Goal: Task Accomplishment & Management: Manage account settings

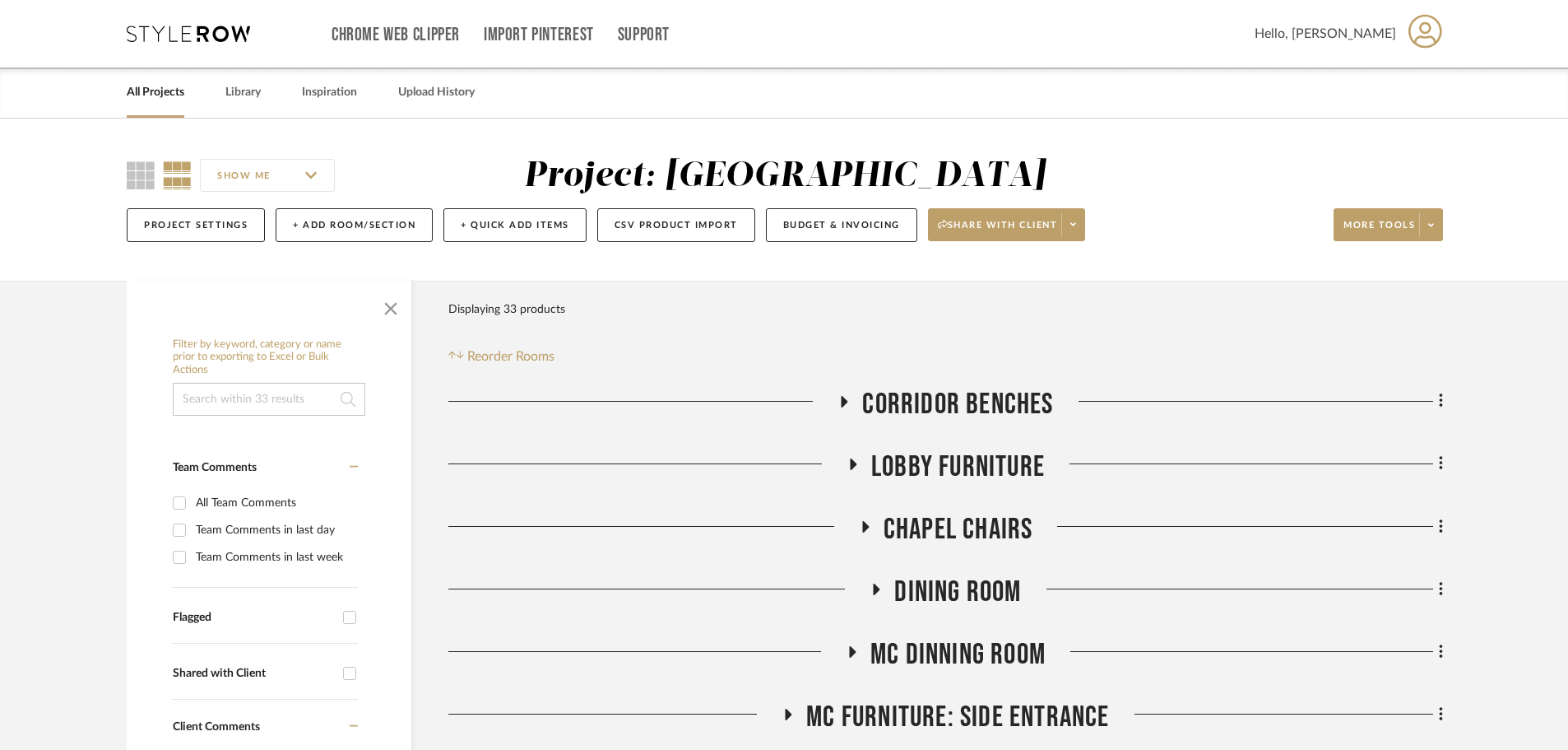
click at [225, 26] on icon at bounding box center [187, 34] width 123 height 17
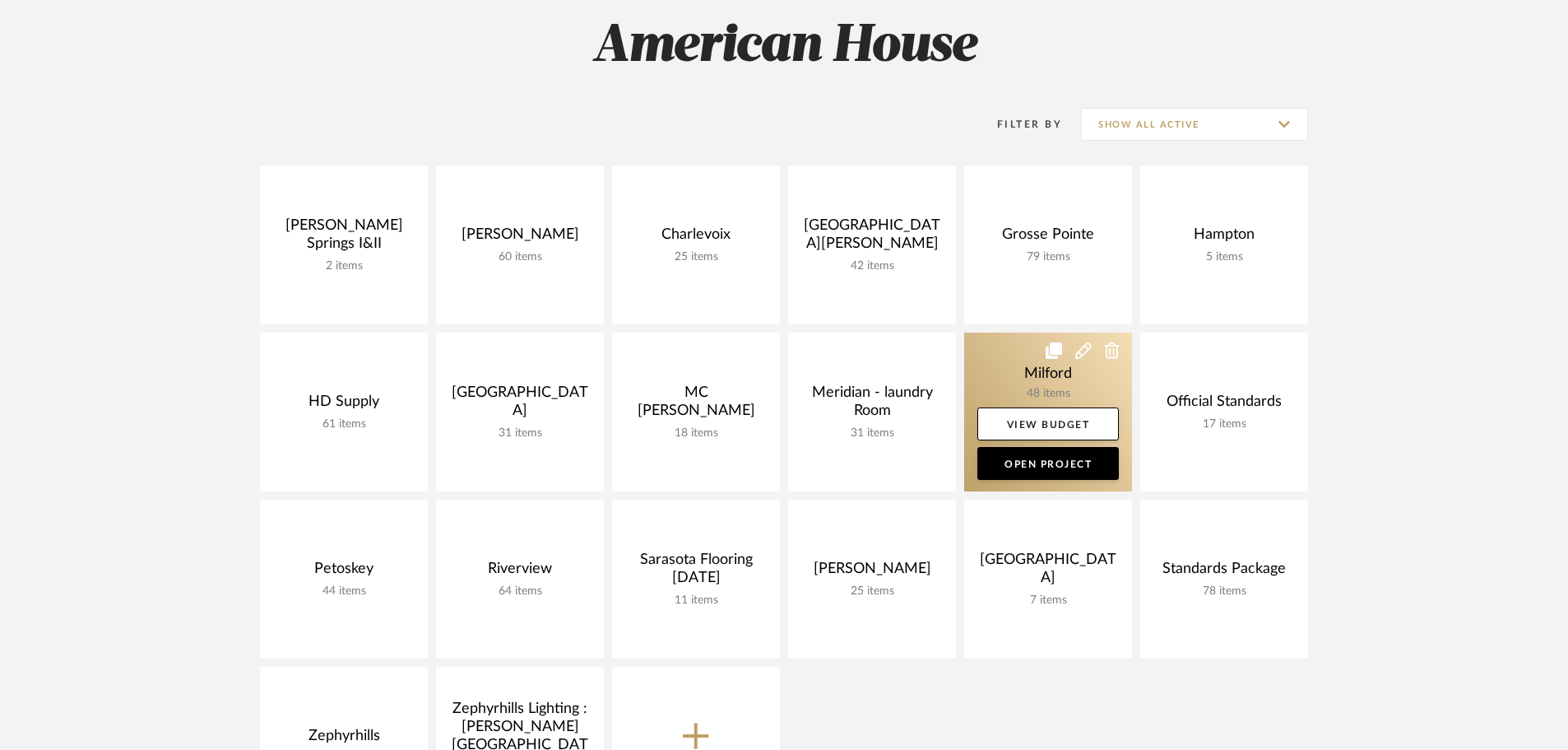
scroll to position [247, 0]
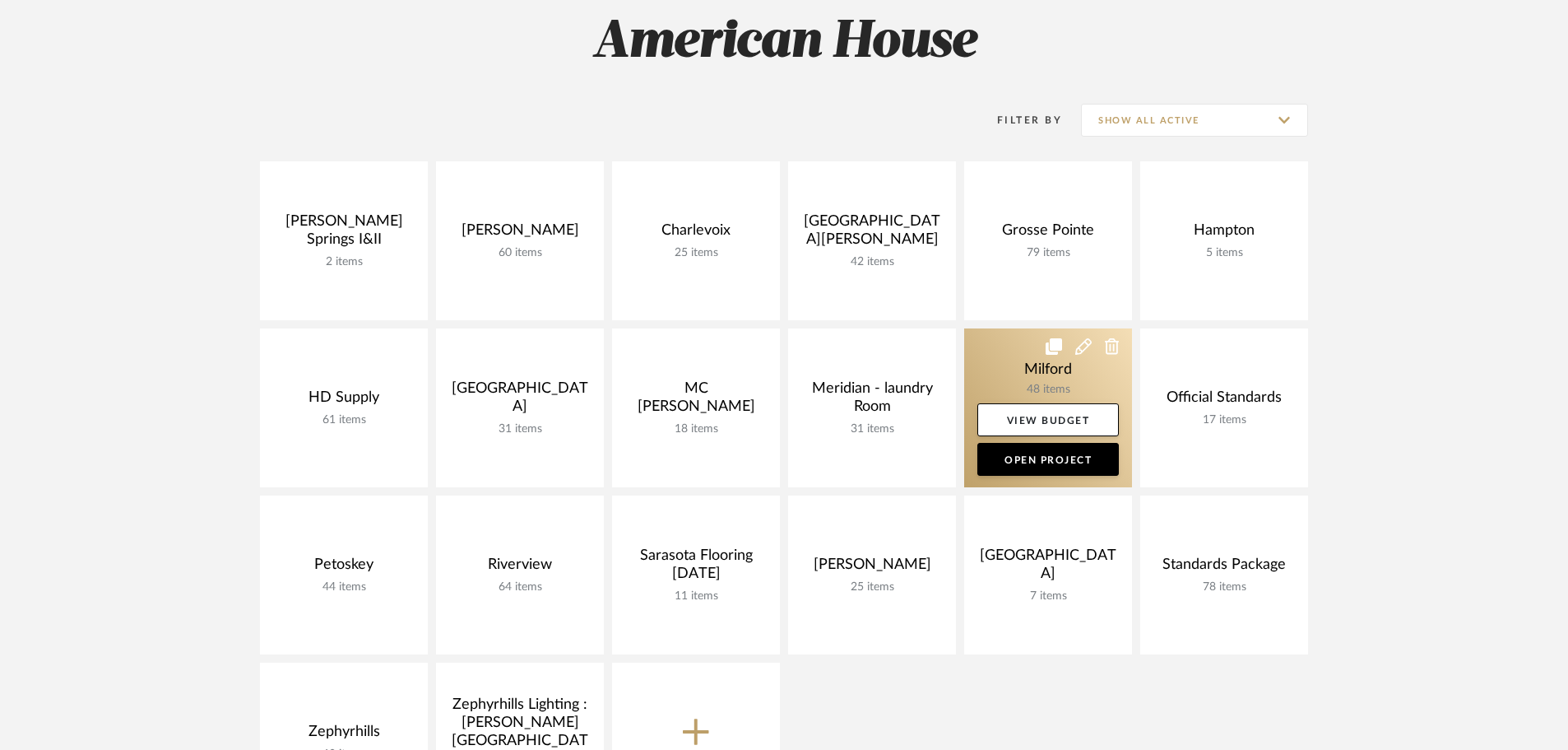
click at [1026, 375] on link at bounding box center [1048, 408] width 168 height 159
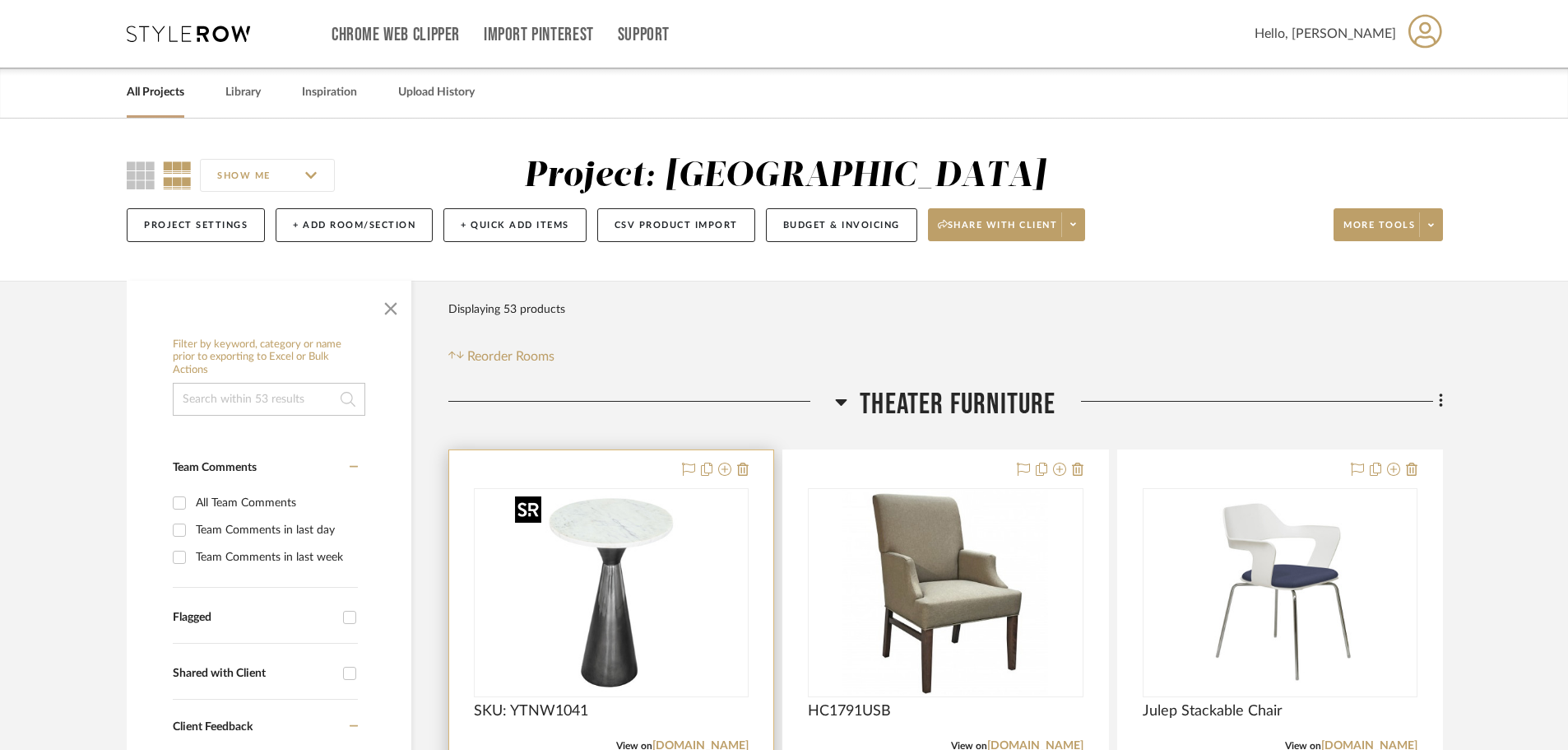
click at [628, 552] on img "0" at bounding box center [611, 592] width 206 height 206
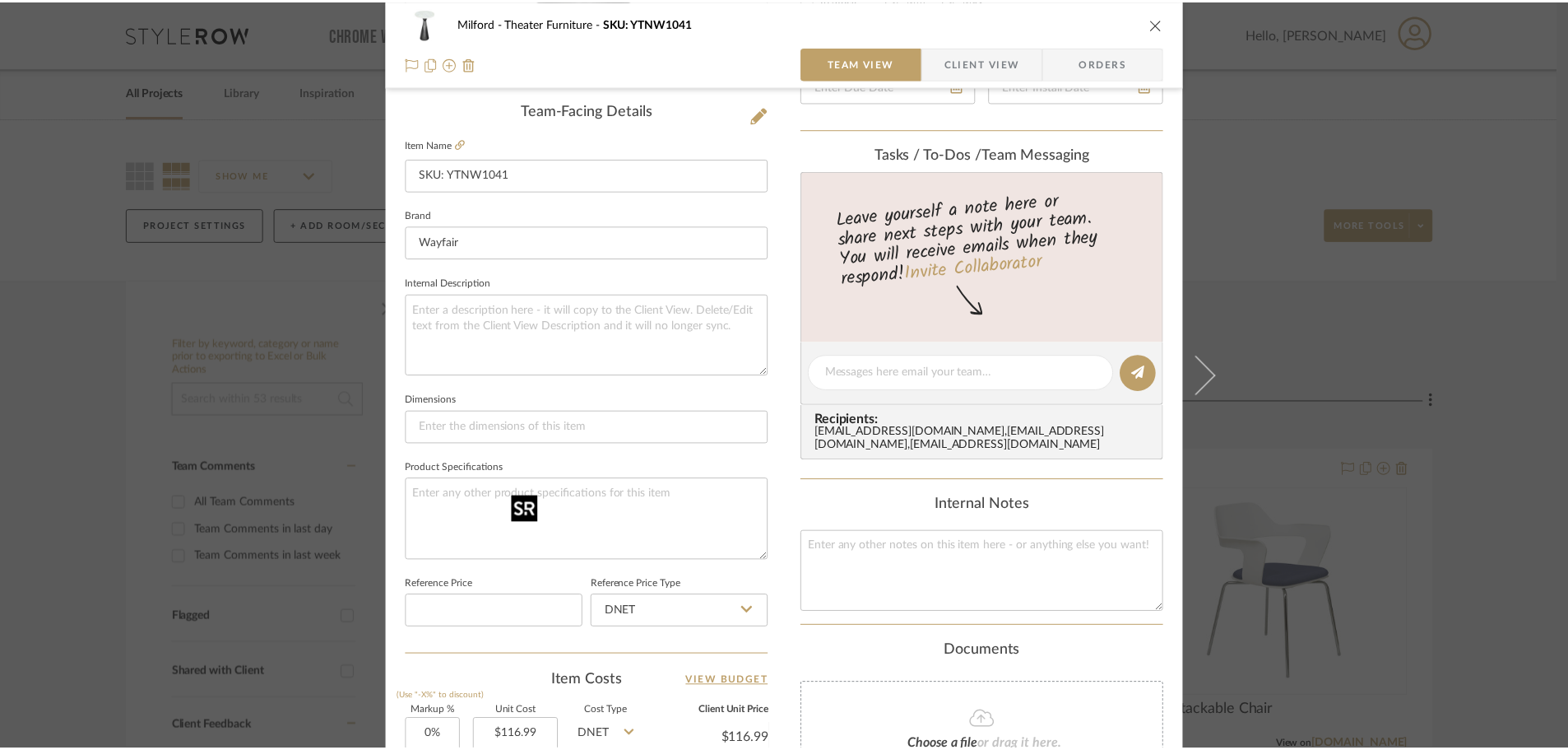
scroll to position [83, 0]
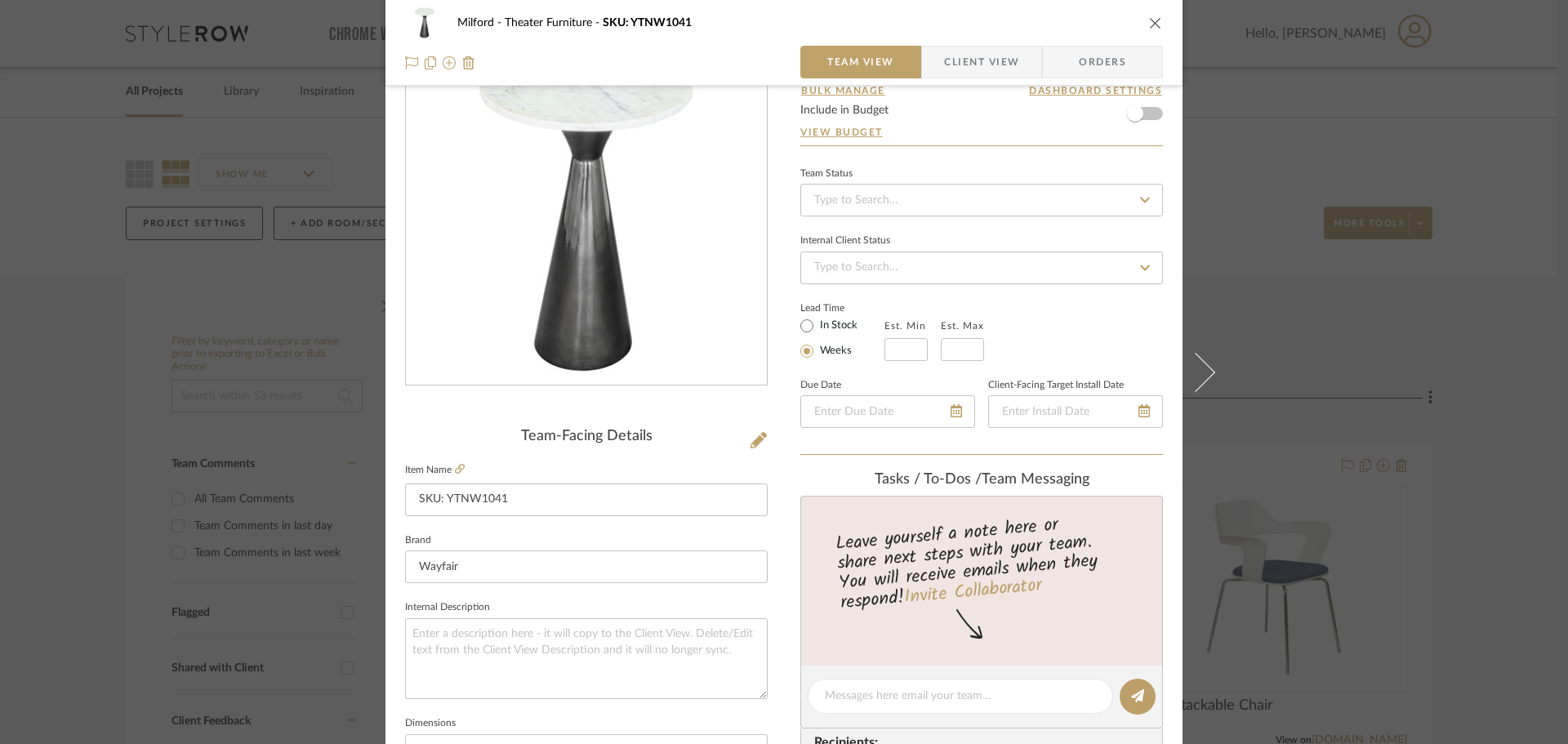
click at [1153, 22] on icon "close" at bounding box center [1156, 23] width 13 height 13
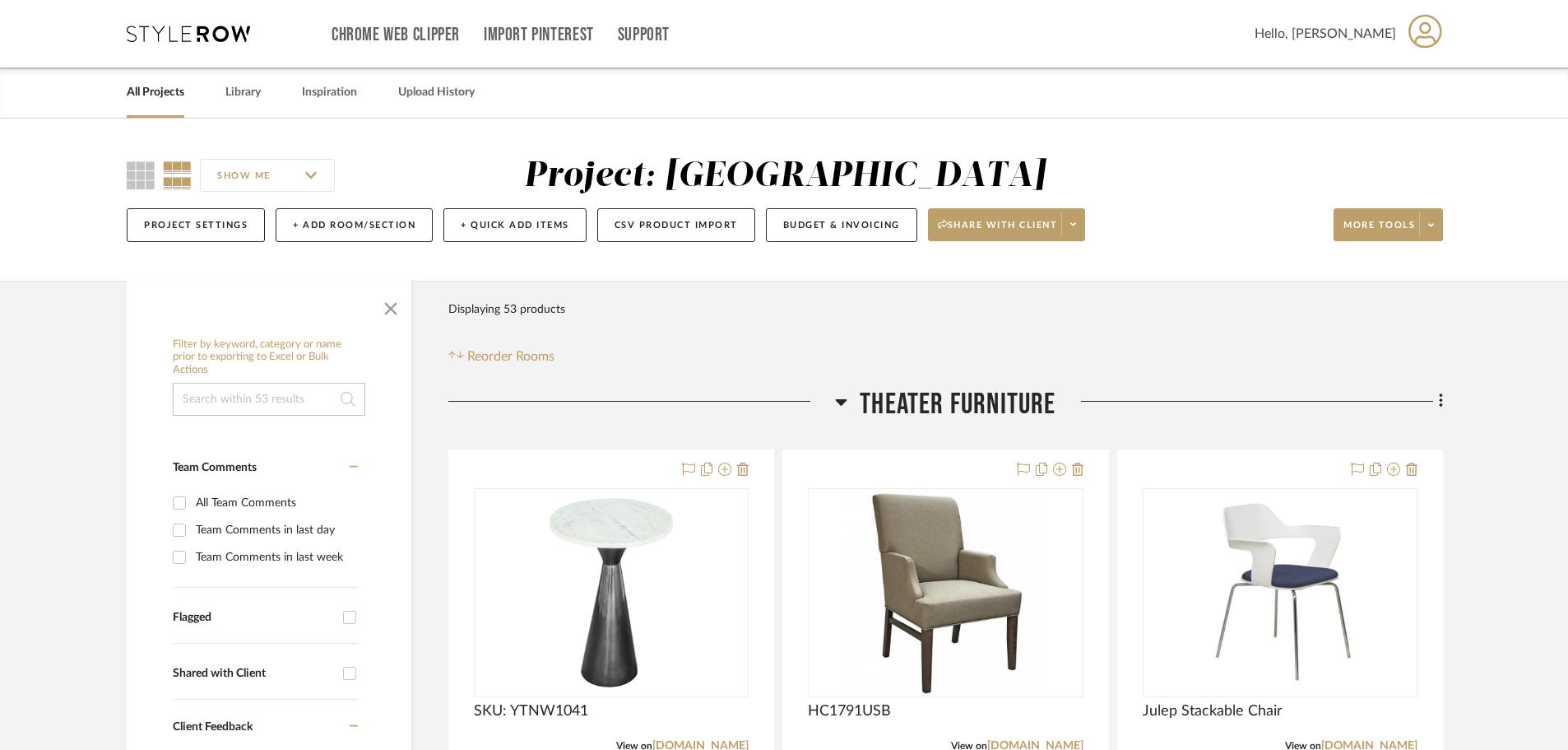
click at [839, 408] on icon at bounding box center [841, 401] width 12 height 20
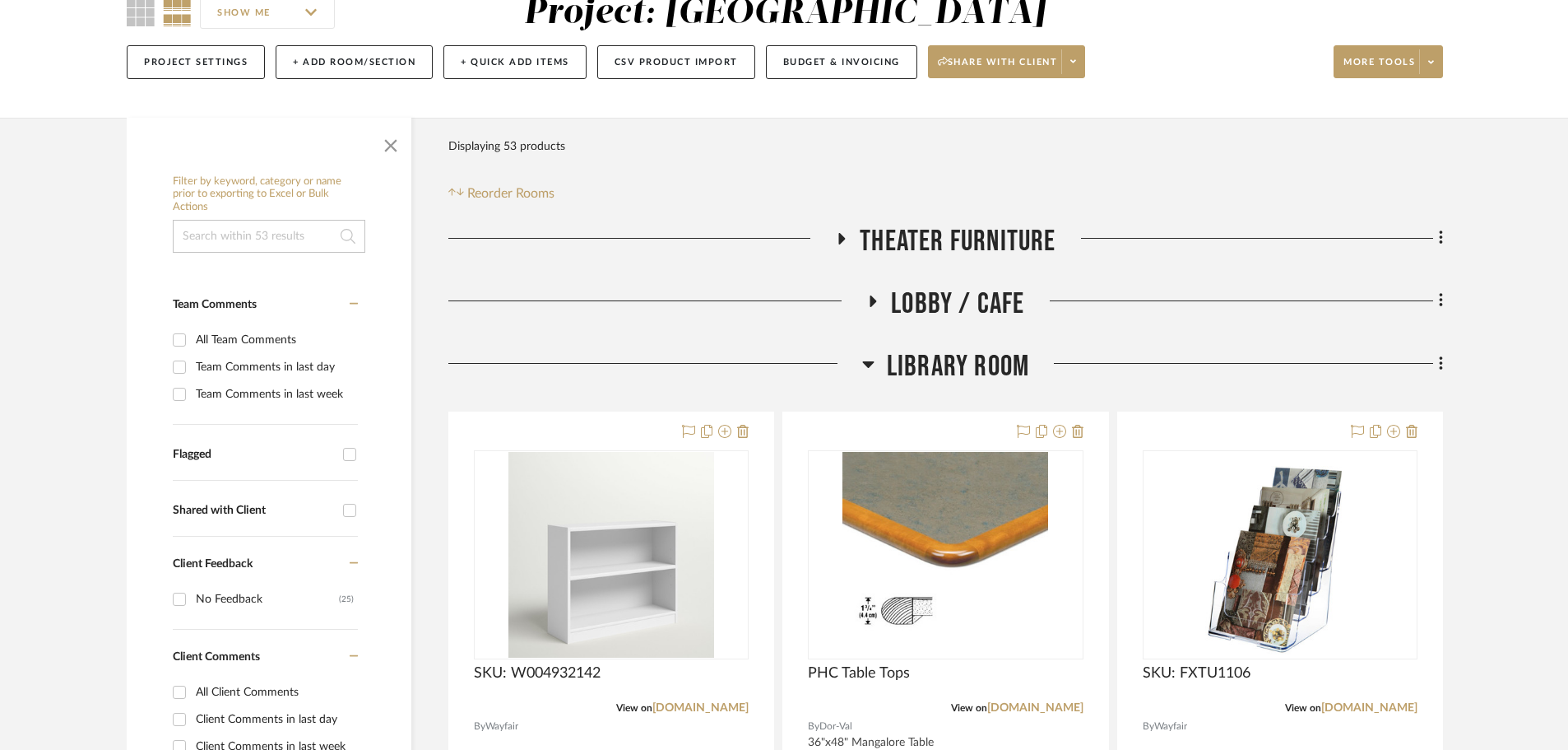
scroll to position [164, 0]
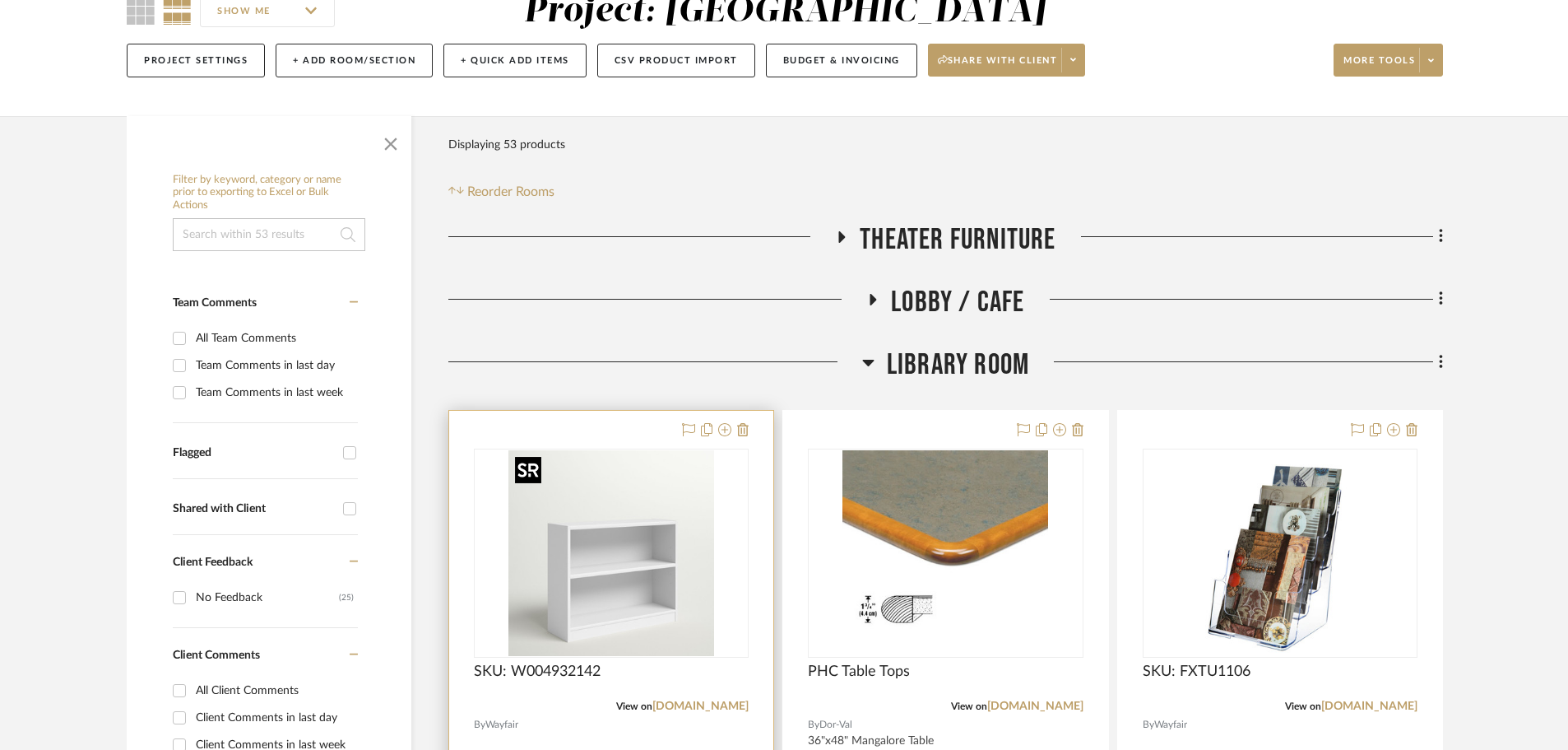
click at [0, 0] on img at bounding box center [0, 0] width 0 height 0
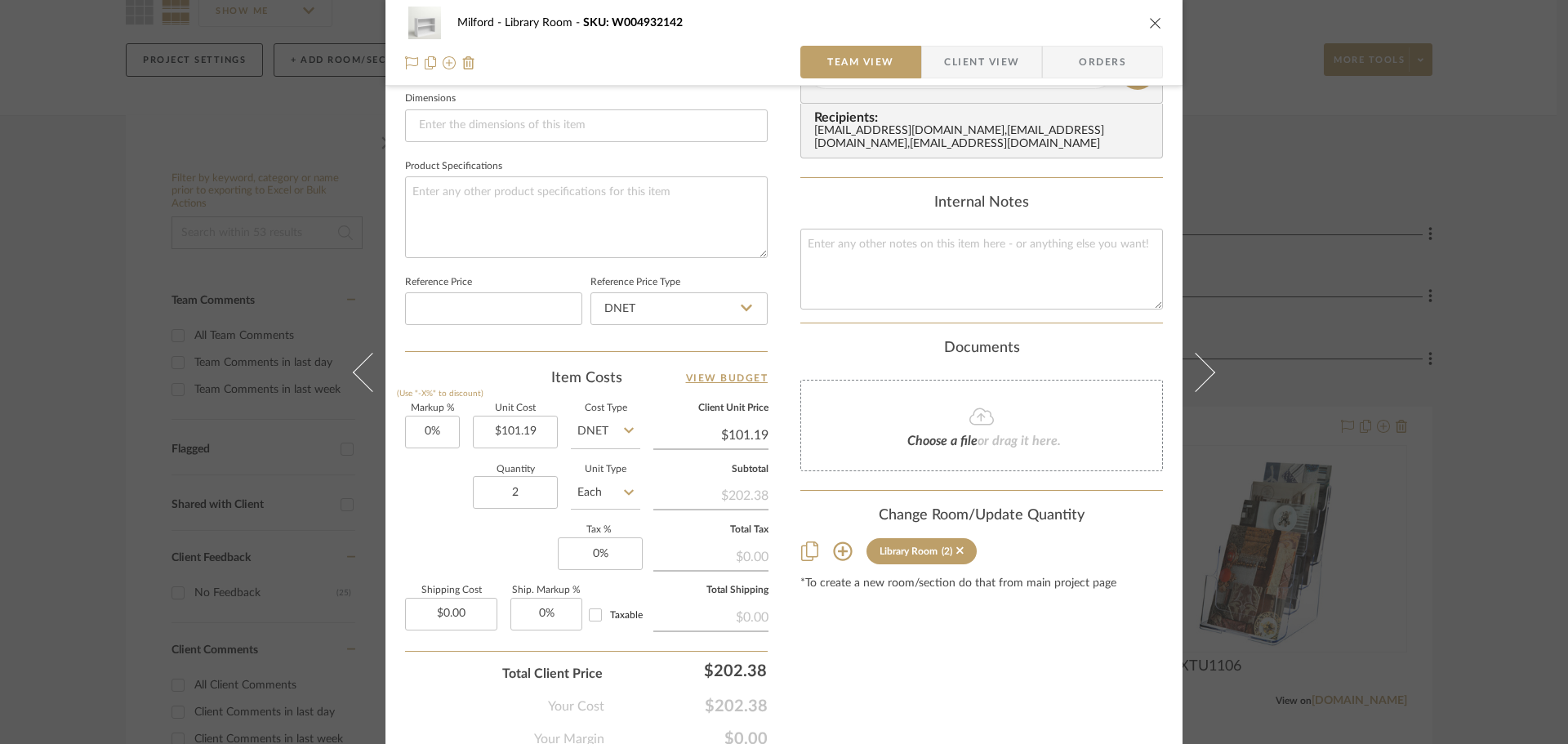
scroll to position [735, 0]
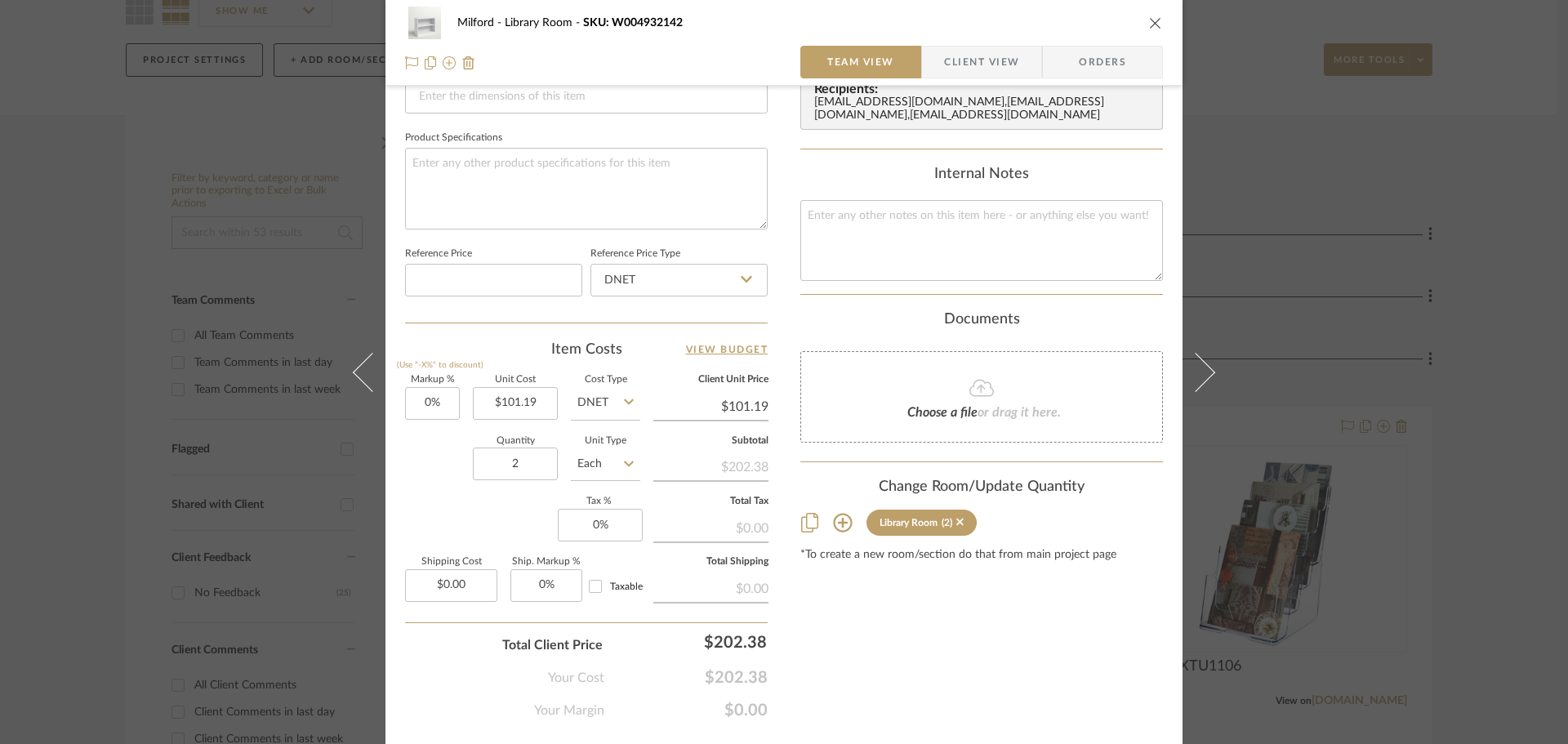
click at [1152, 19] on icon "close" at bounding box center [1156, 23] width 13 height 13
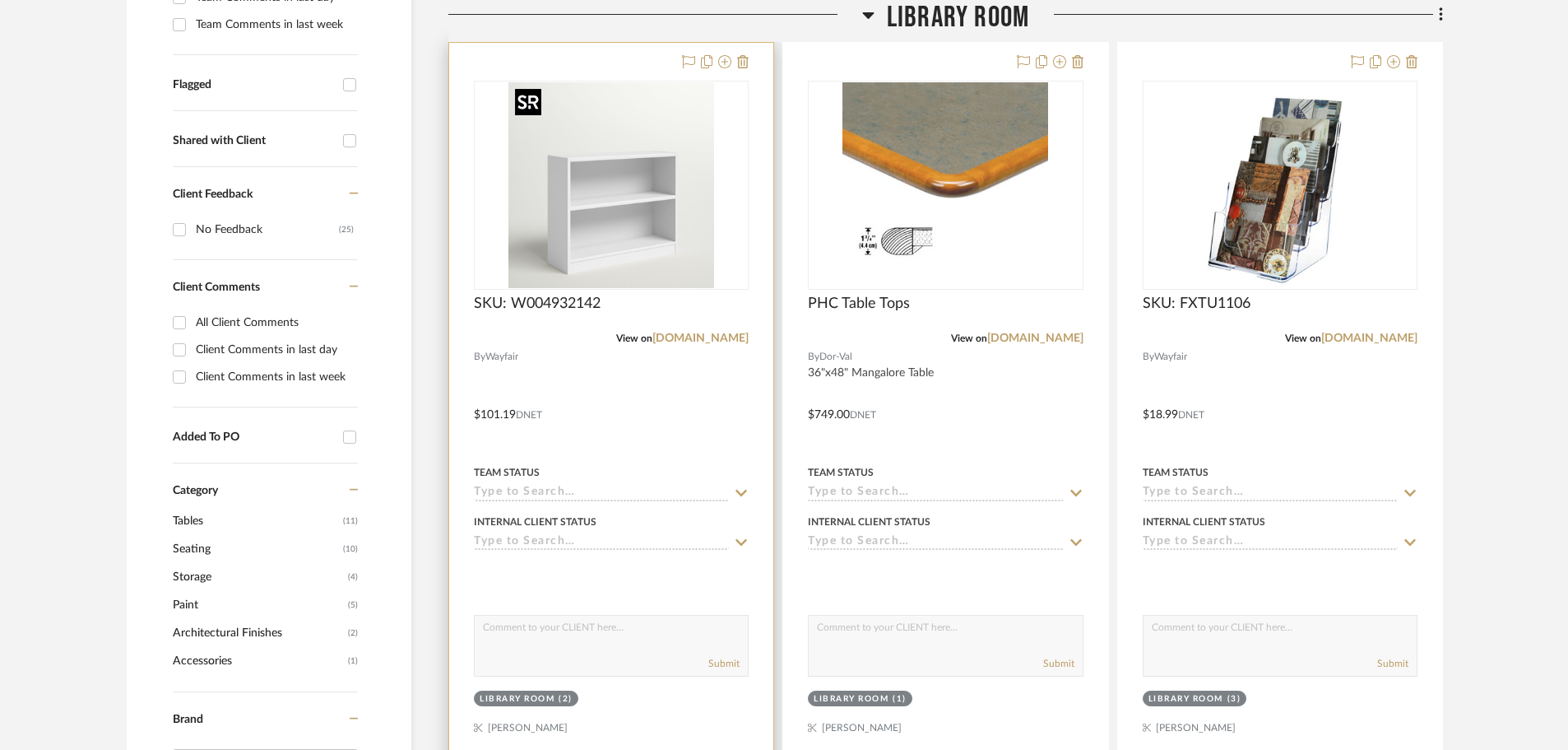
scroll to position [494, 0]
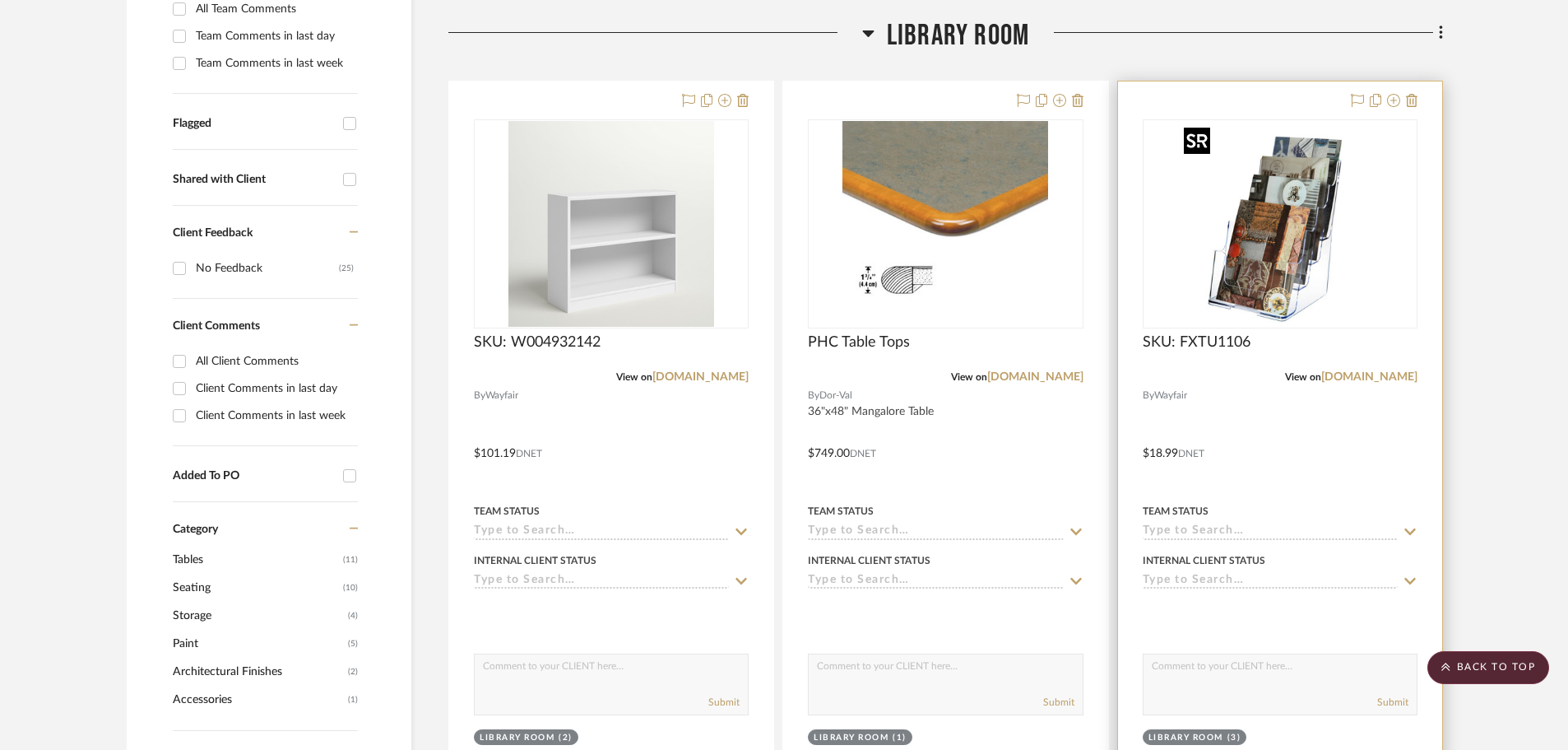
click at [0, 0] on img at bounding box center [0, 0] width 0 height 0
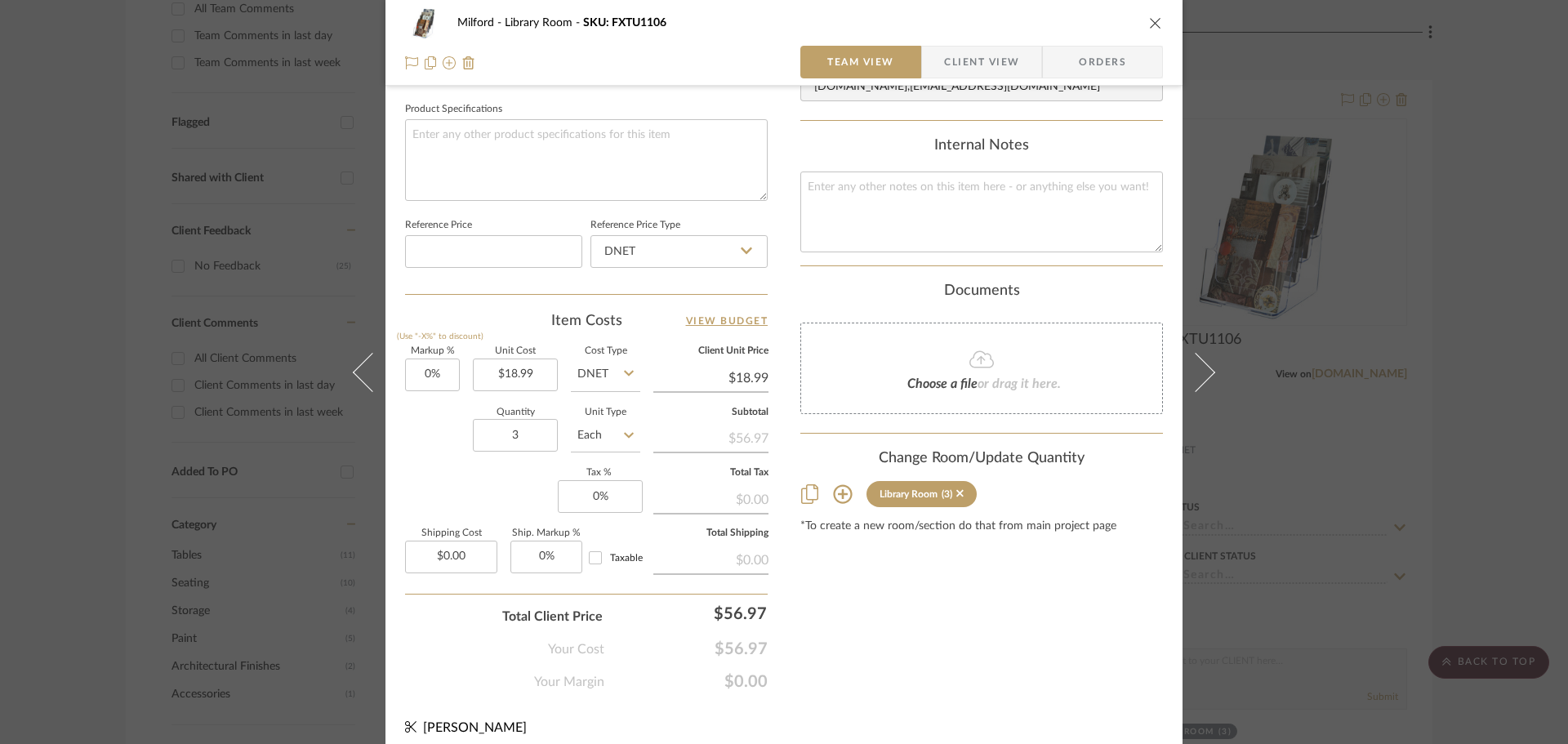
scroll to position [777, 0]
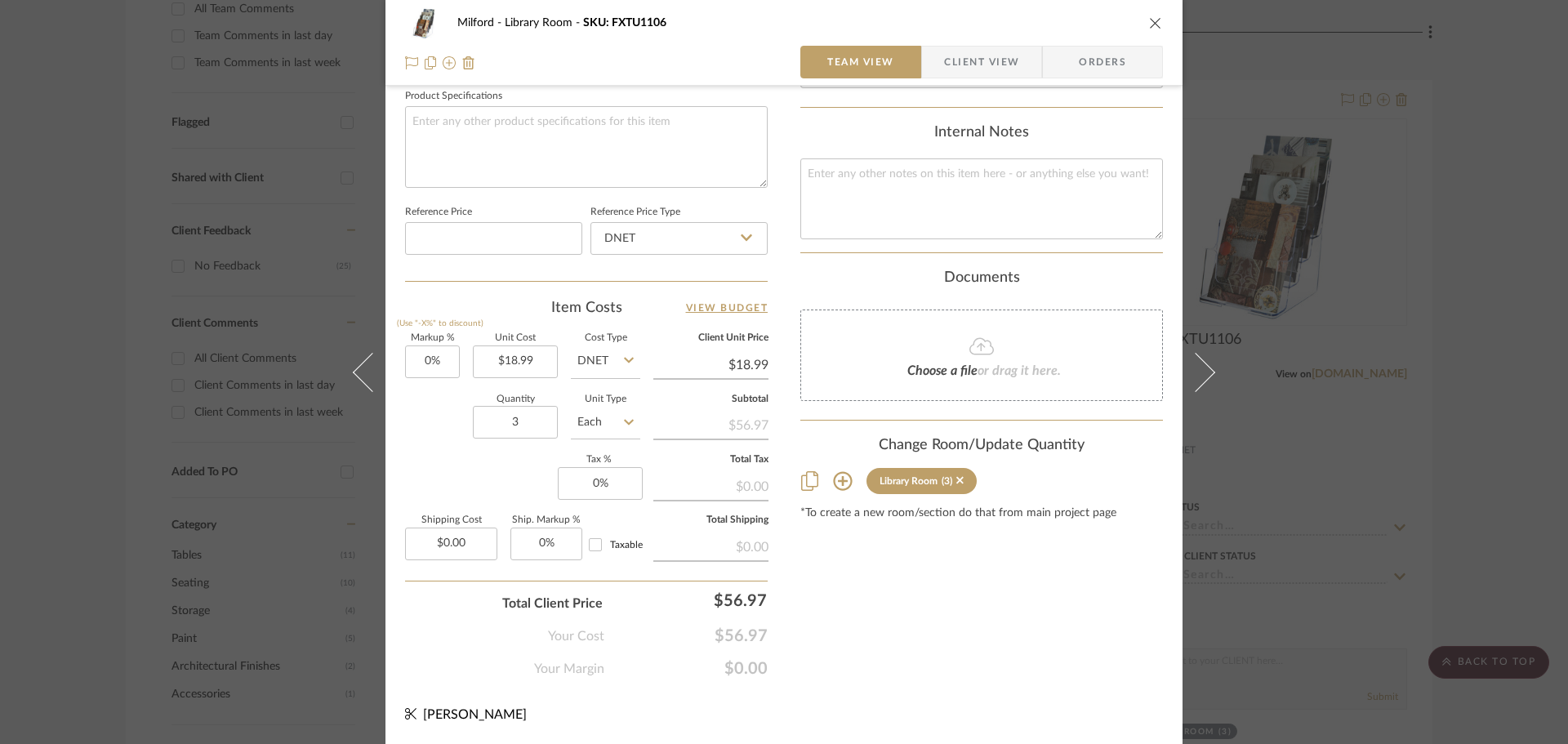
click at [1149, 20] on icon "close" at bounding box center [1156, 23] width 13 height 13
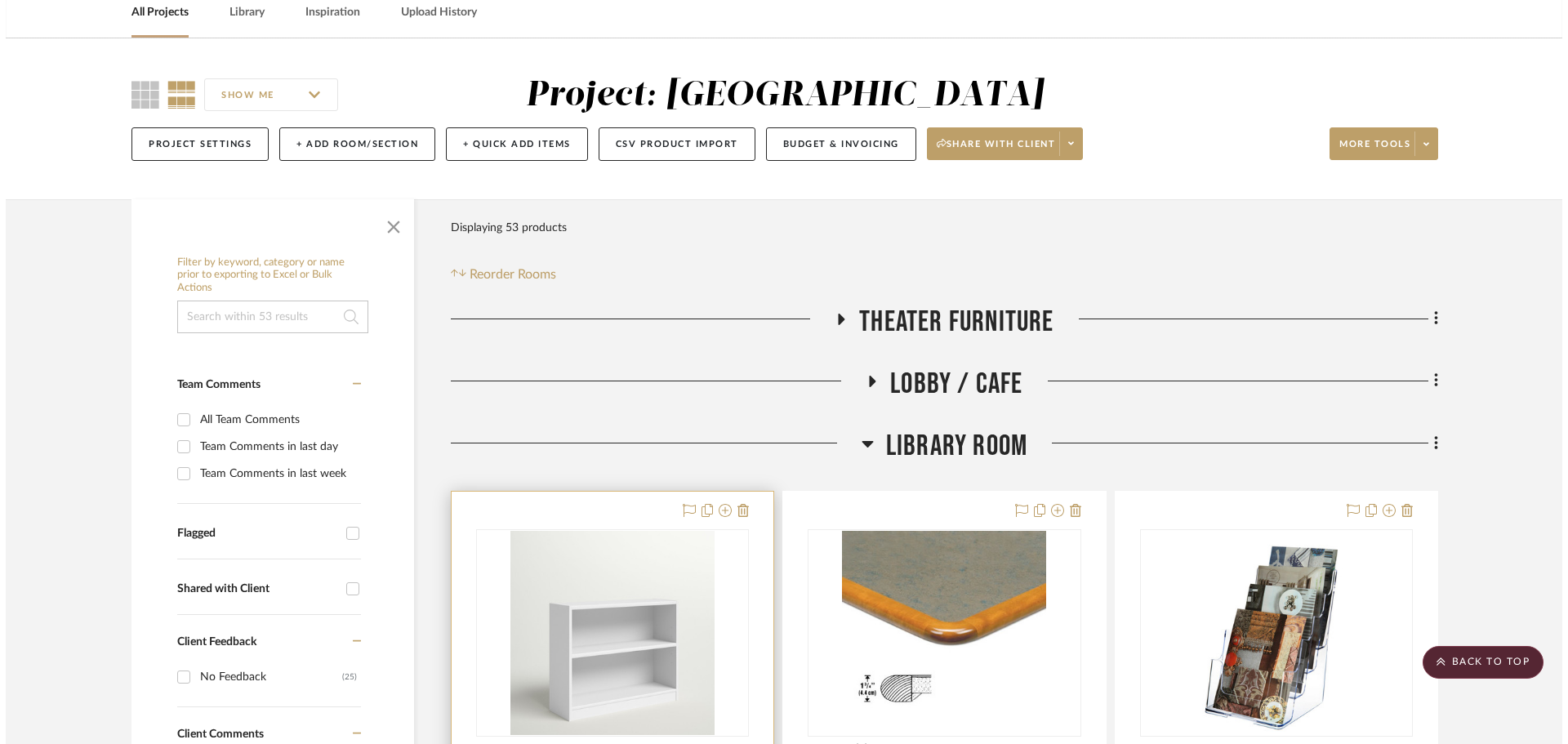
scroll to position [0, 0]
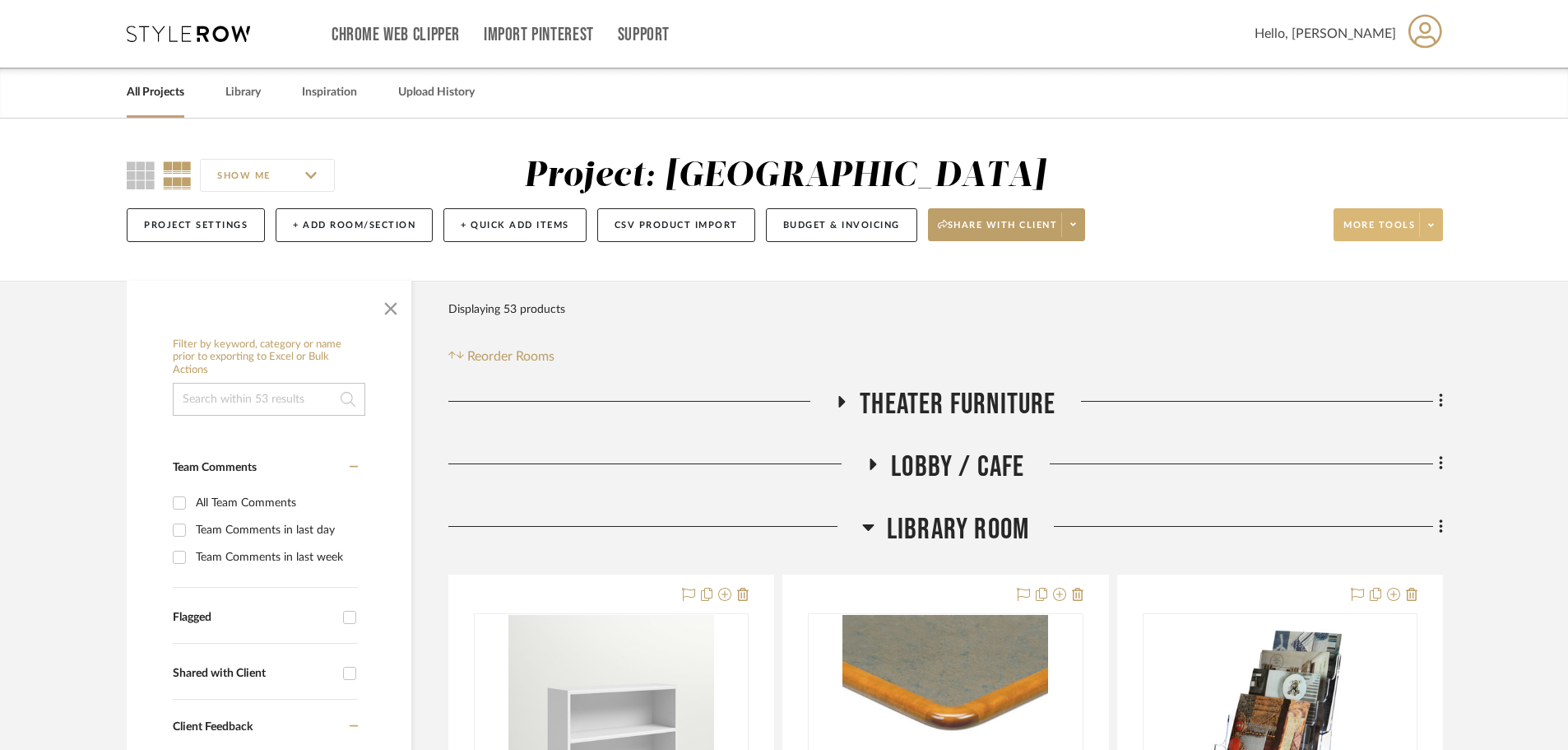
click at [1433, 224] on icon at bounding box center [1431, 225] width 6 height 3
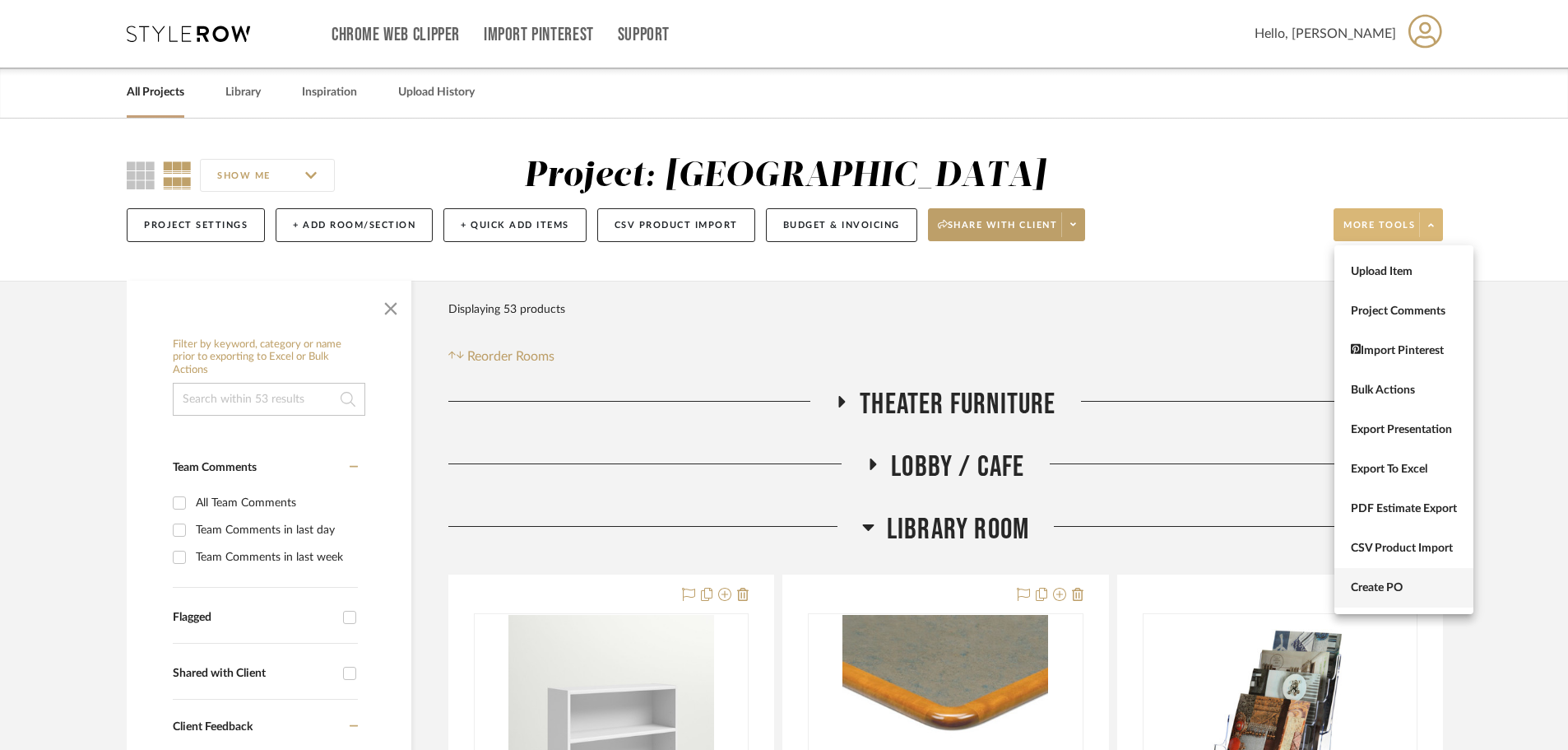
click at [1413, 580] on button "Create PO" at bounding box center [1404, 588] width 139 height 40
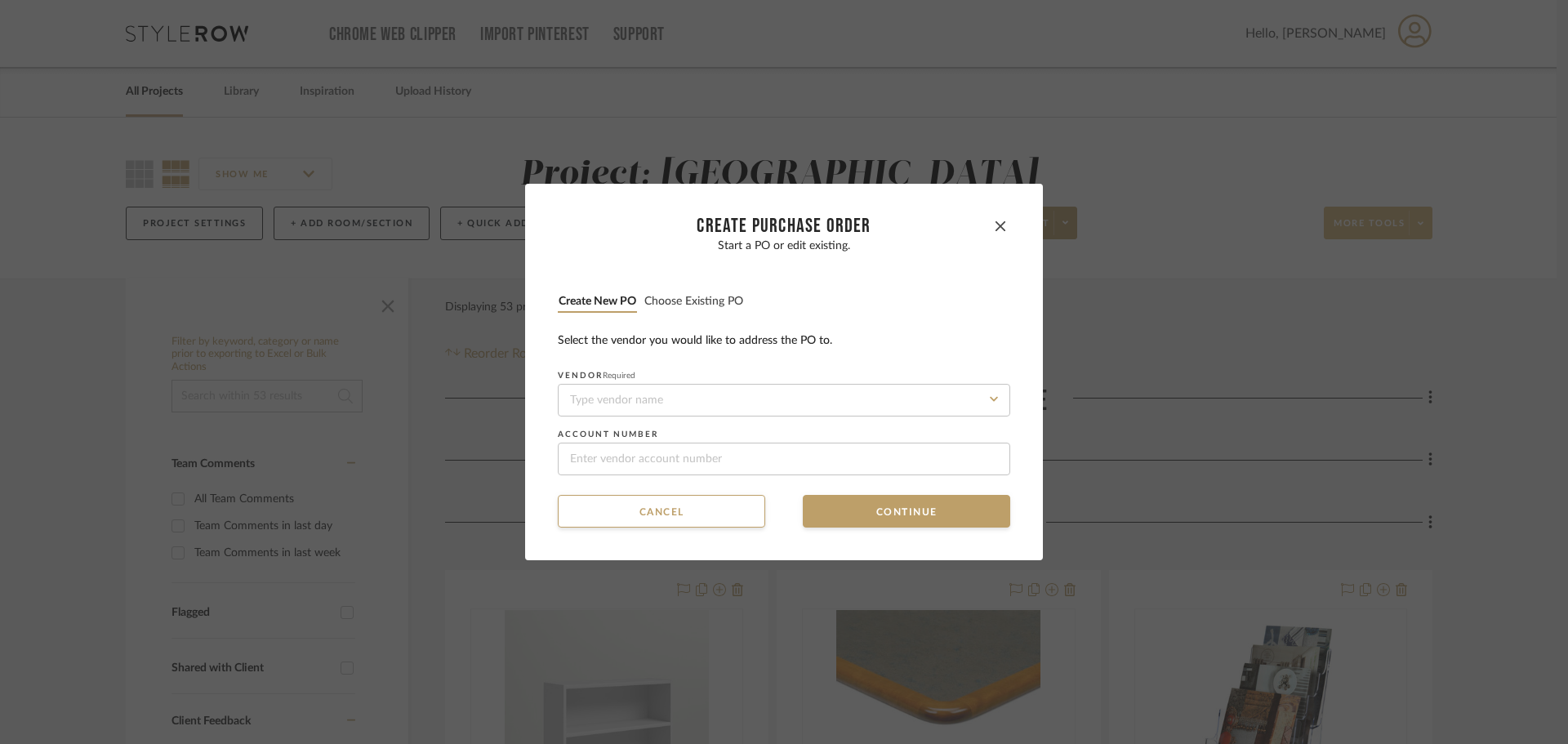
click at [718, 300] on button "Choose existing PO" at bounding box center [693, 302] width 101 height 16
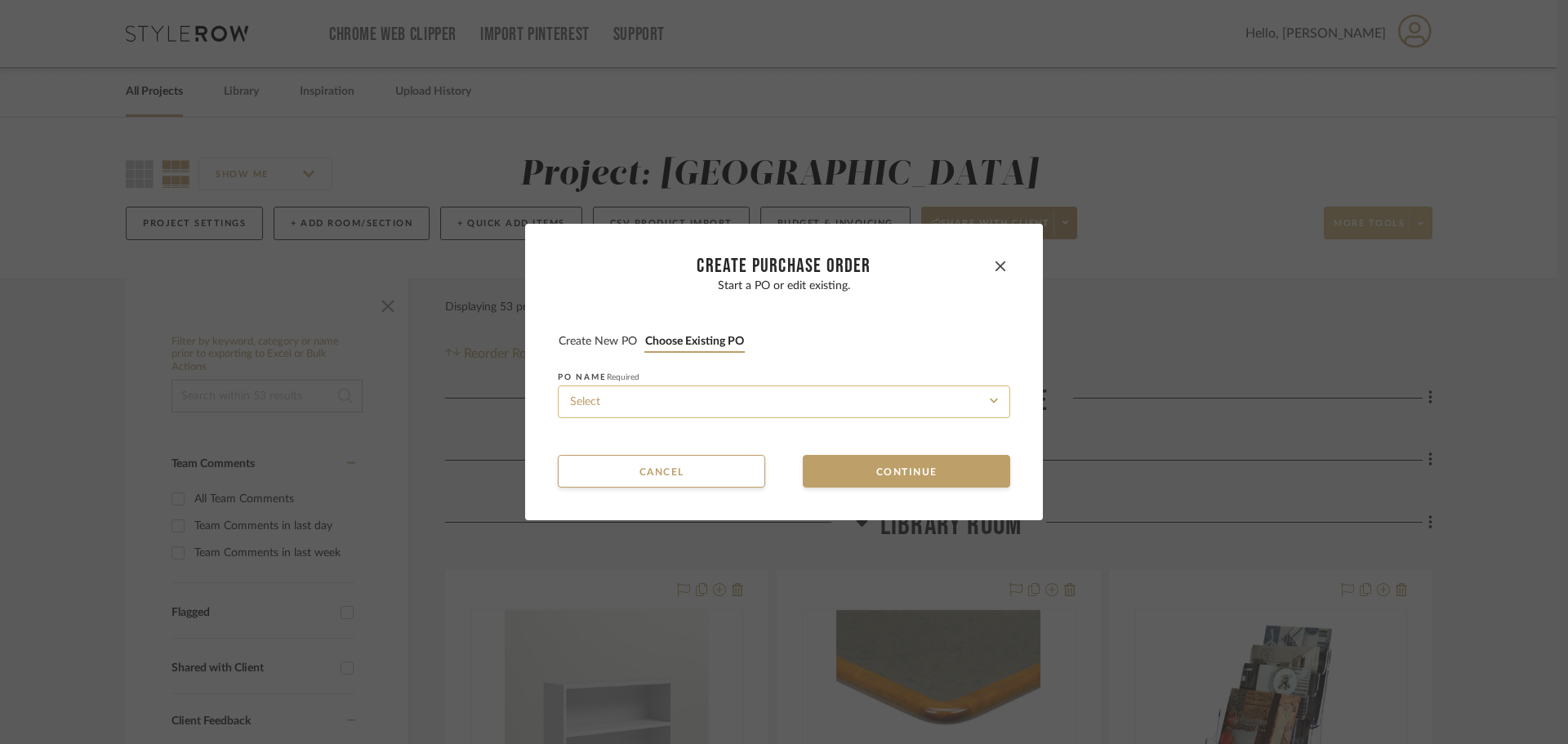
click at [742, 393] on input at bounding box center [784, 401] width 452 height 33
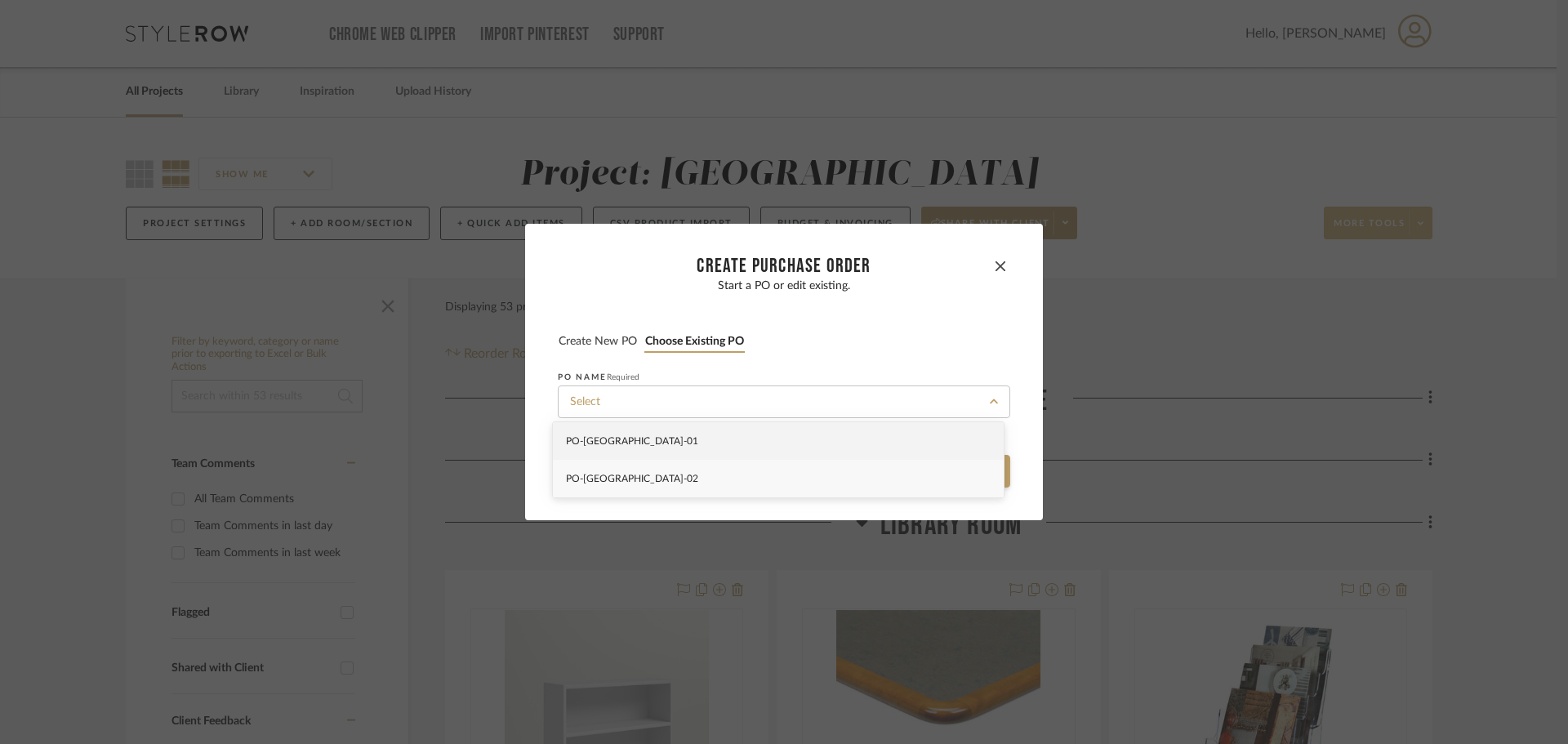
click at [758, 473] on div "PO-[GEOGRAPHIC_DATA]-02" at bounding box center [779, 479] width 451 height 38
type input "PO-[GEOGRAPHIC_DATA]-02"
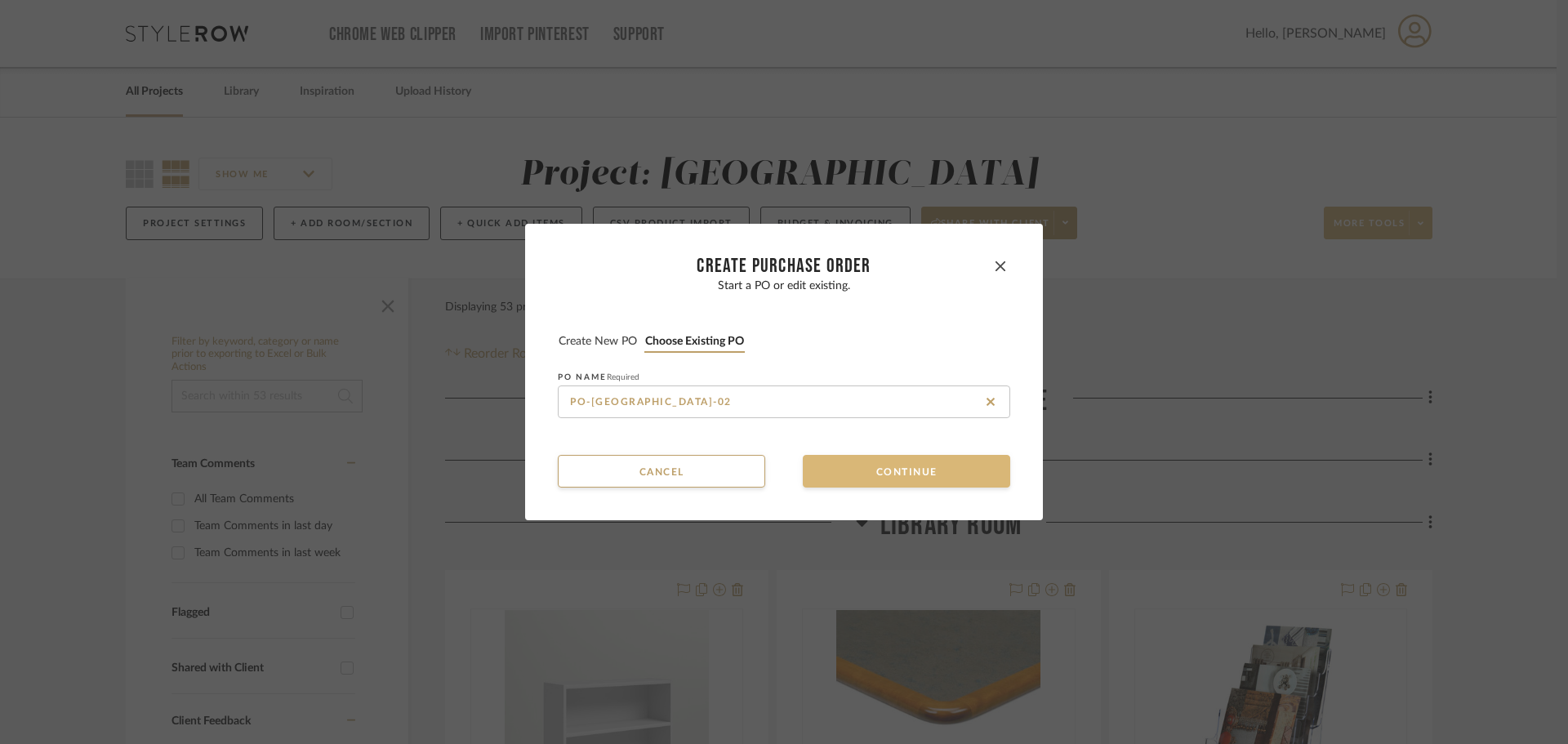
click at [820, 479] on button "Continue" at bounding box center [907, 471] width 207 height 33
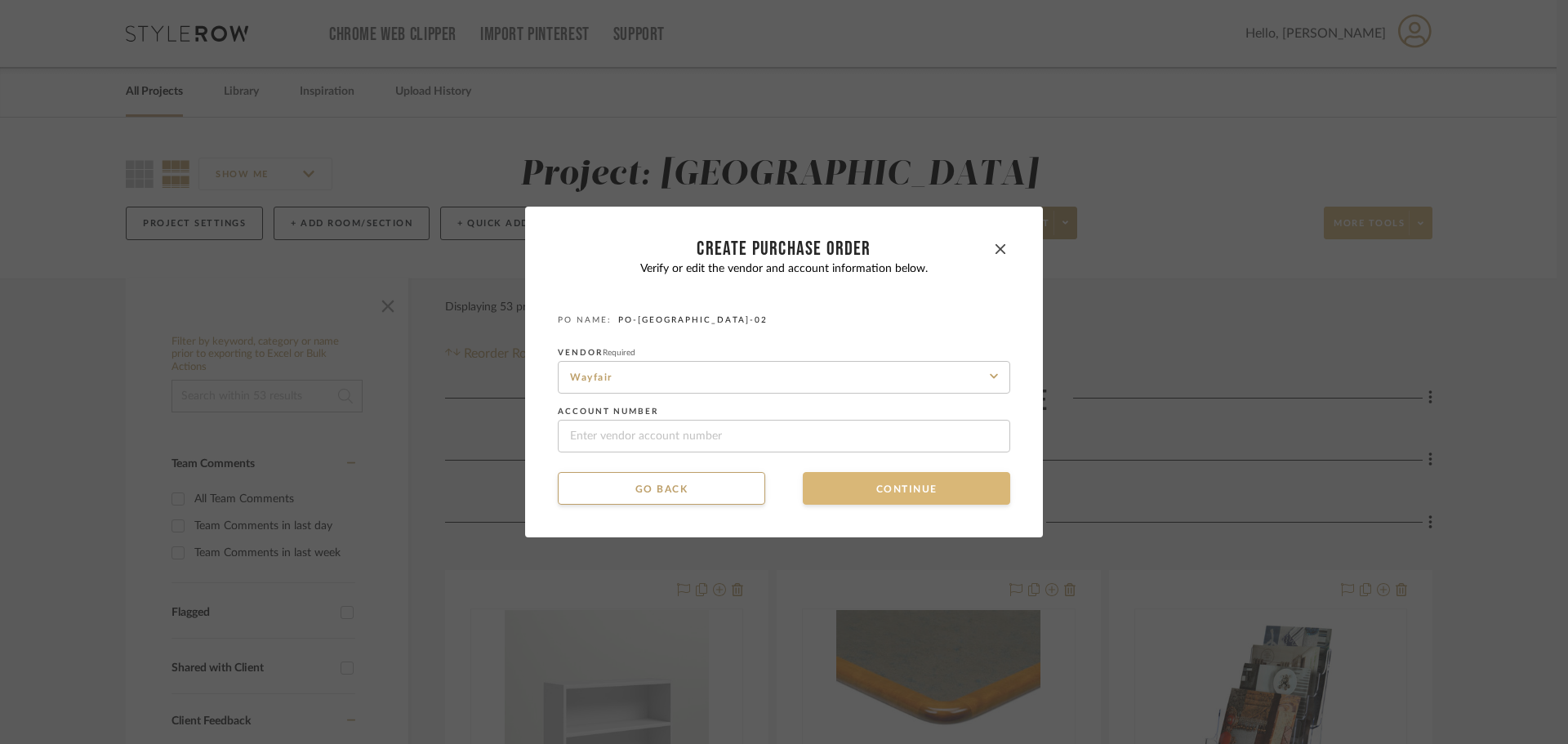
click at [830, 487] on button "Continue" at bounding box center [907, 488] width 207 height 33
click at [839, 489] on button "Continue" at bounding box center [907, 488] width 207 height 33
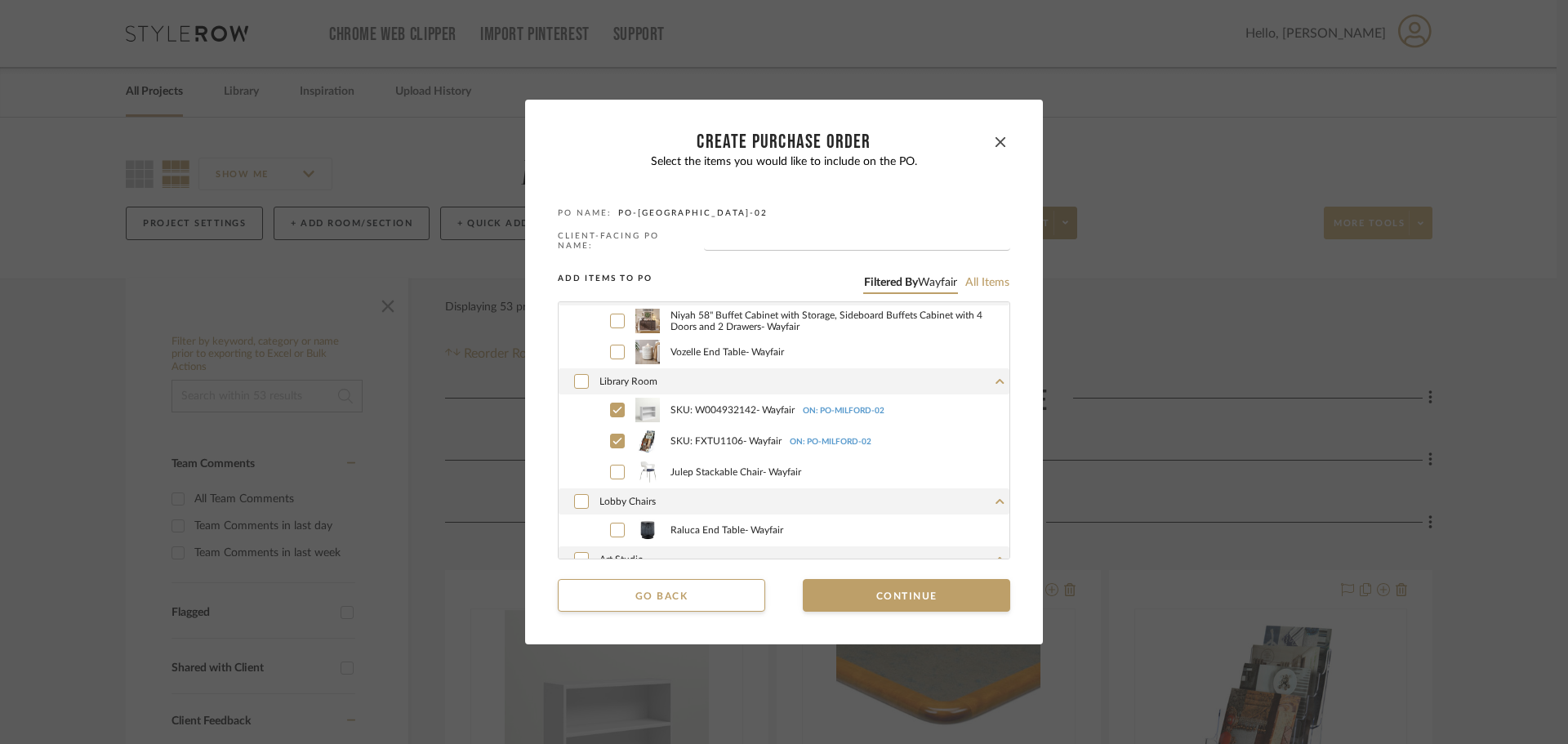
scroll to position [239, 0]
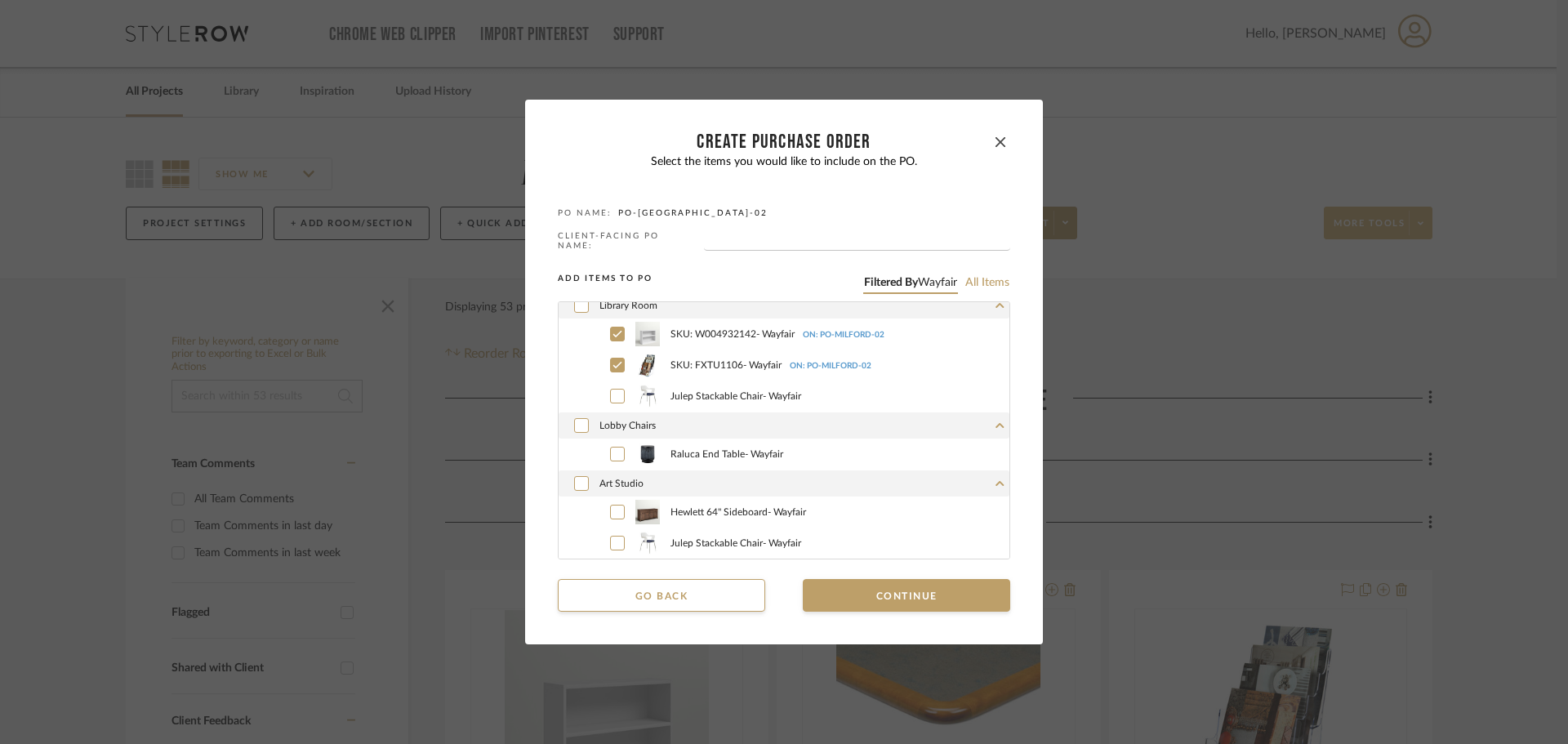
click at [1005, 586] on dialog-content "CREATE Purchase order Select the items you would like to include on the PO. PO …" at bounding box center [784, 372] width 518 height 545
click at [984, 587] on button "Continue" at bounding box center [907, 596] width 207 height 33
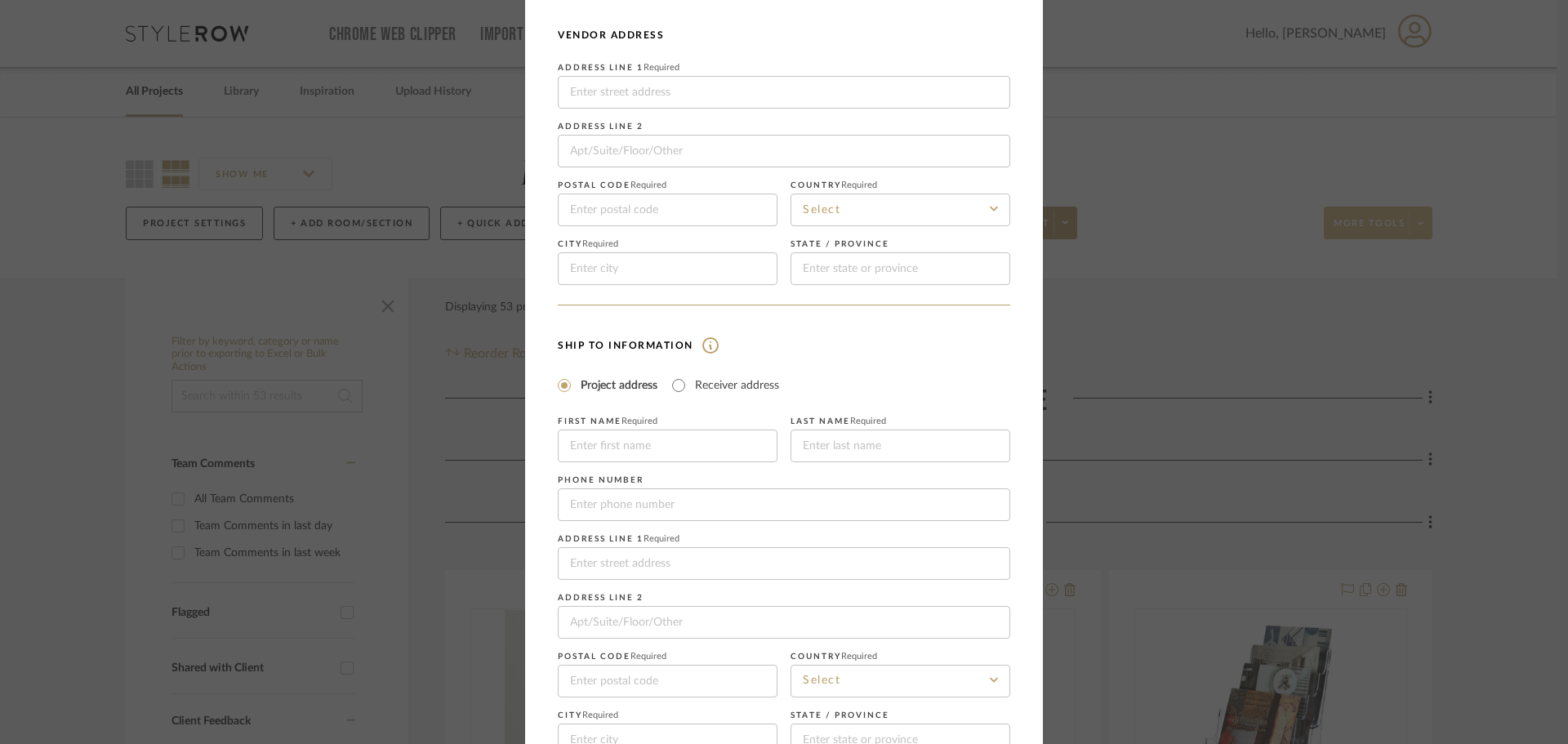
scroll to position [191, 0]
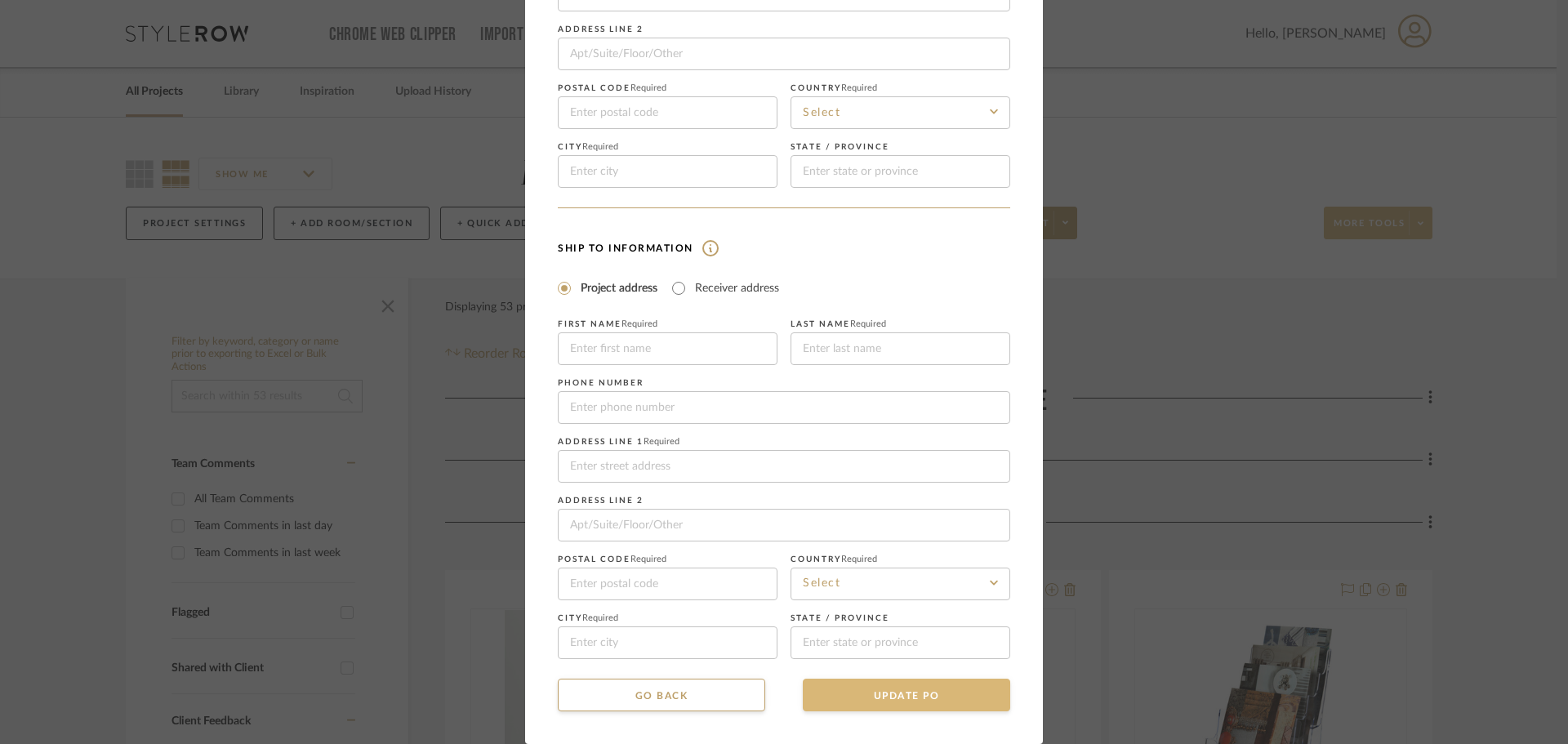
click at [970, 681] on button "UPDATE PO" at bounding box center [907, 695] width 207 height 33
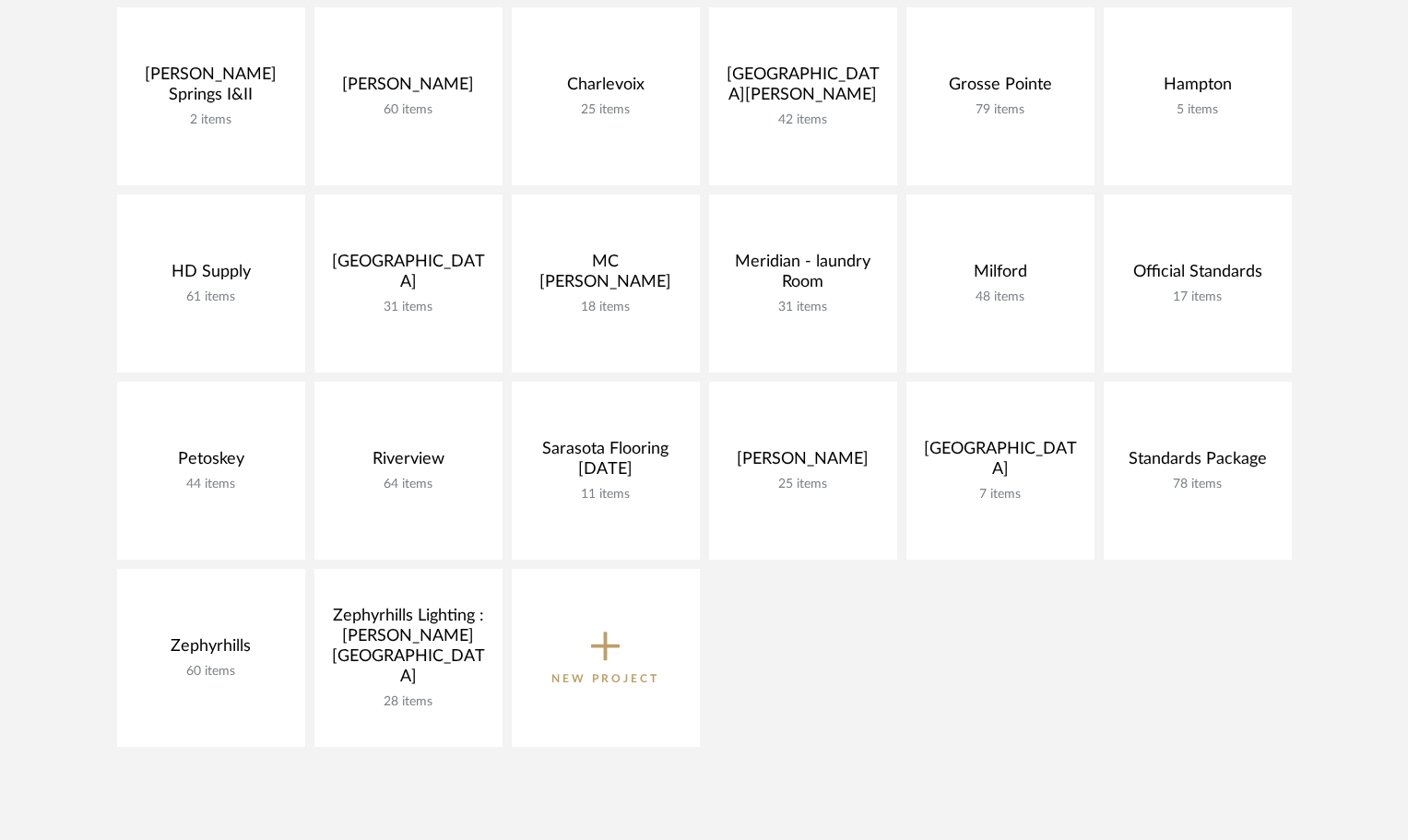
scroll to position [461, 0]
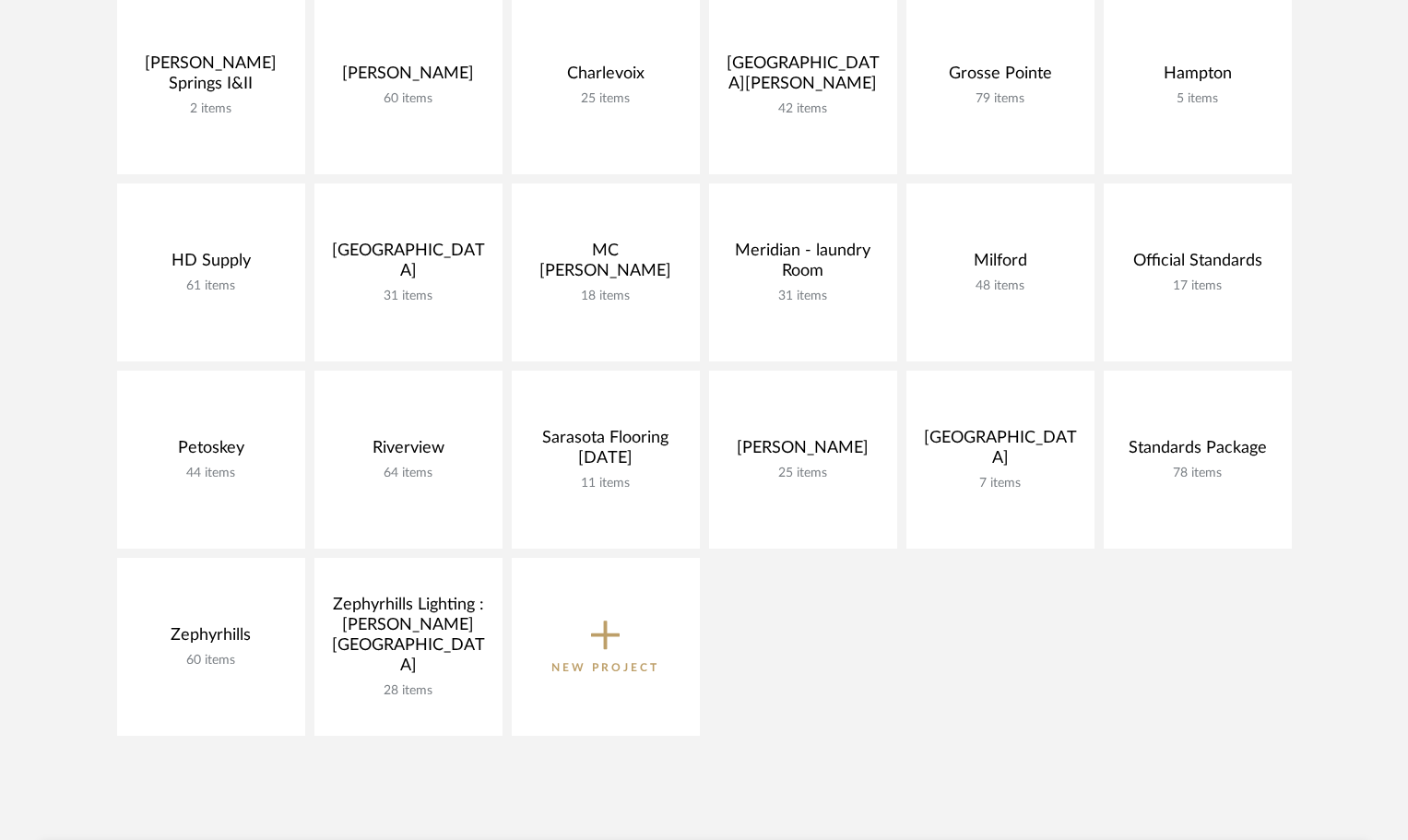
click at [605, 631] on icon at bounding box center [606, 636] width 30 height 30
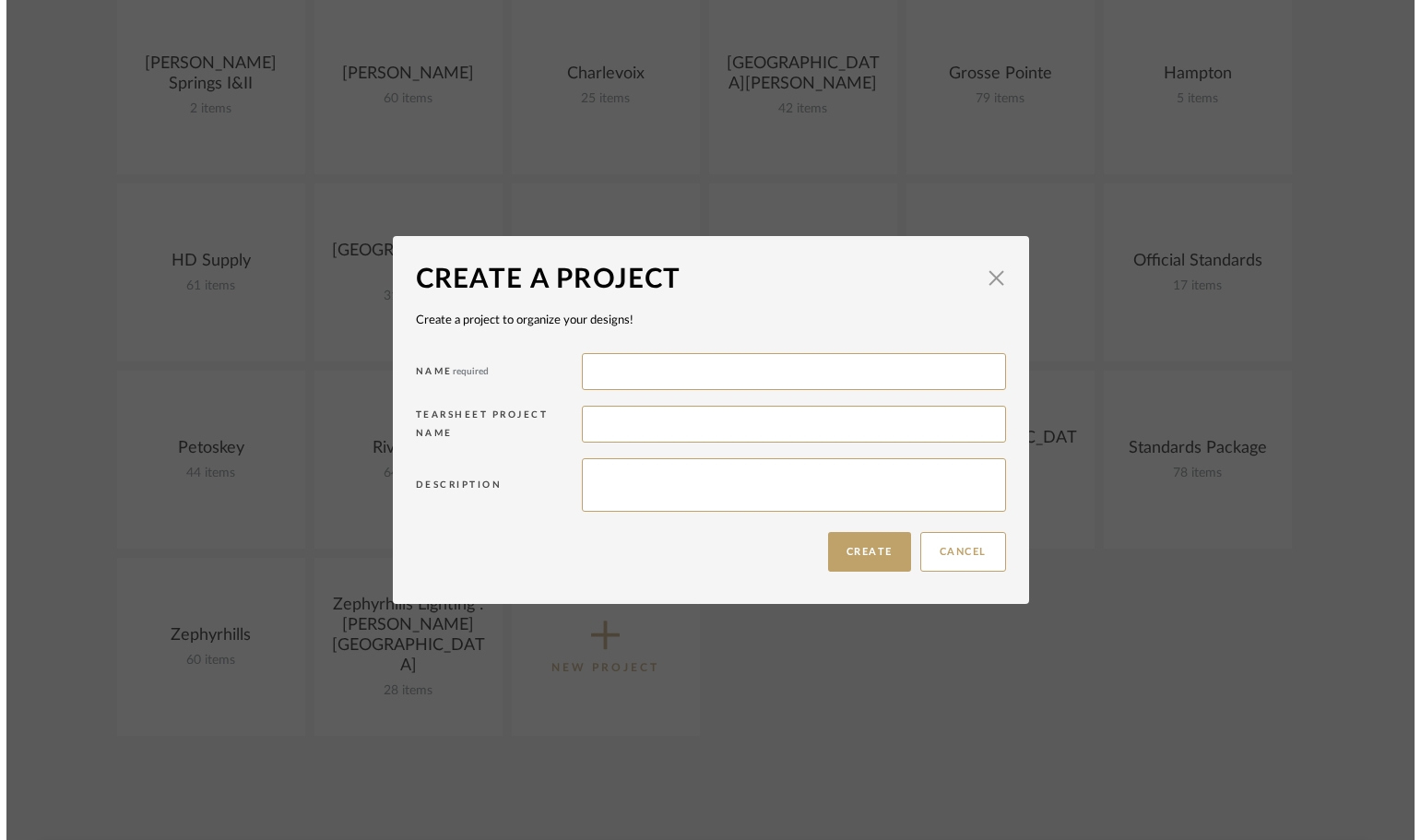
scroll to position [0, 0]
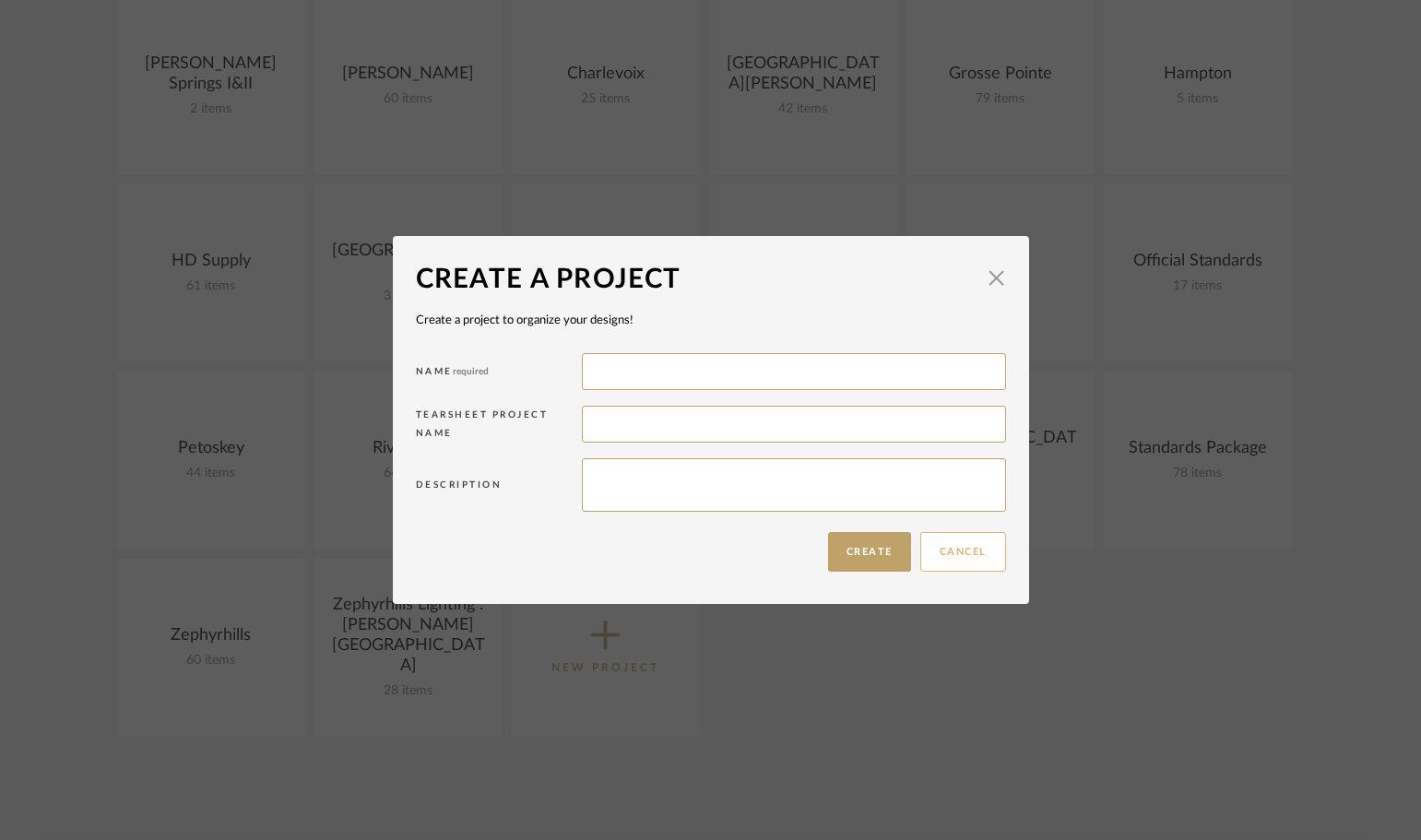
click at [956, 558] on button "Cancel" at bounding box center [963, 551] width 86 height 40
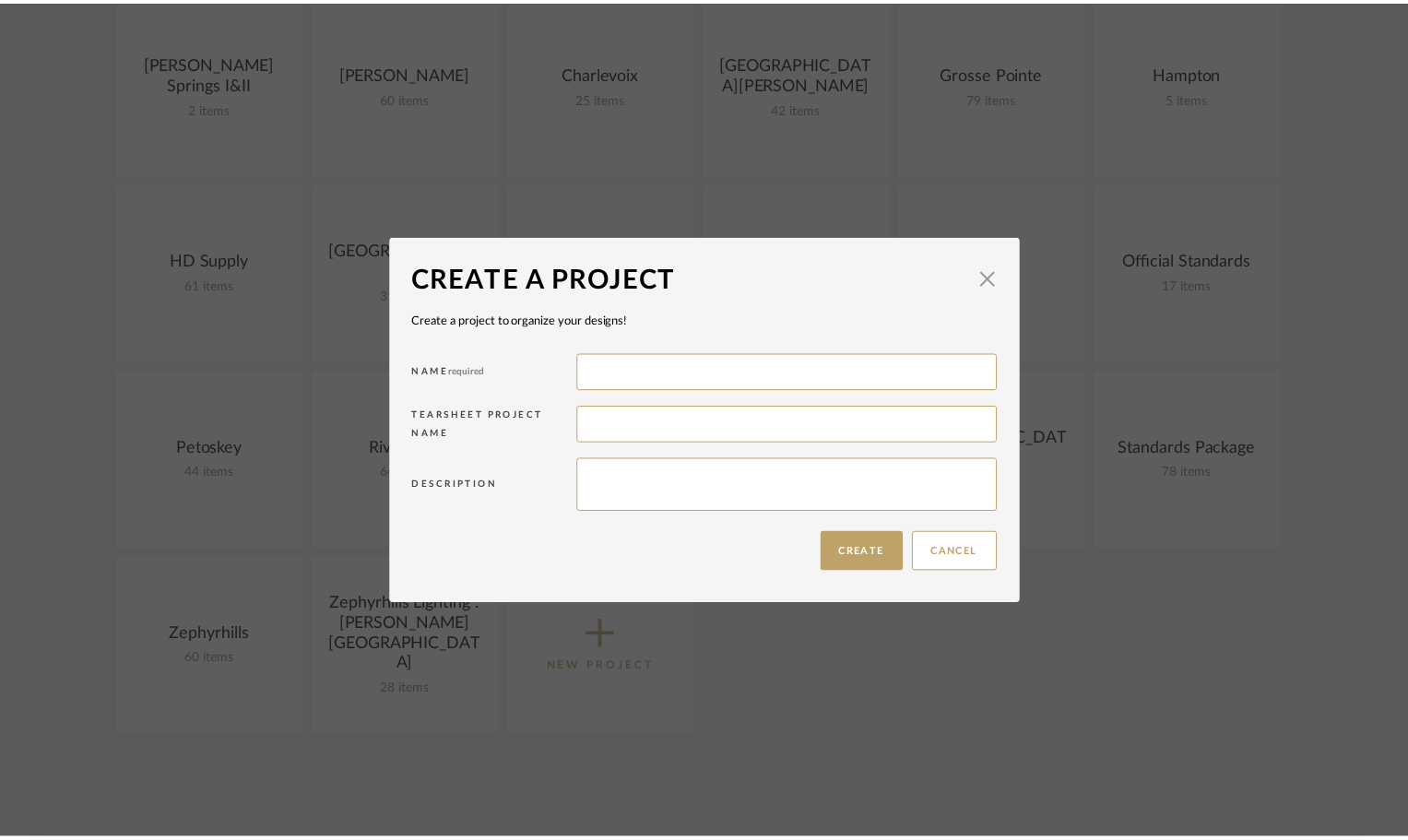
scroll to position [461, 0]
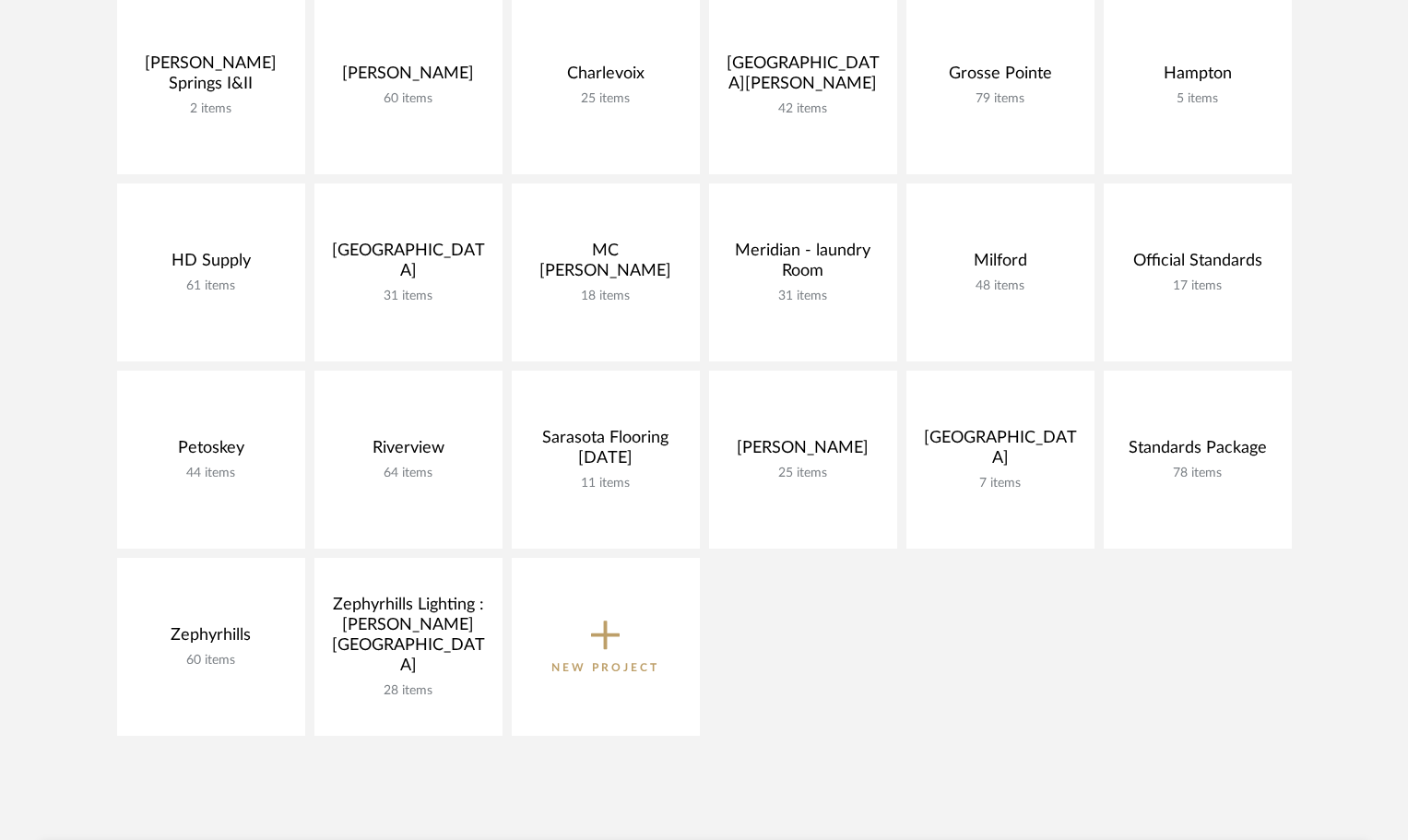
click at [595, 623] on icon at bounding box center [606, 636] width 30 height 39
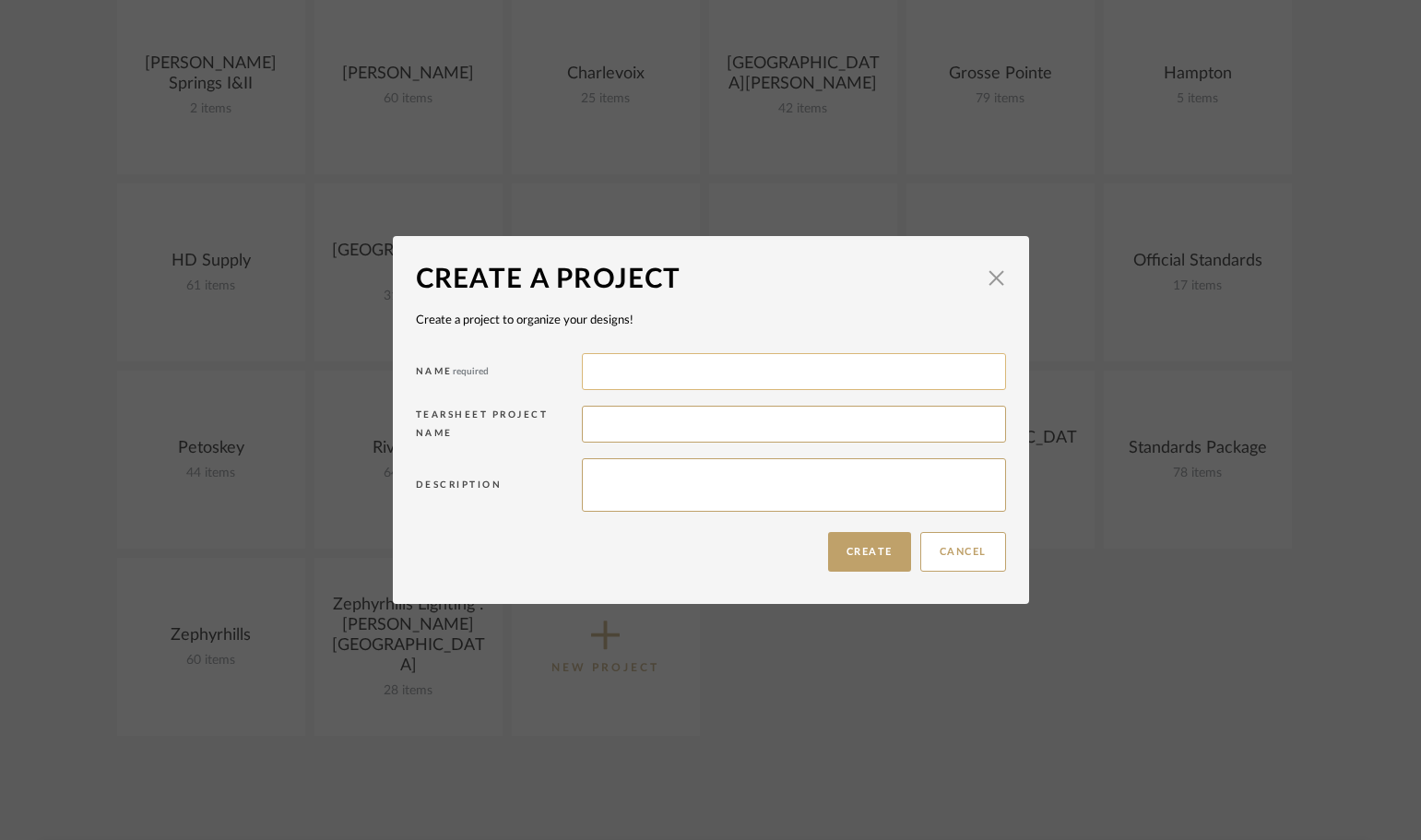
click at [635, 377] on input at bounding box center [794, 372] width 424 height 37
type input "E"
type input "F"
type input "Roseville - East 1"
click at [844, 541] on button "Create" at bounding box center [870, 551] width 83 height 40
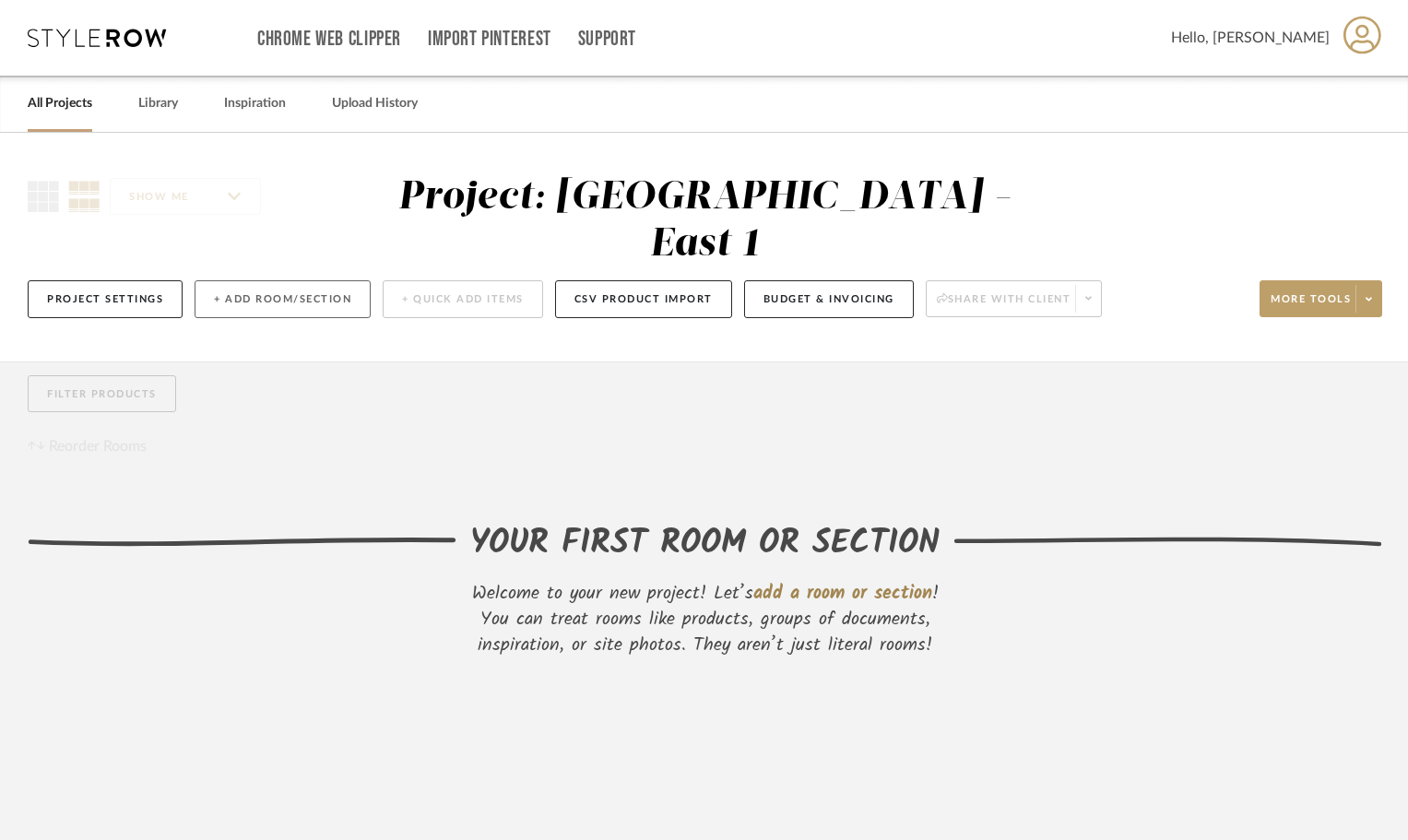
click at [331, 280] on button "+ Add Room/Section" at bounding box center [282, 299] width 176 height 38
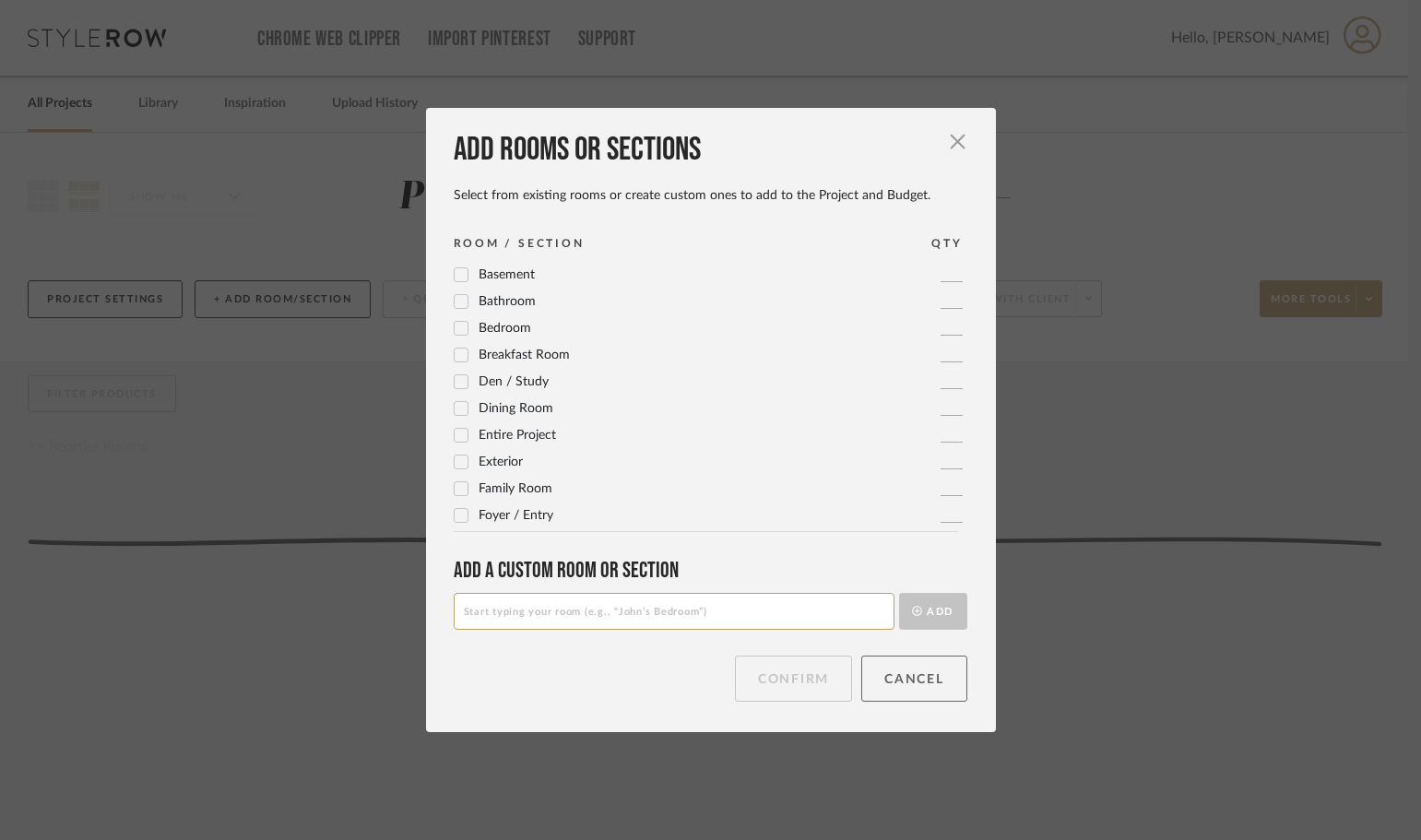
click at [921, 697] on button "Cancel" at bounding box center [914, 679] width 106 height 46
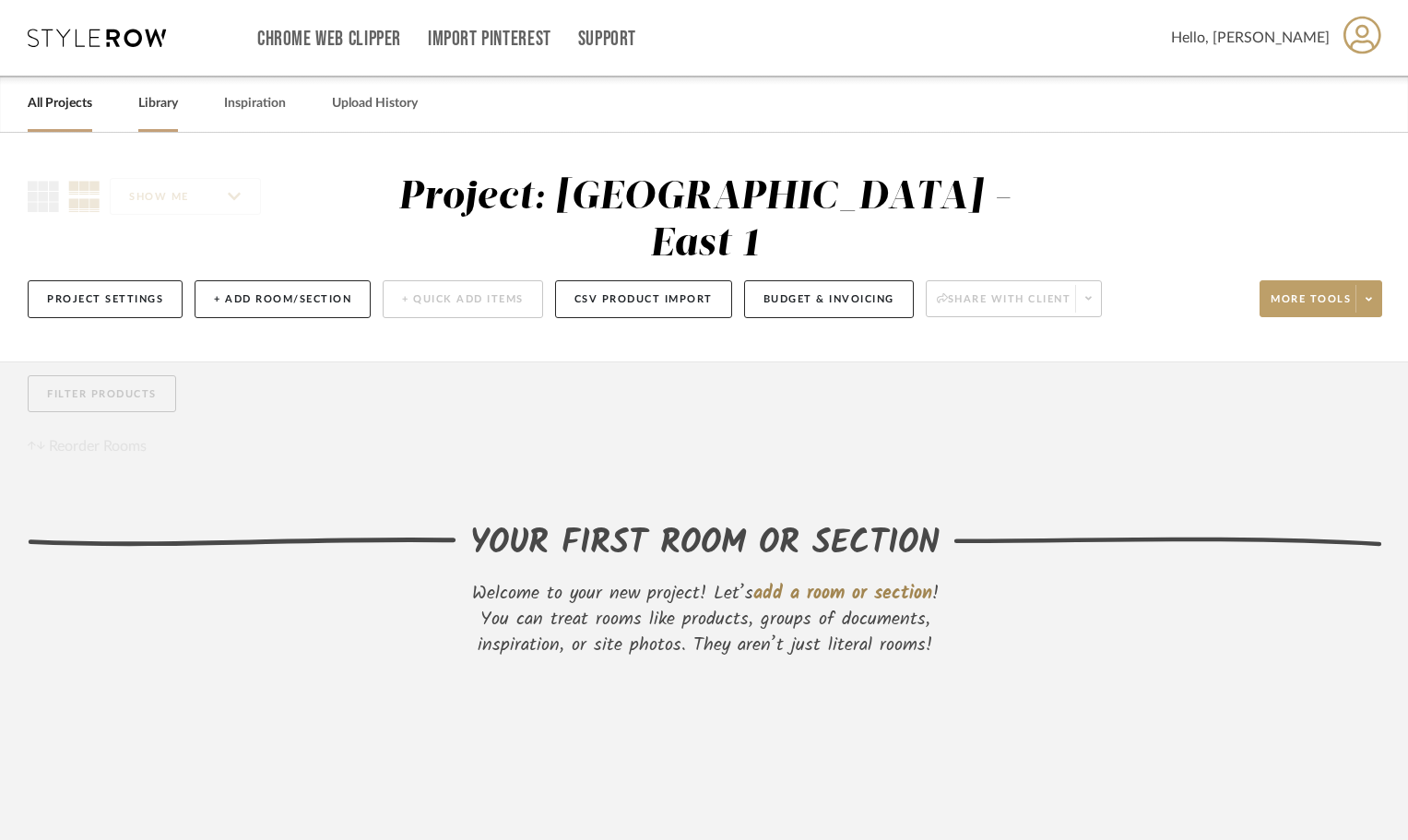
click at [174, 99] on link "Library" at bounding box center [157, 104] width 40 height 25
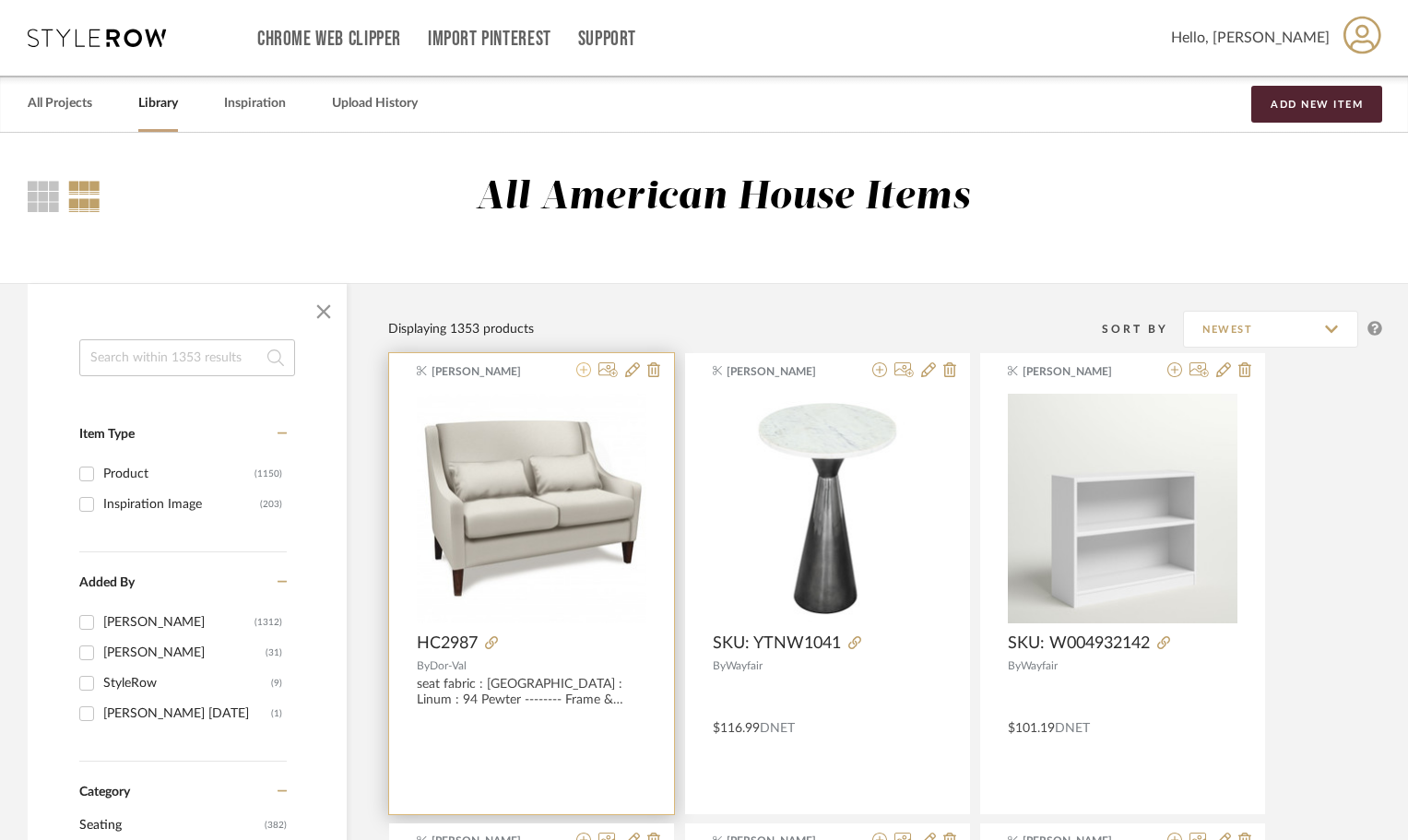
click at [580, 368] on icon at bounding box center [584, 370] width 15 height 15
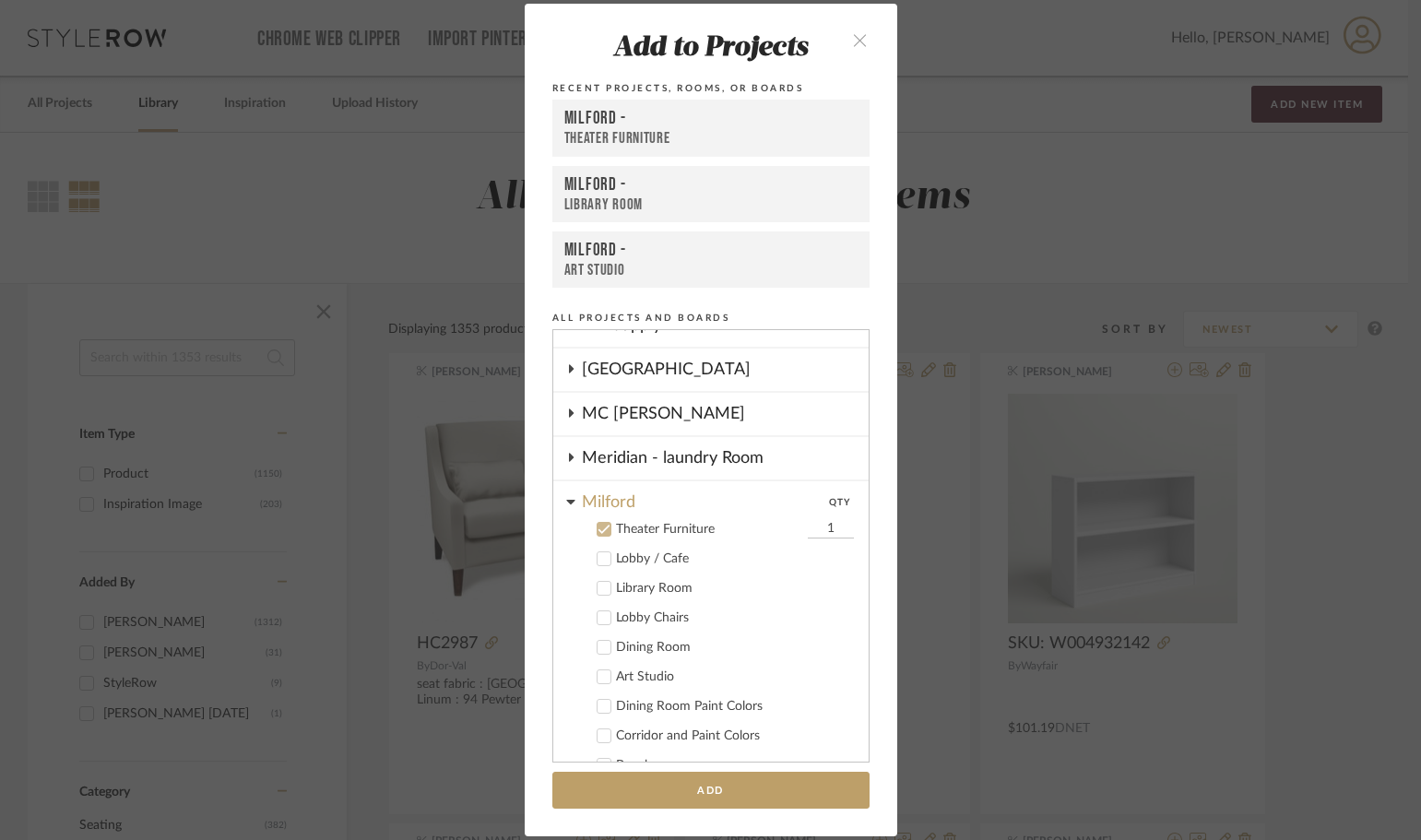
scroll to position [333, 0]
click at [598, 528] on icon at bounding box center [604, 530] width 13 height 13
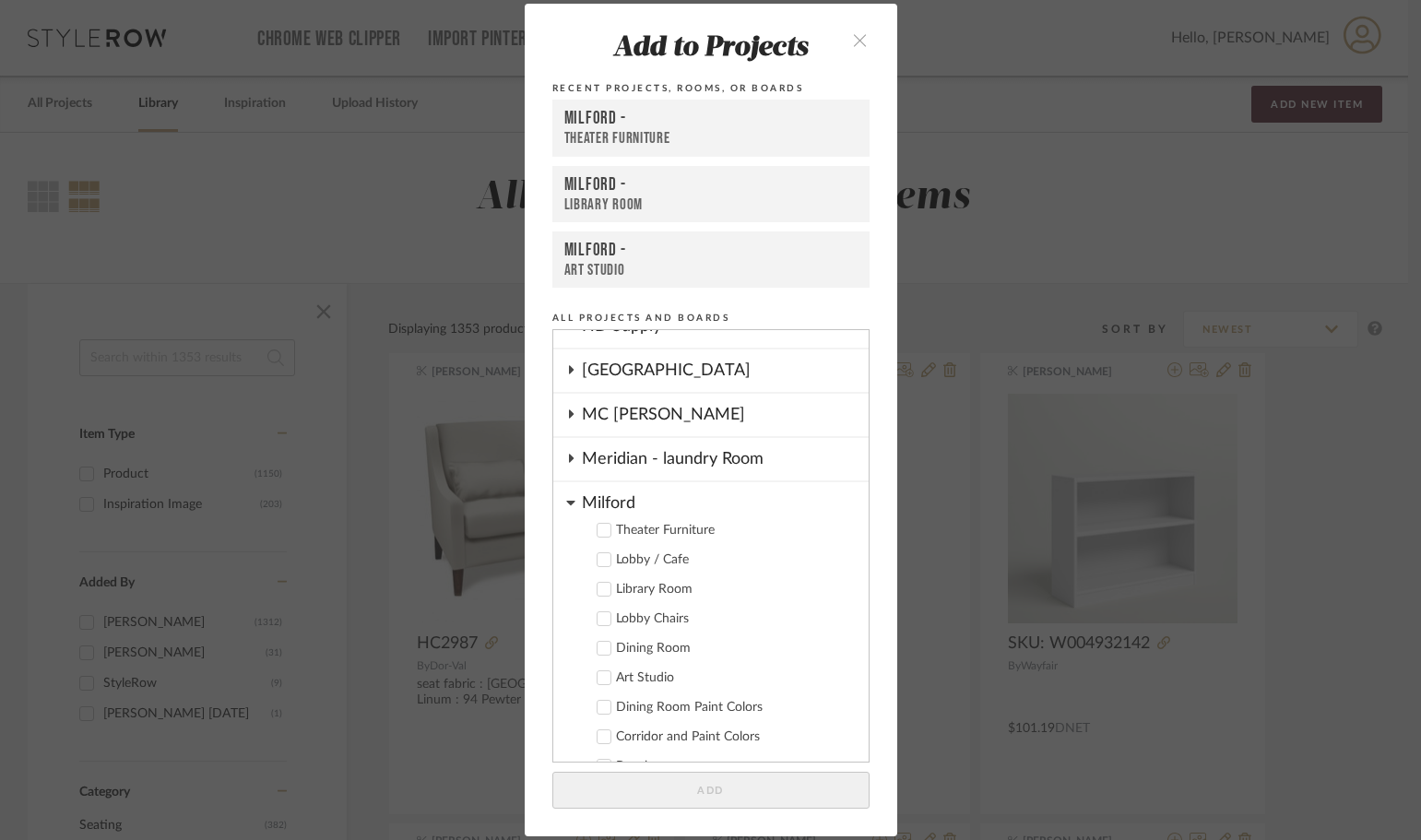
click at [566, 503] on icon at bounding box center [571, 502] width 9 height 15
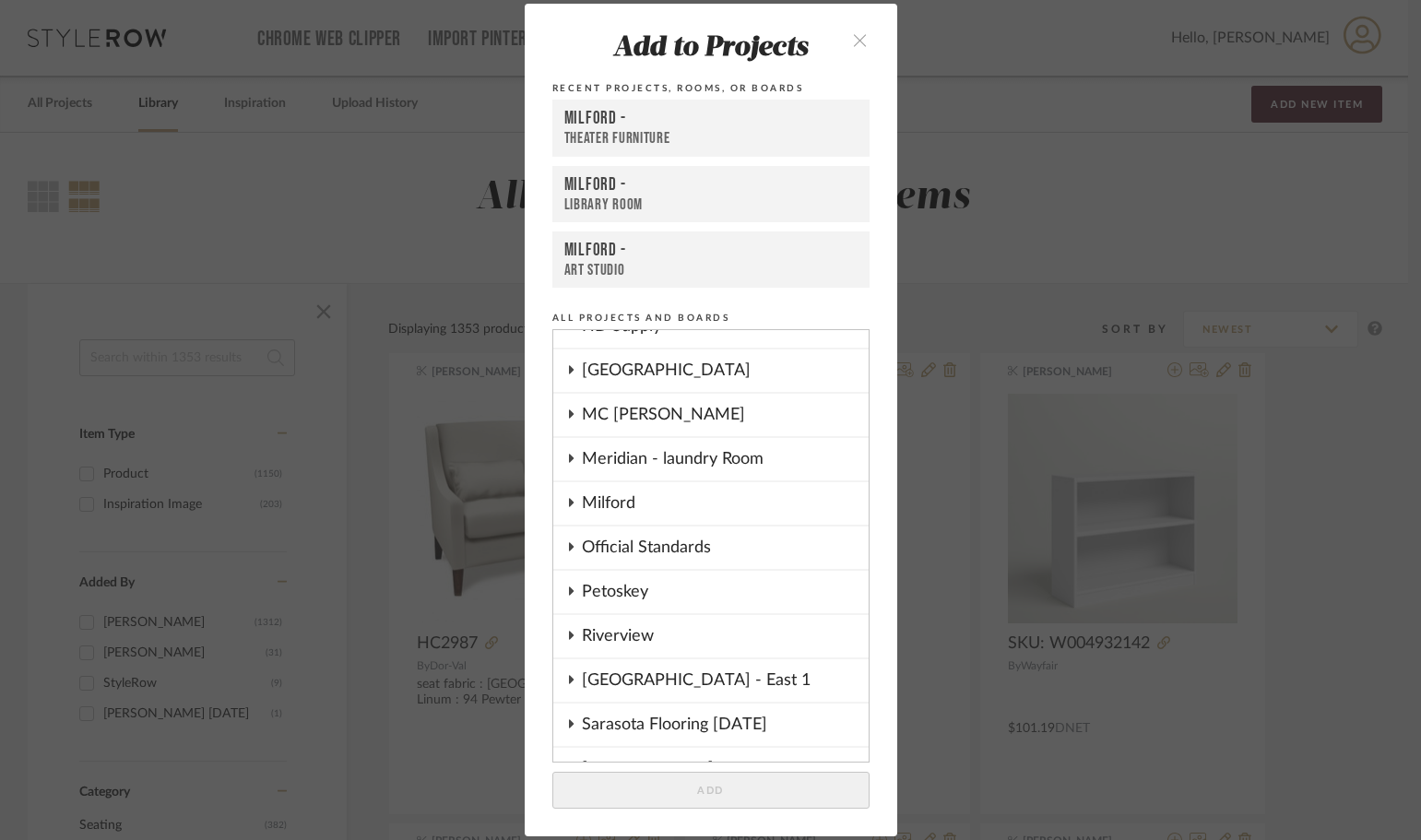
click at [568, 676] on icon at bounding box center [571, 679] width 15 height 9
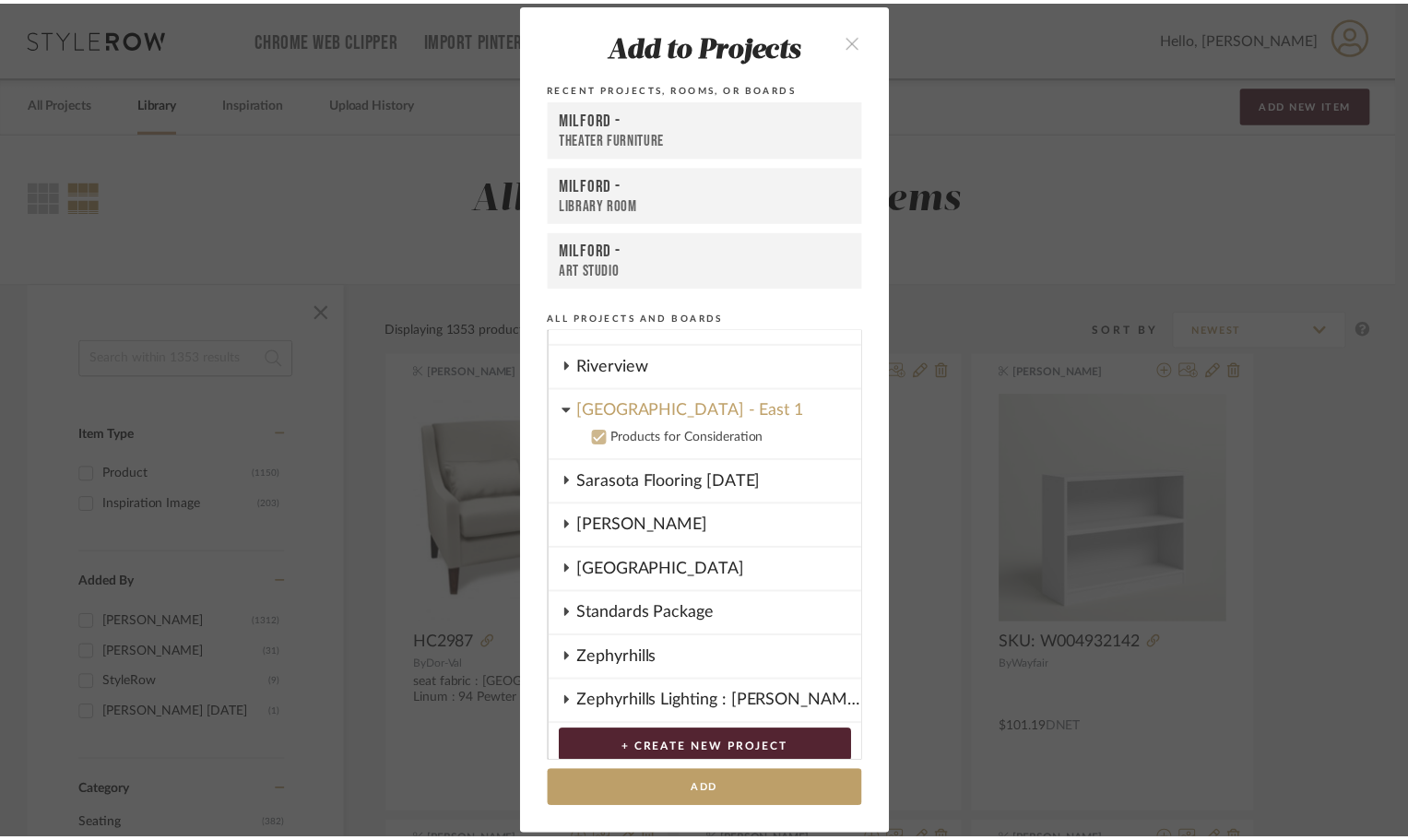
scroll to position [610, 0]
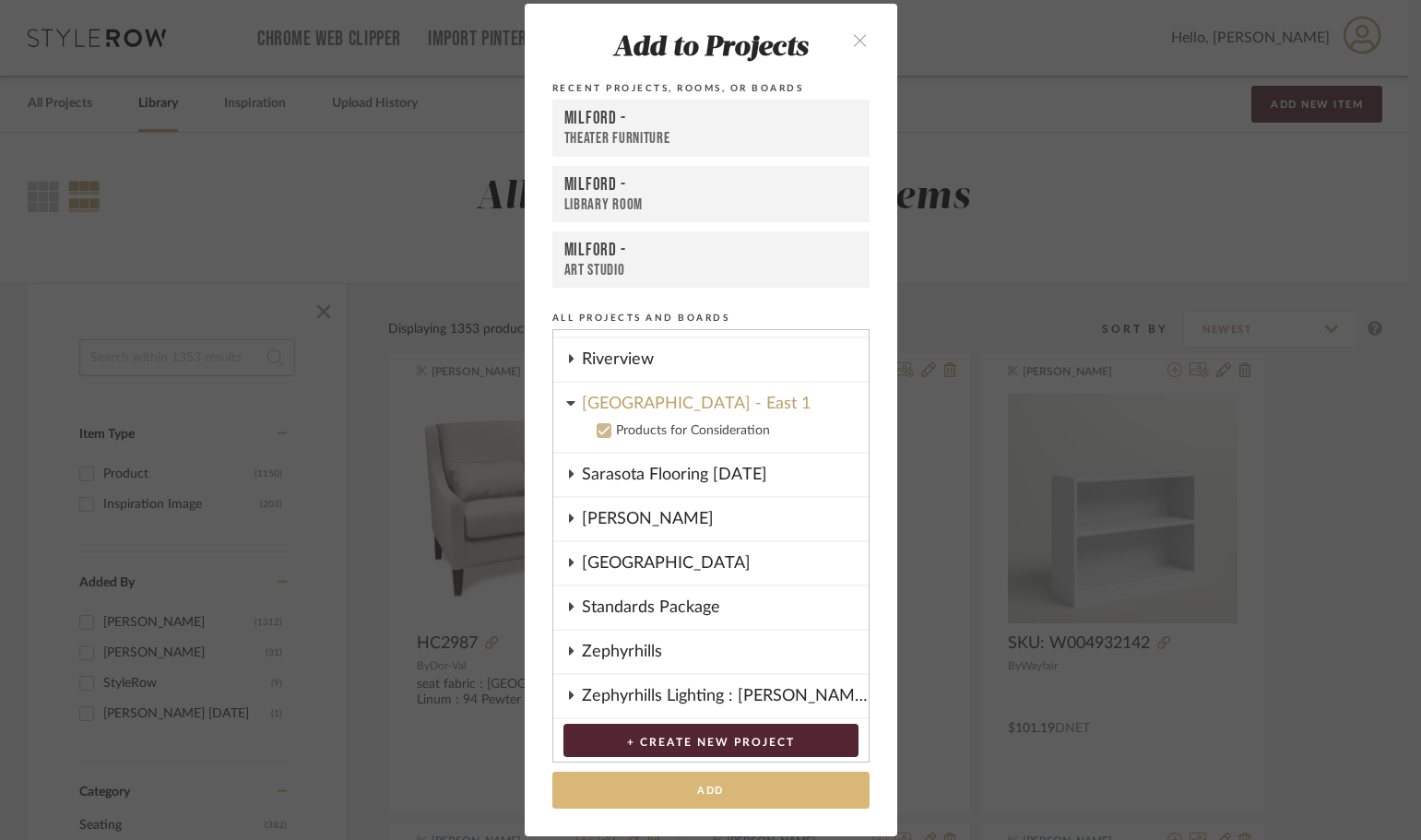
click at [735, 788] on button "Add" at bounding box center [710, 790] width 317 height 38
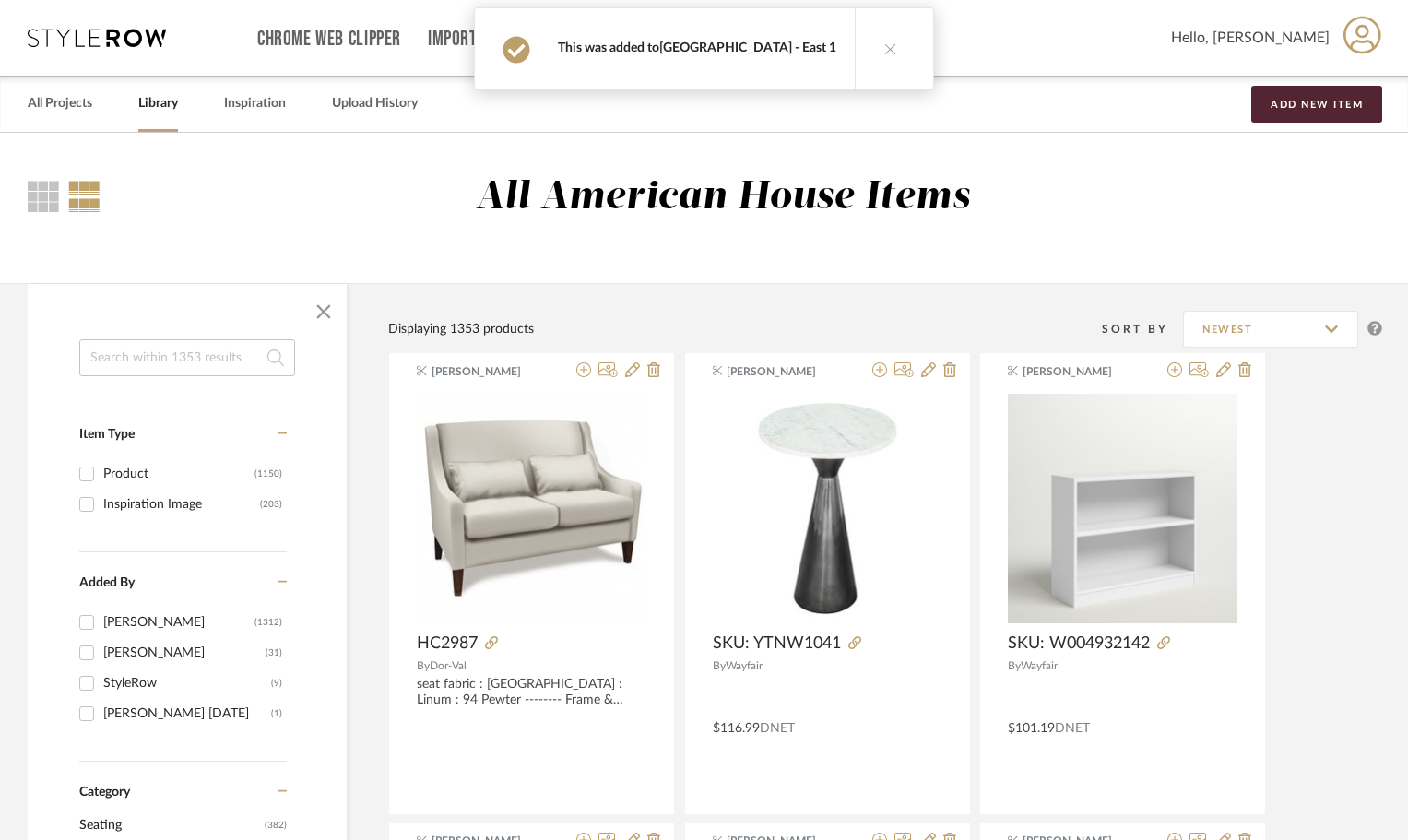
click at [760, 51] on link "Roseville - East 1" at bounding box center [747, 48] width 177 height 13
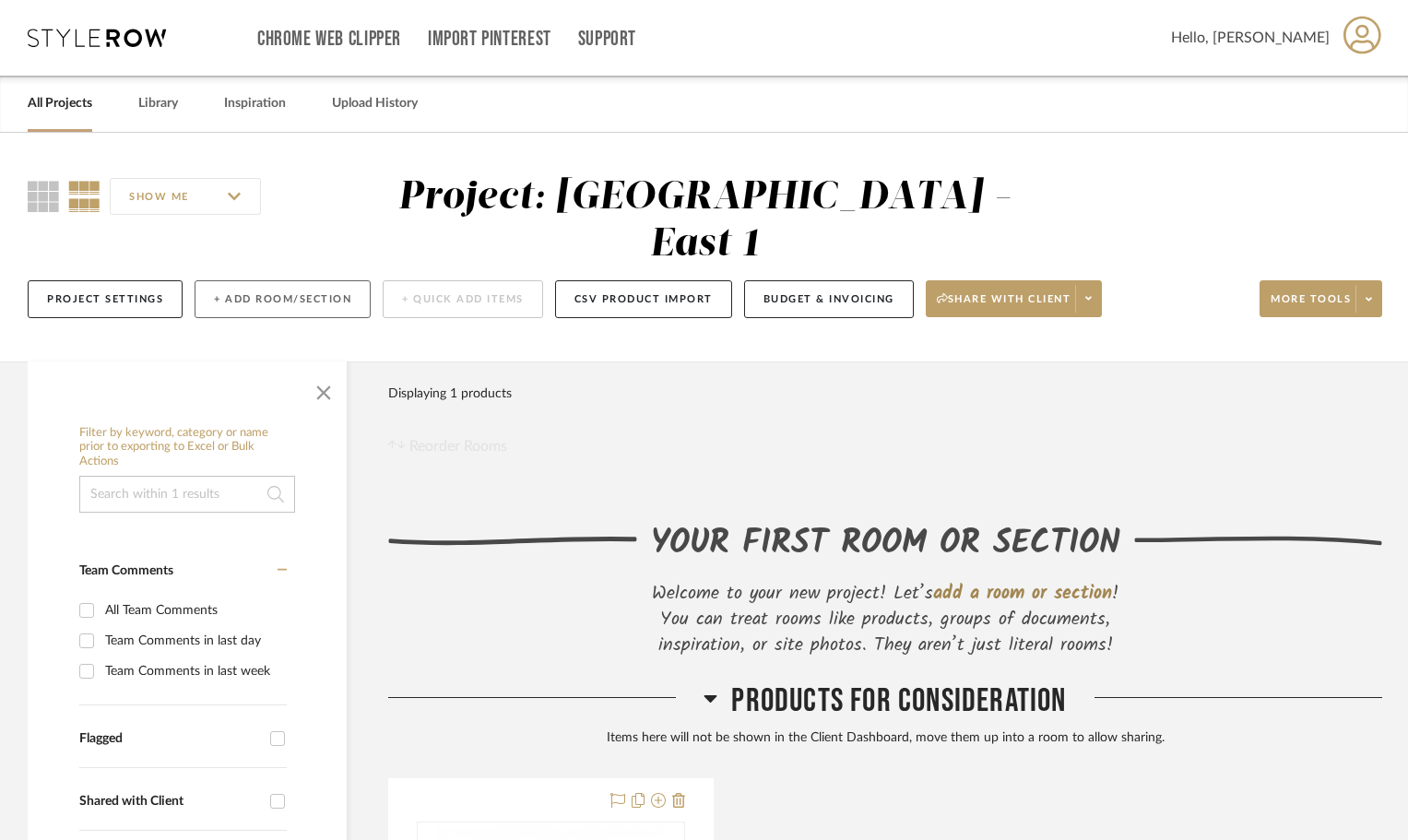
click at [291, 280] on button "+ Add Room/Section" at bounding box center [282, 299] width 176 height 38
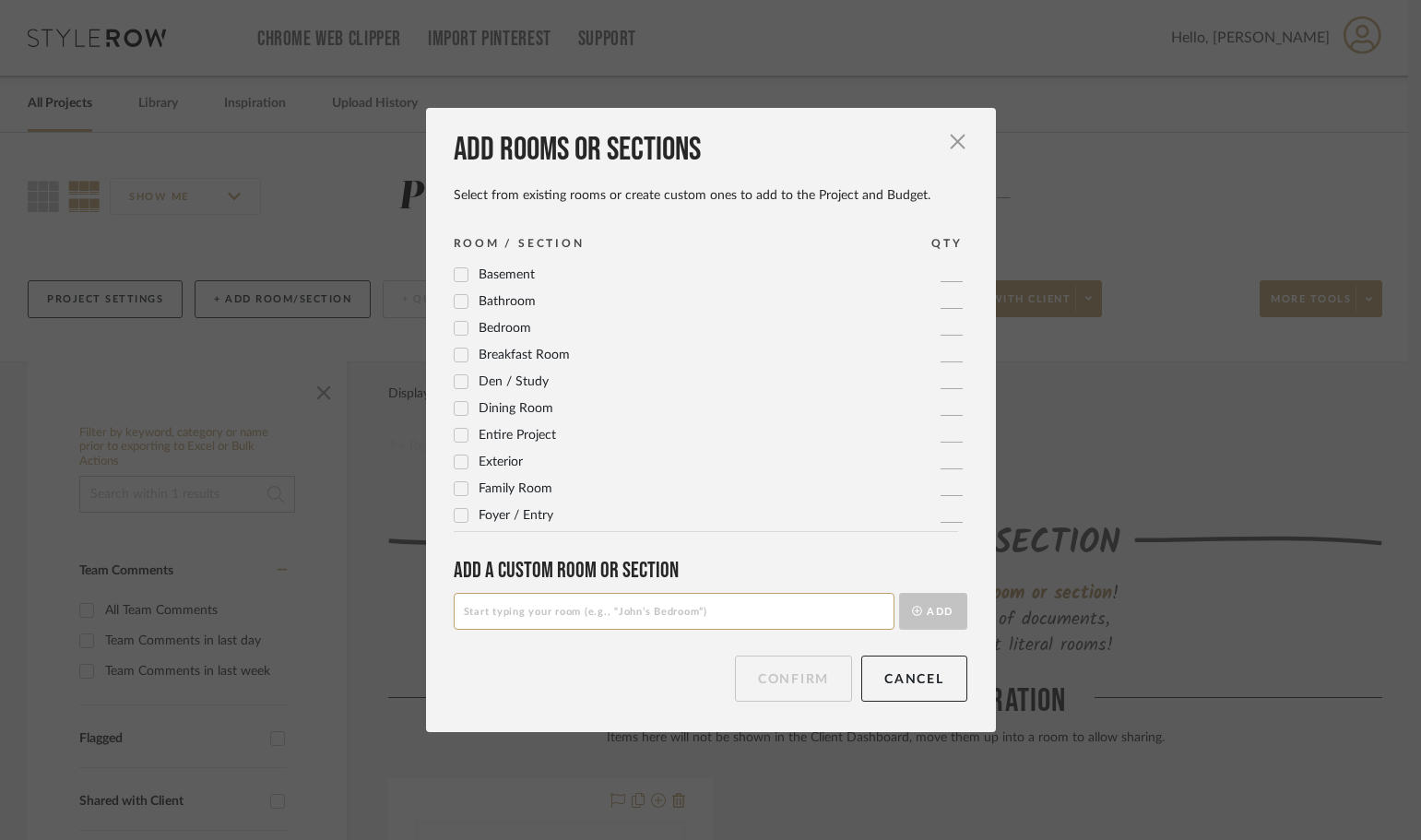
click at [618, 608] on input at bounding box center [673, 611] width 440 height 37
type input "Lobby Room"
click at [945, 607] on button "Add" at bounding box center [933, 611] width 68 height 37
click at [807, 697] on button "Confirm" at bounding box center [793, 679] width 117 height 46
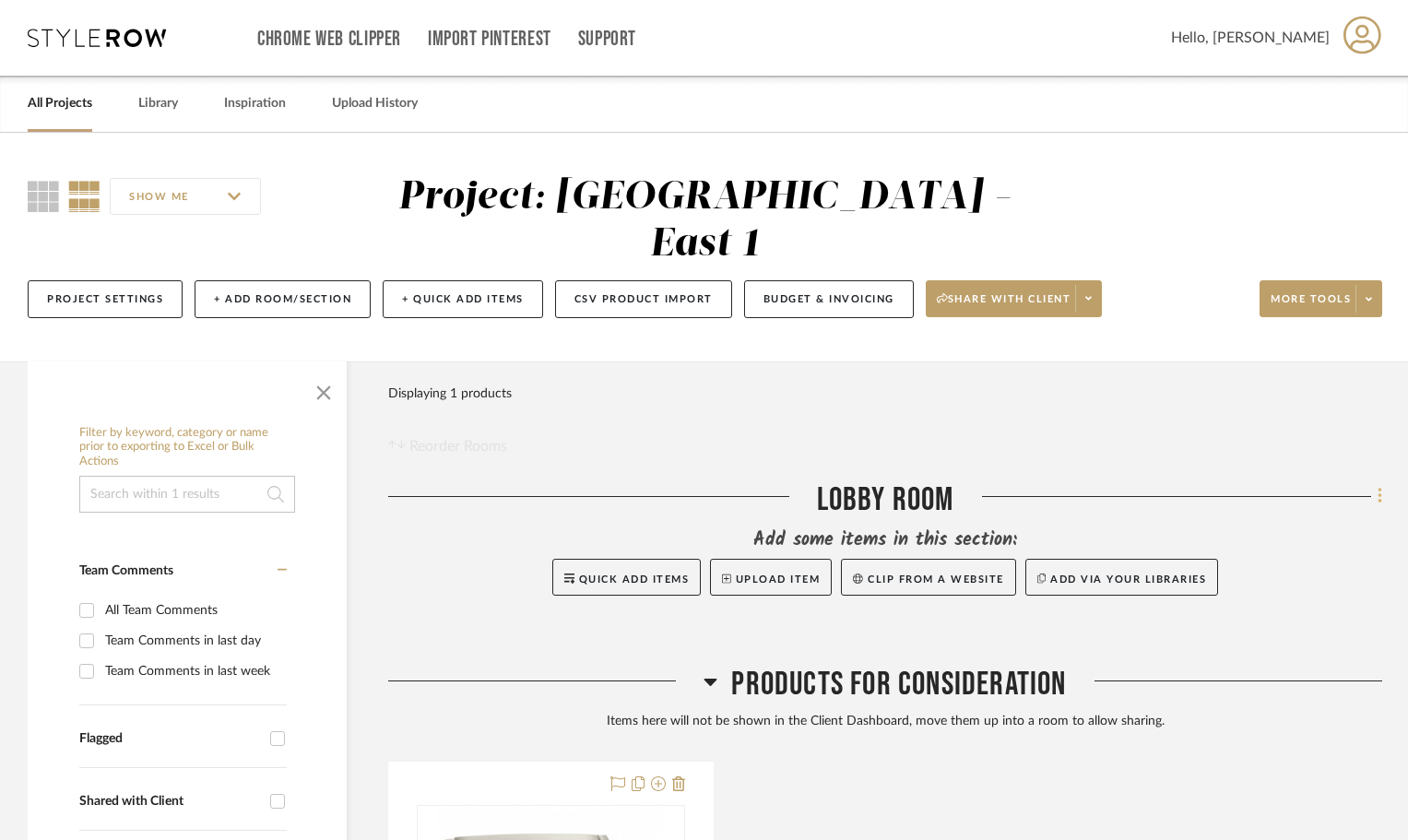
click at [1380, 486] on icon at bounding box center [1380, 496] width 6 height 20
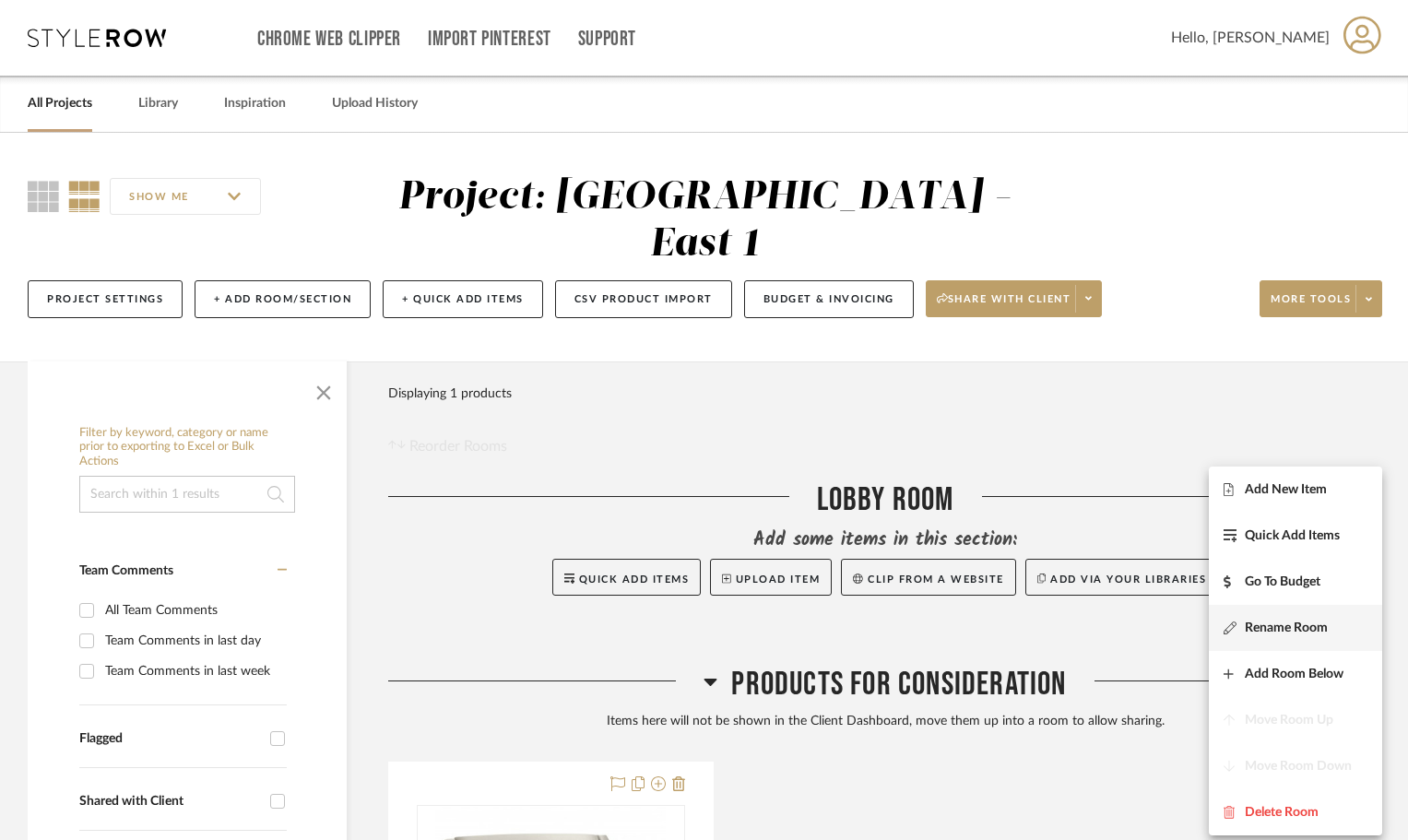
click at [1321, 619] on button "Rename Room" at bounding box center [1294, 628] width 173 height 46
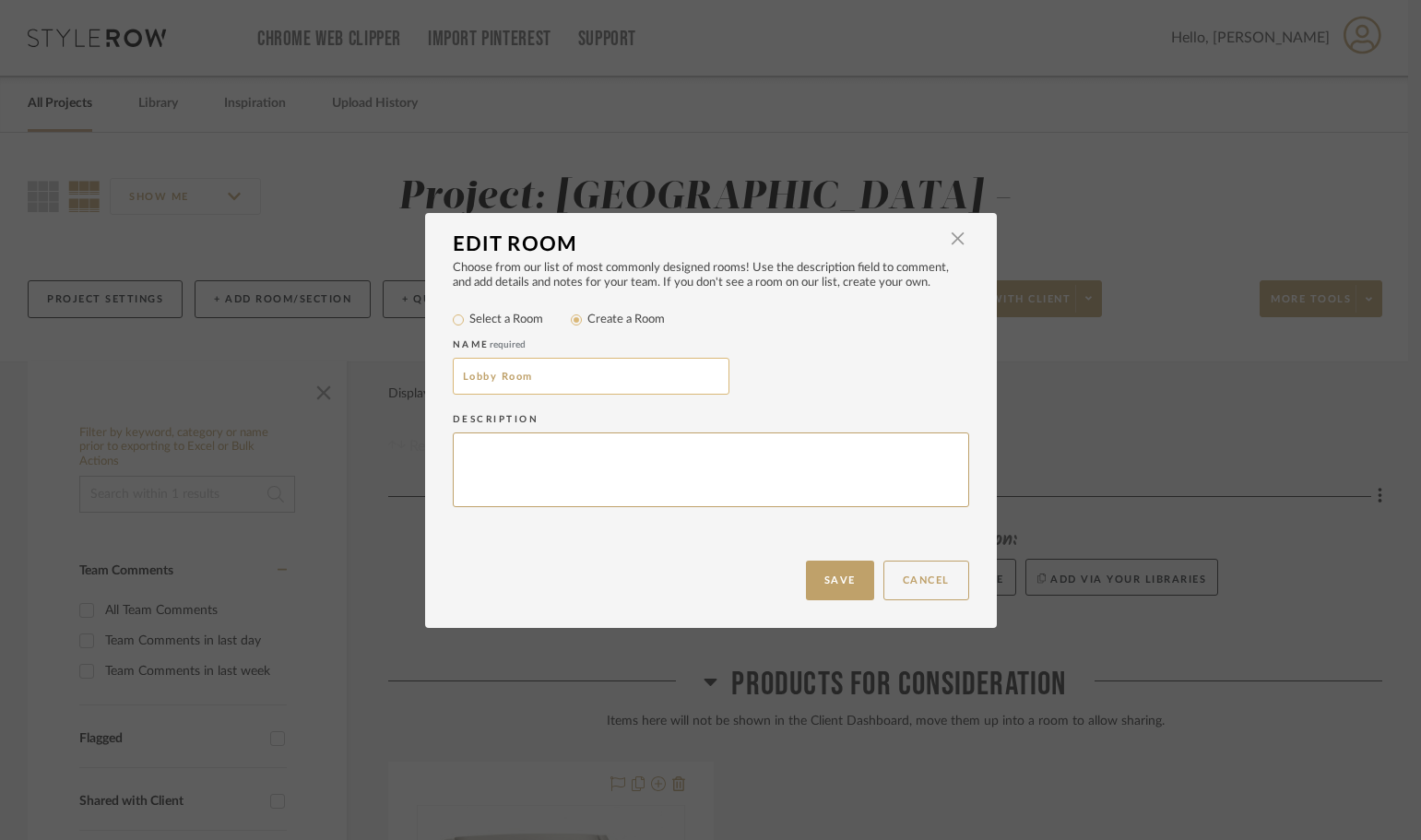
click at [509, 375] on input "Lobby Room" at bounding box center [590, 377] width 277 height 37
type input "Lobby"
click at [817, 561] on button "Save" at bounding box center [840, 580] width 68 height 40
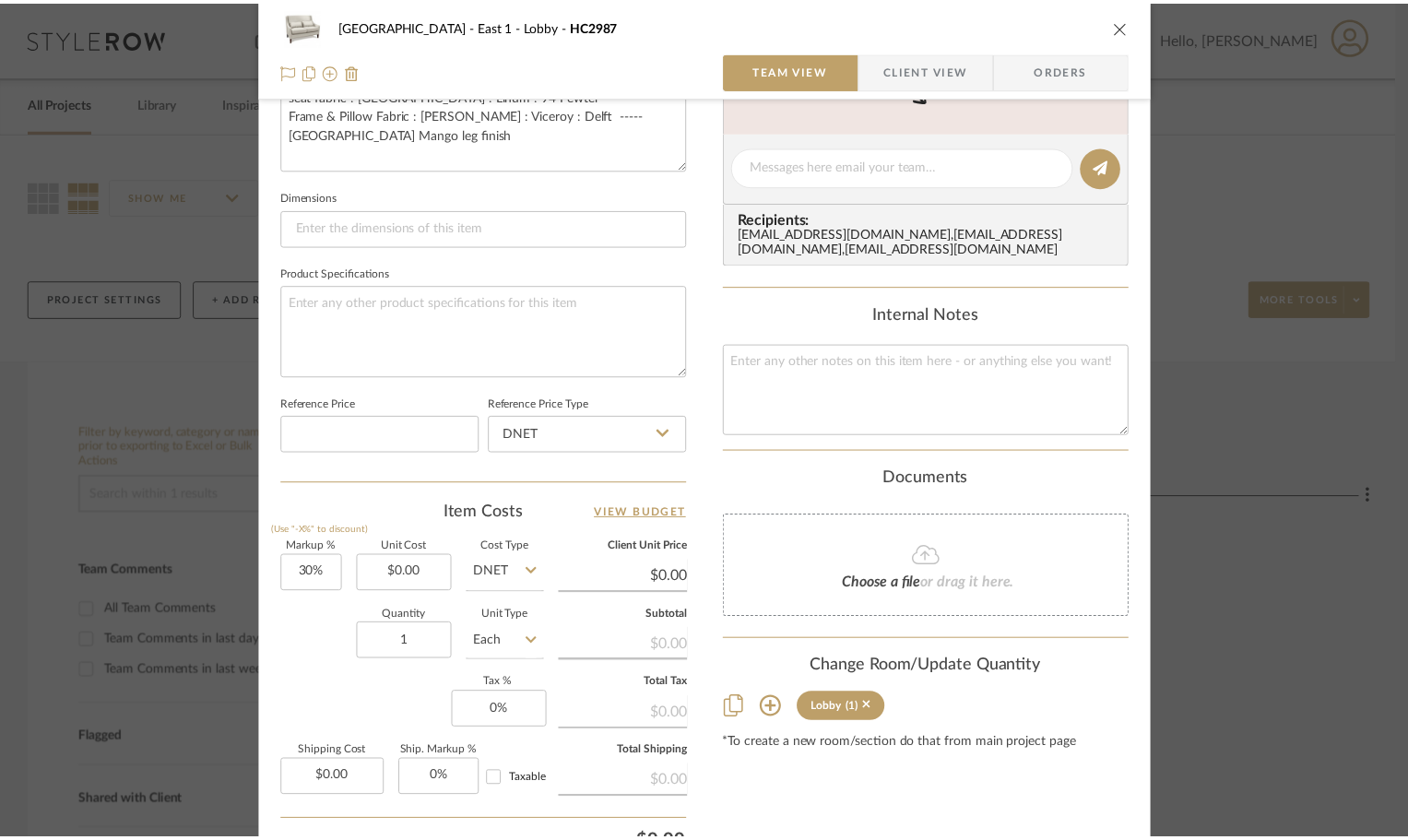
scroll to position [737, 0]
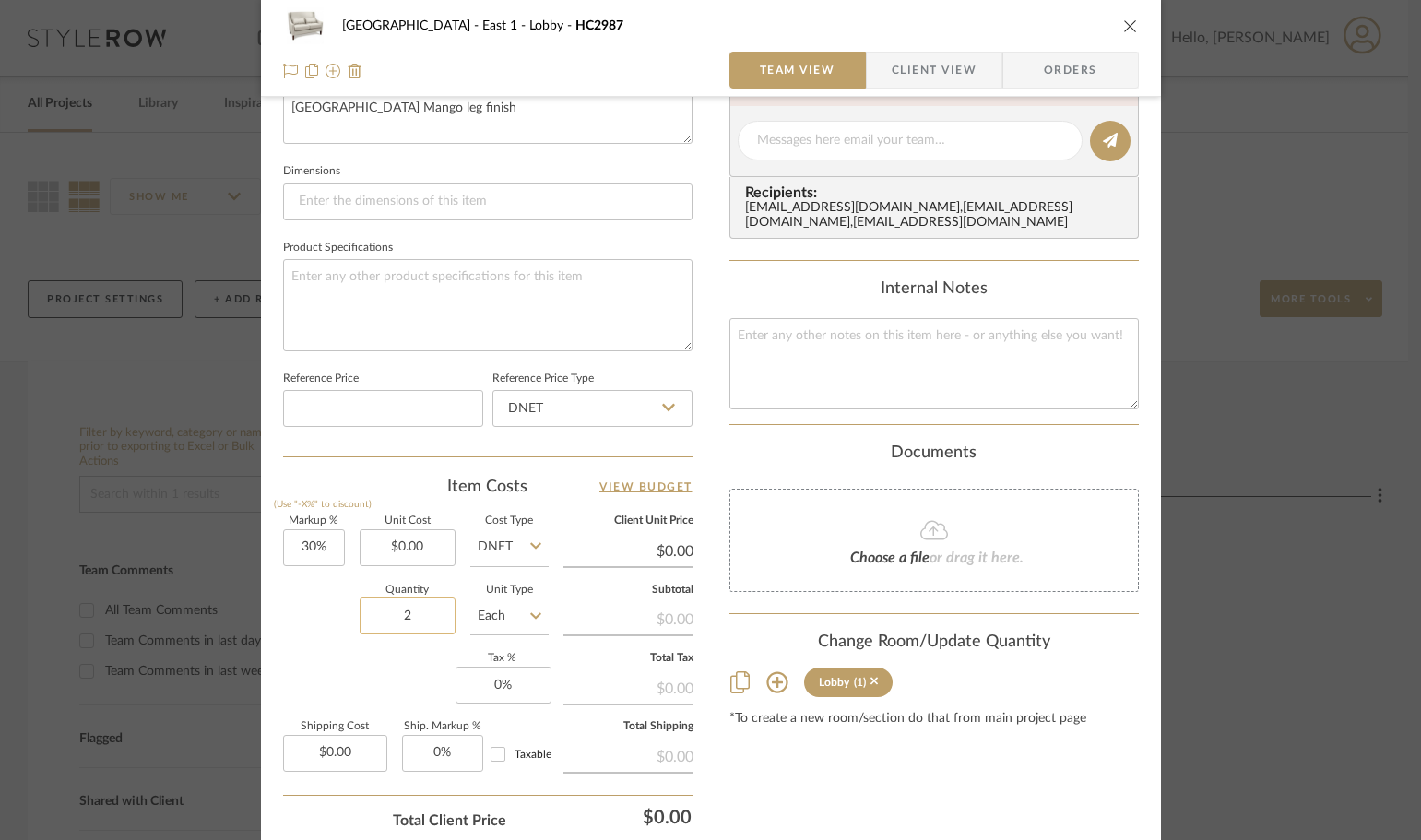
click at [360, 622] on input "2" at bounding box center [408, 616] width 96 height 37
type input "2"
click at [347, 627] on div "Quantity 2 Unit Type Each" at bounding box center [415, 618] width 266 height 66
click at [1122, 28] on button "close" at bounding box center [1131, 26] width 17 height 17
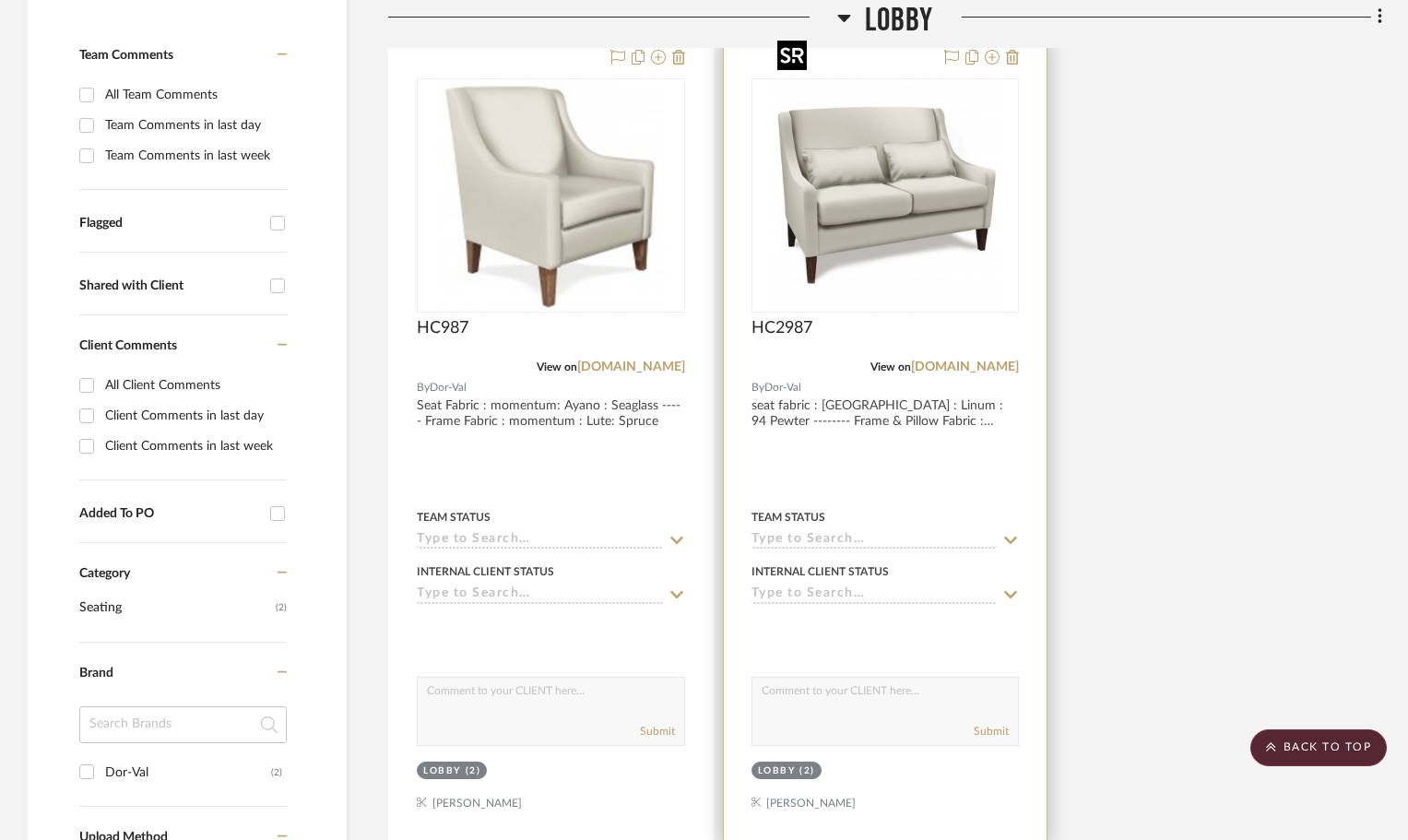
scroll to position [461, 0]
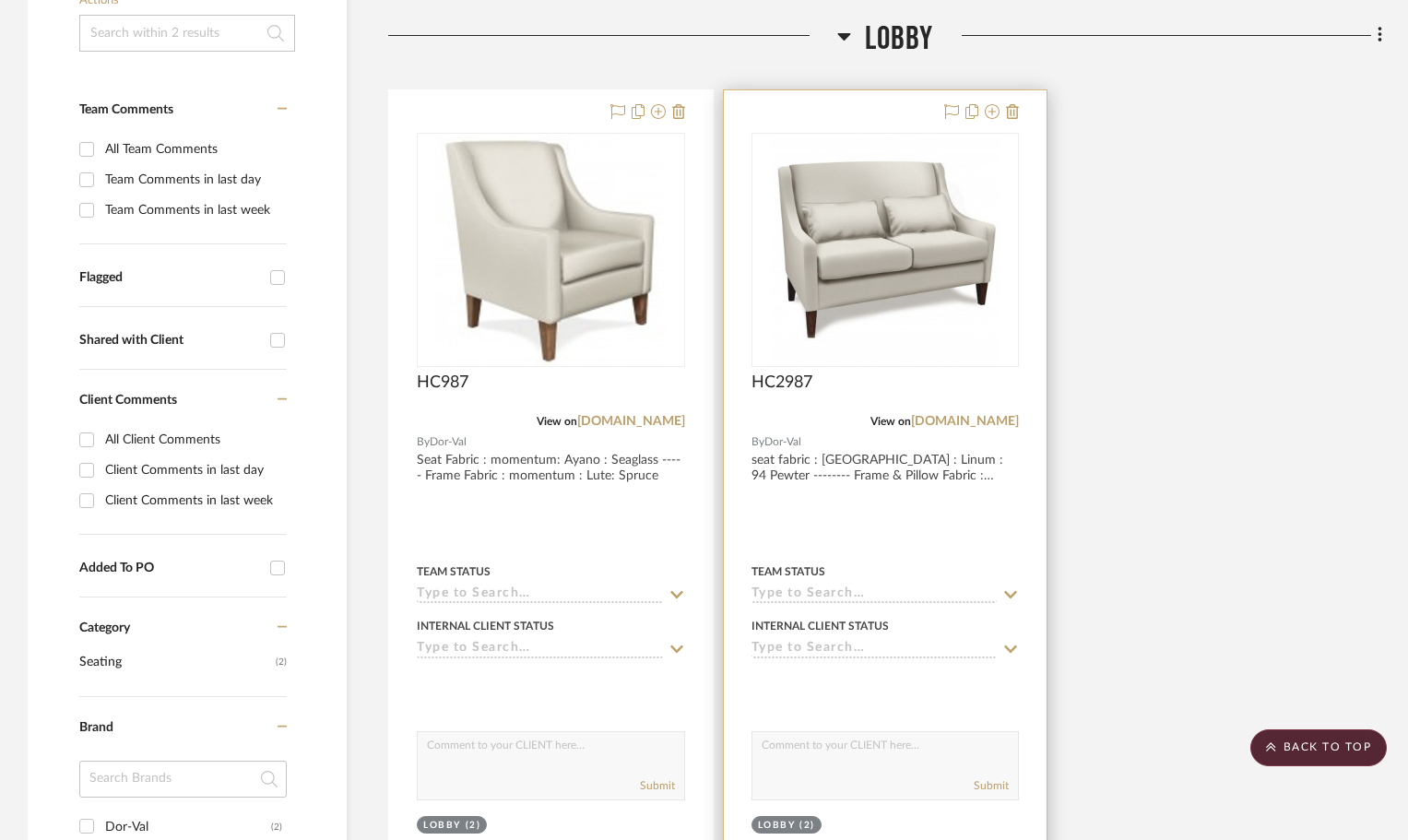
click at [1035, 413] on div at bounding box center [885, 494] width 324 height 807
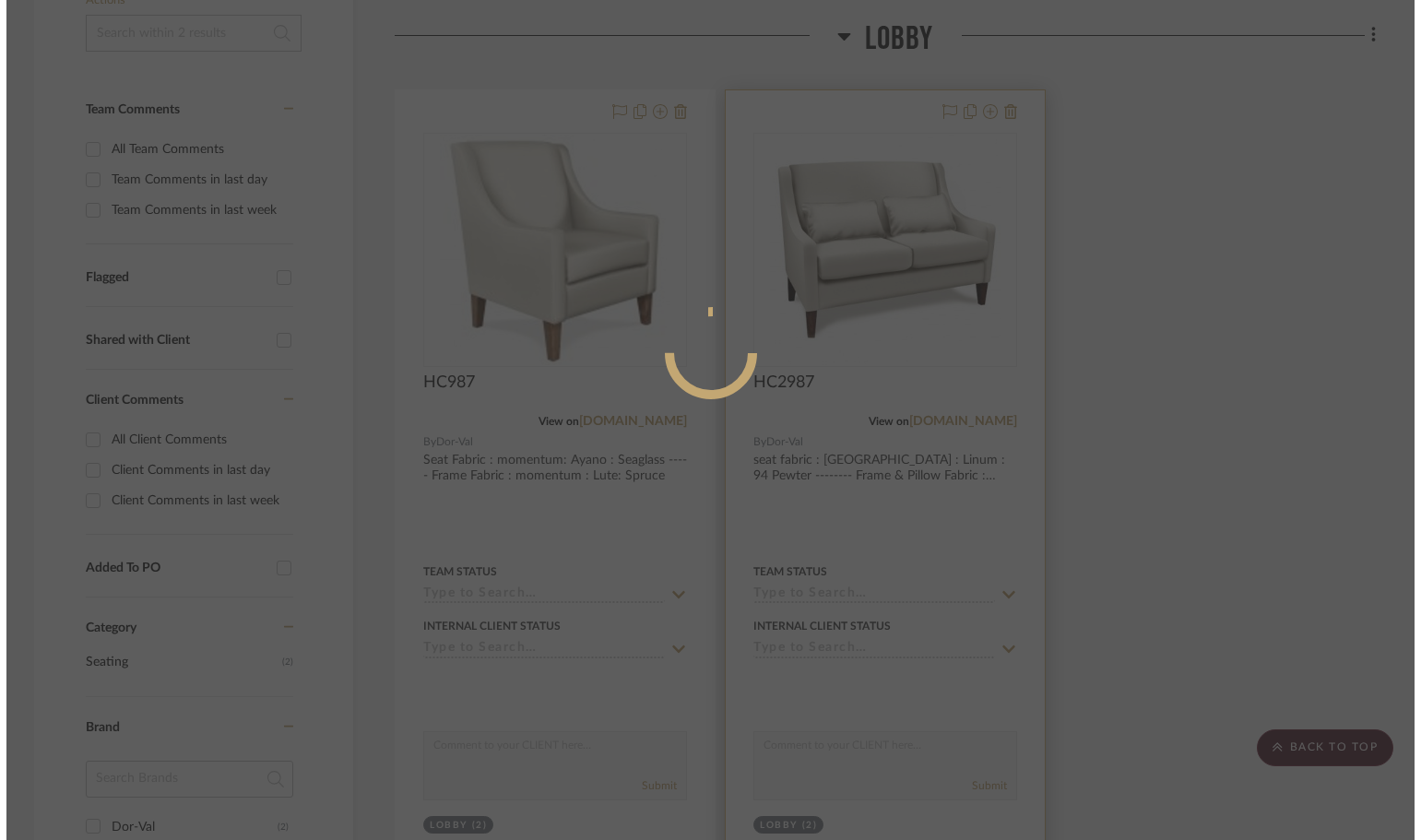
scroll to position [0, 0]
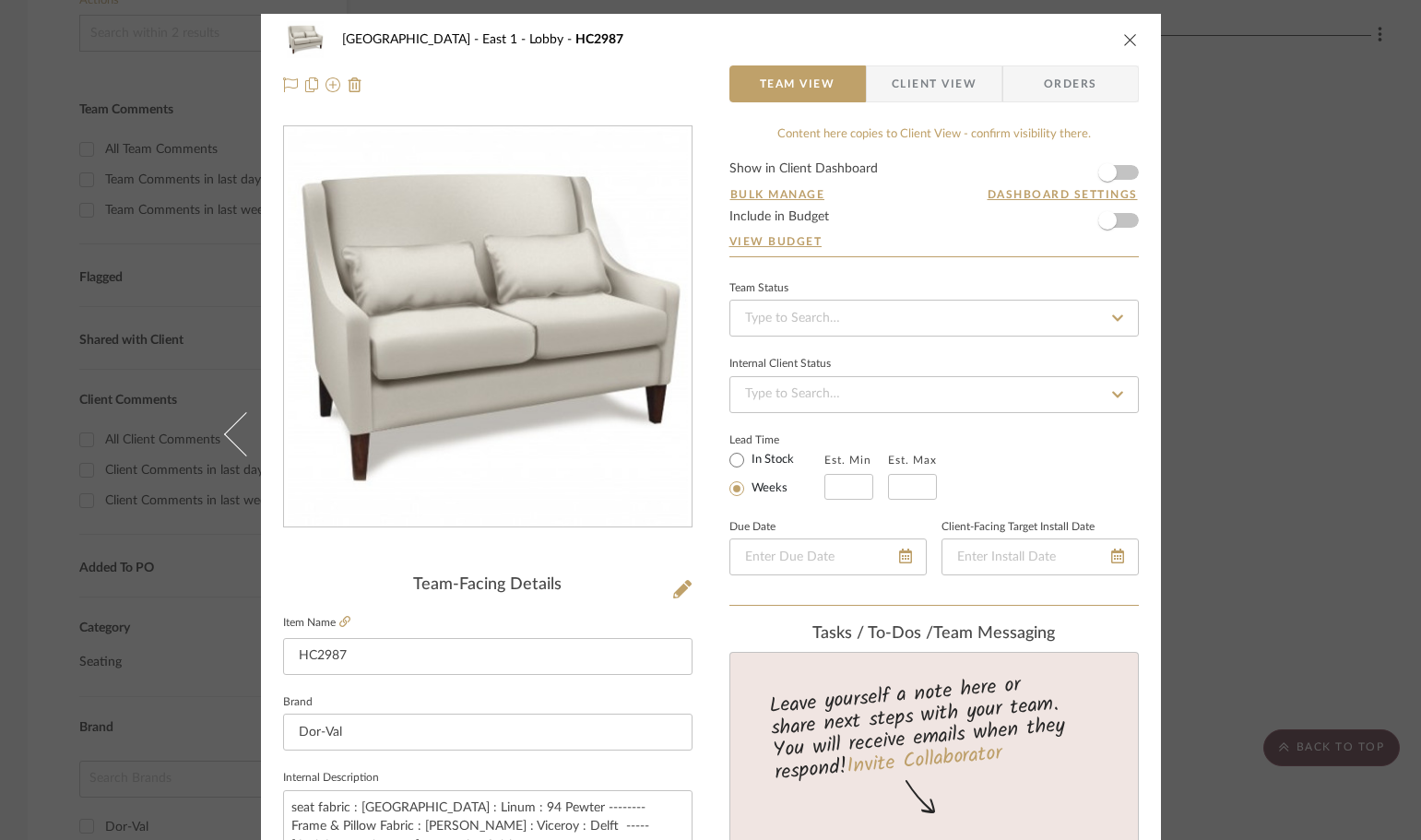
click at [1249, 401] on div "Roseville - East 1 Lobby HC2987 Team View Client View Orders Team-Facing Detail…" at bounding box center [710, 420] width 1421 height 840
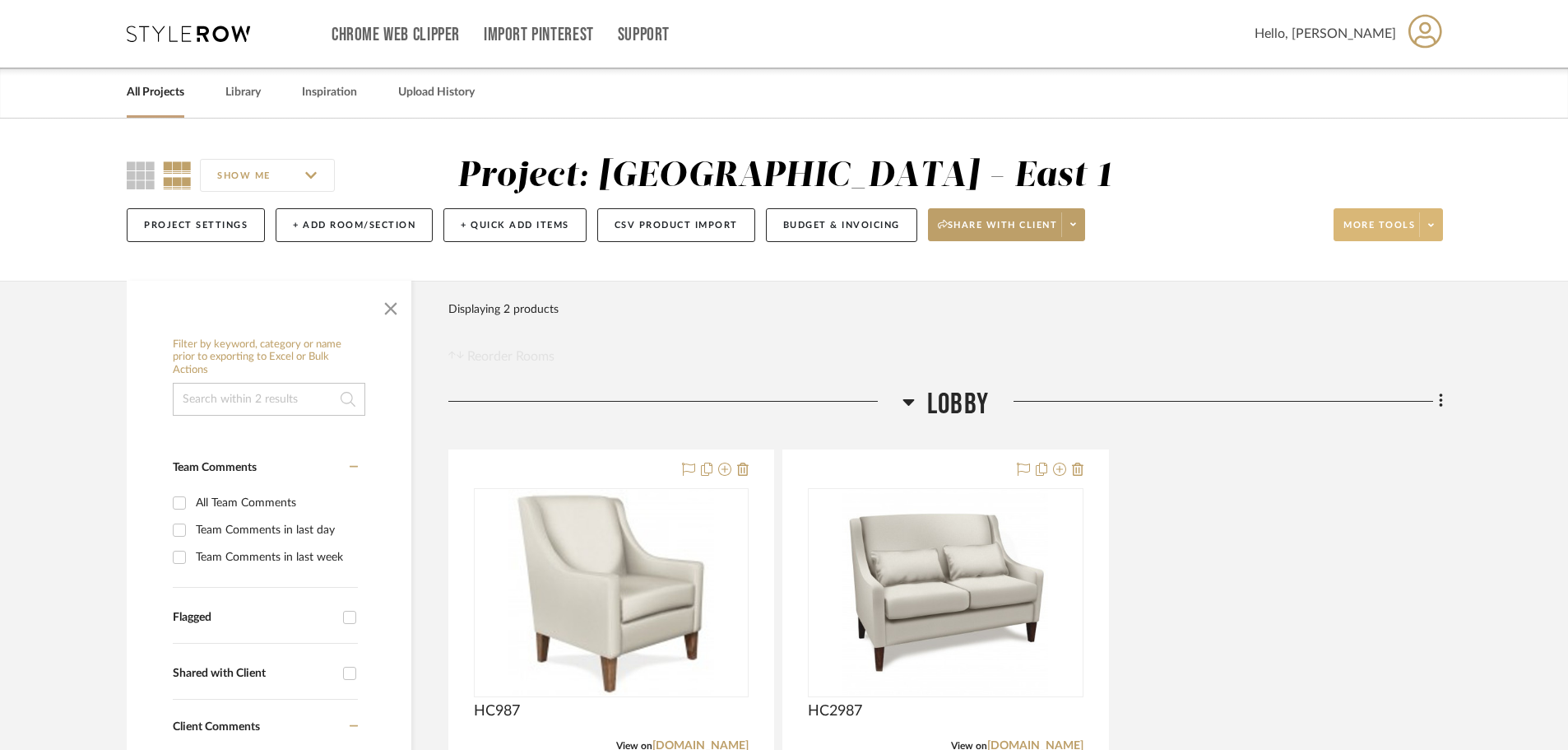
click at [1267, 229] on icon at bounding box center [1431, 225] width 6 height 9
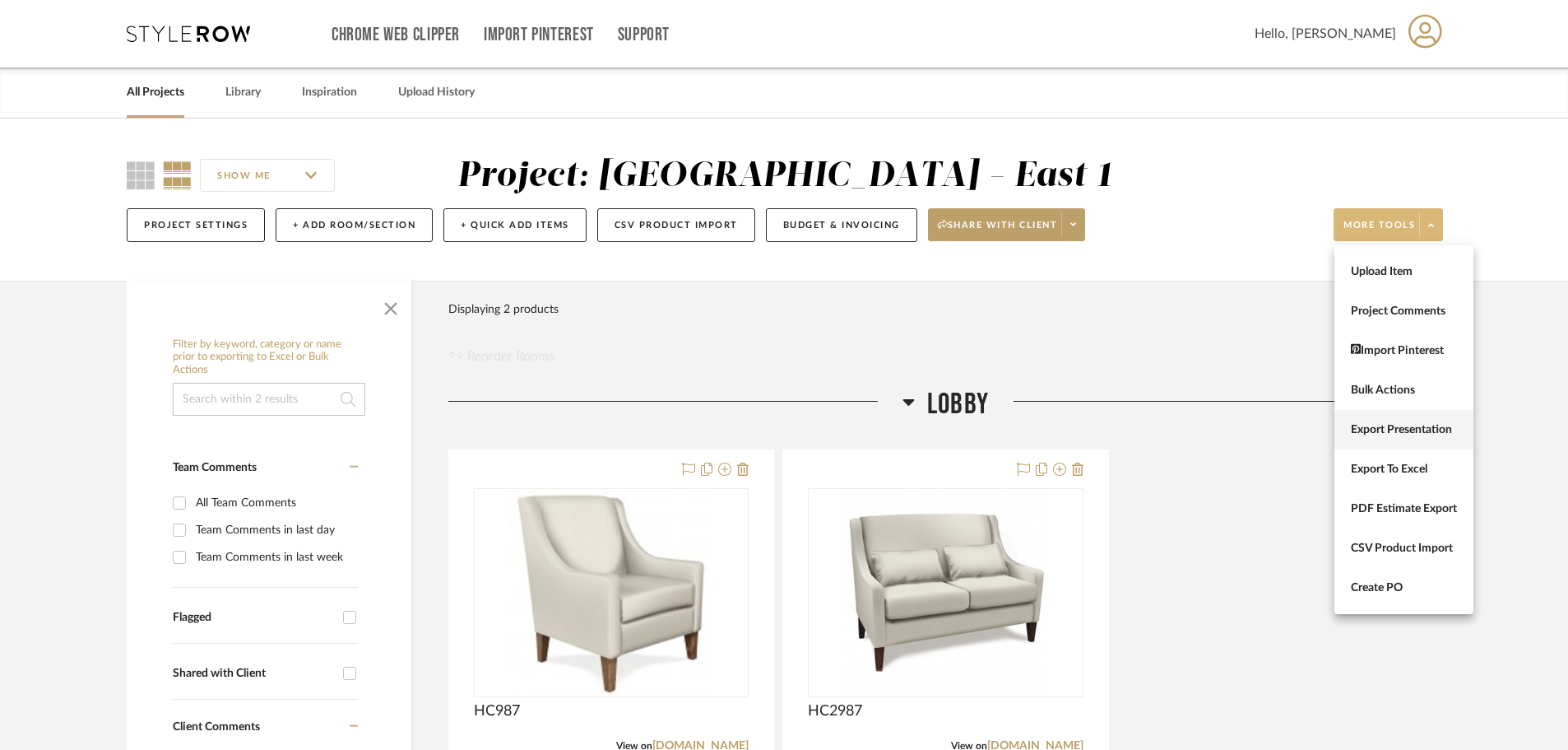
click at [1267, 423] on span "Export Presentation" at bounding box center [1404, 430] width 107 height 14
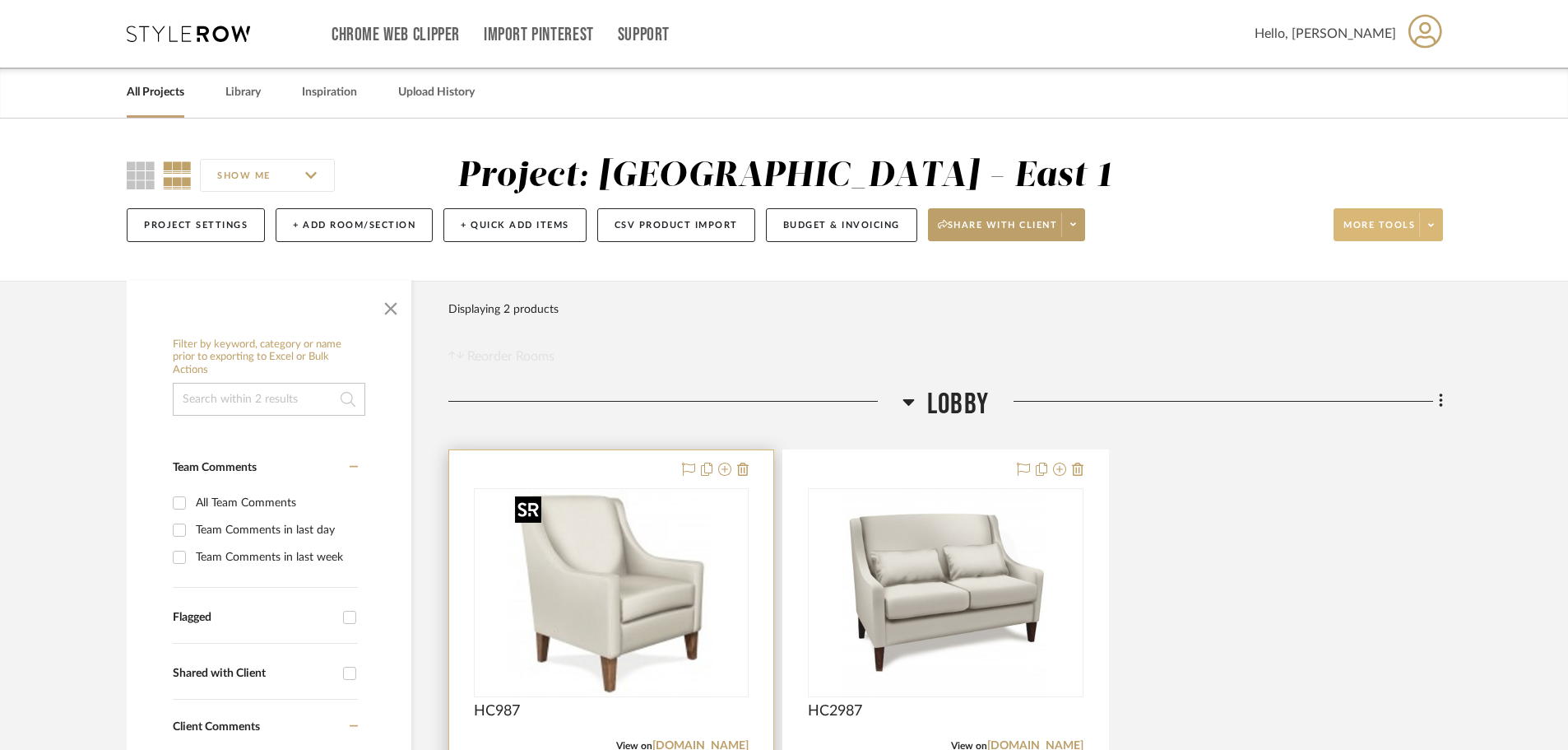
click at [0, 0] on img at bounding box center [0, 0] width 0 height 0
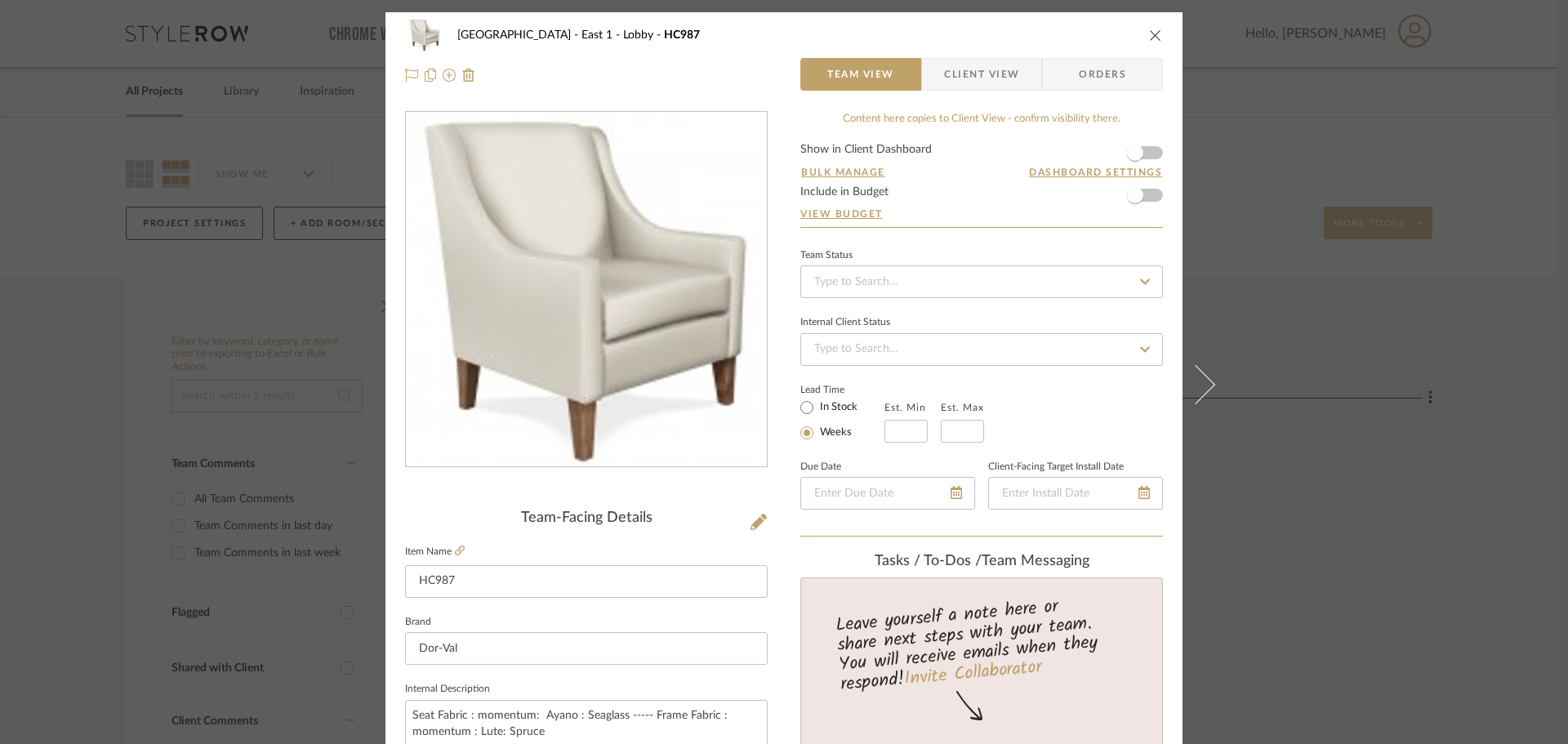
drag, startPoint x: 520, startPoint y: 230, endPoint x: 454, endPoint y: 541, distance: 317.9
click at [454, 541] on fieldset "Item Name HC987" at bounding box center [586, 569] width 362 height 57
click at [455, 547] on icon at bounding box center [460, 551] width 10 height 10
click at [1154, 27] on div "Roseville - East 1 Lobby HC987" at bounding box center [784, 35] width 758 height 33
click at [1151, 29] on icon "close" at bounding box center [1156, 35] width 13 height 13
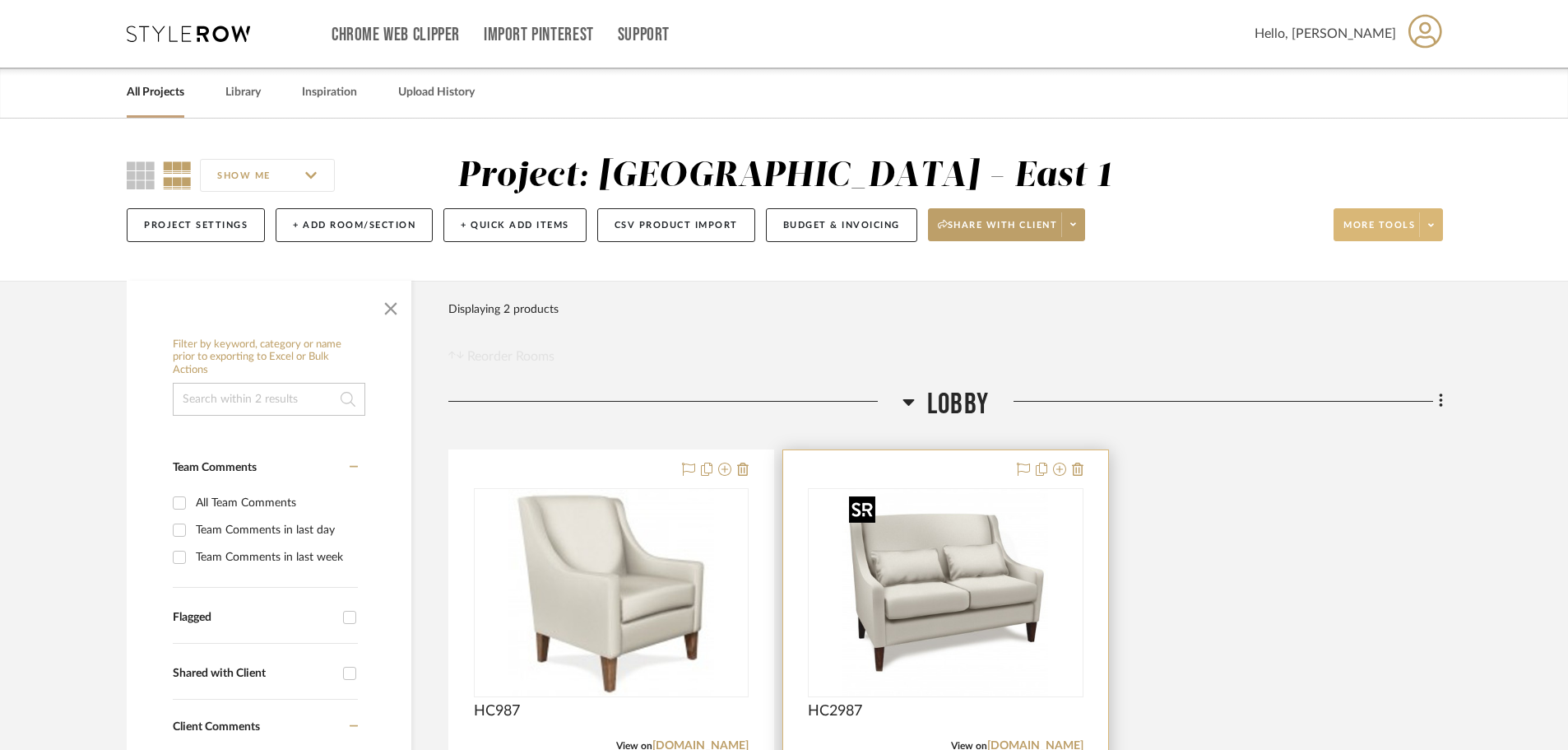
click at [871, 553] on img "0" at bounding box center [945, 592] width 206 height 206
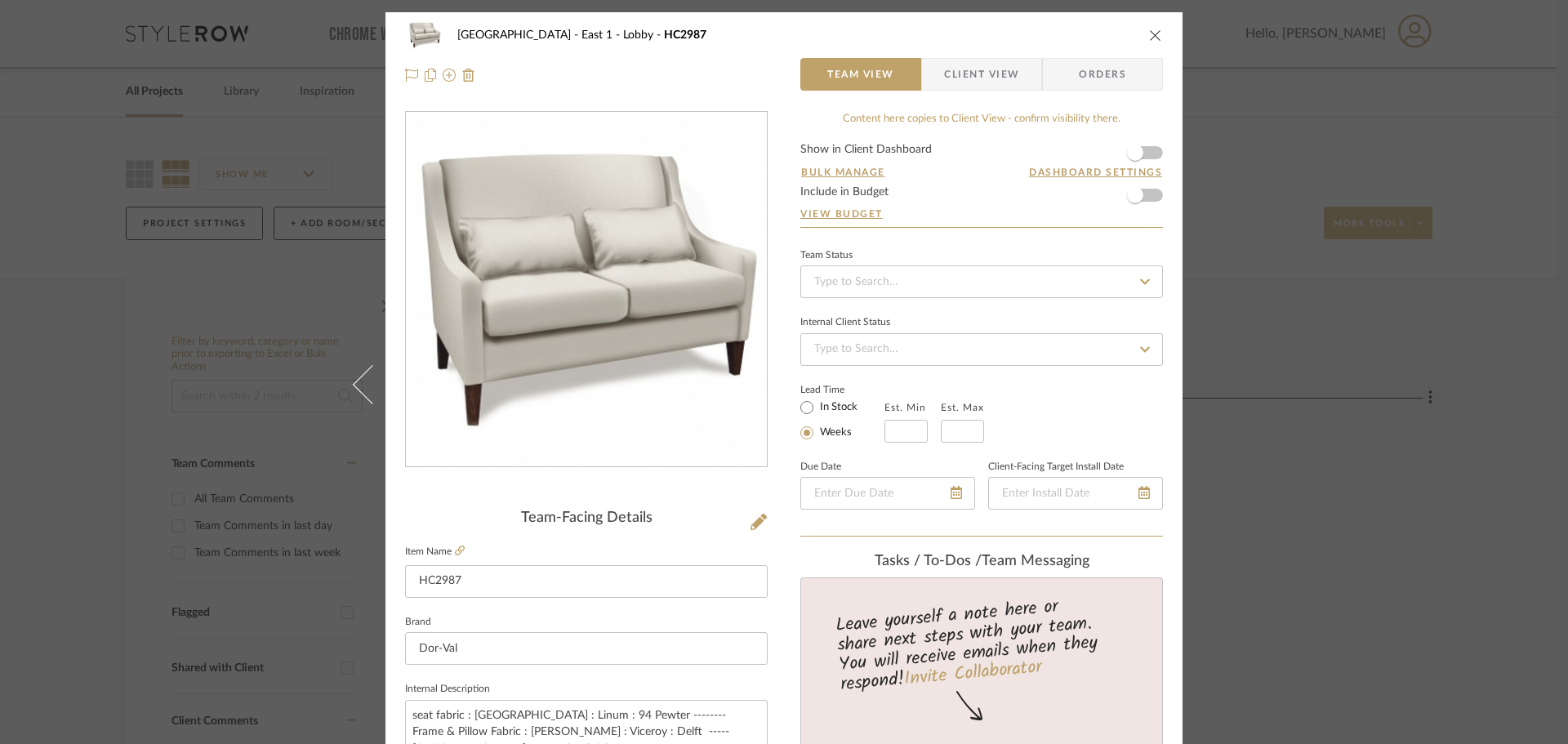
click at [1155, 31] on icon "close" at bounding box center [1156, 35] width 13 height 13
